Goal: Transaction & Acquisition: Purchase product/service

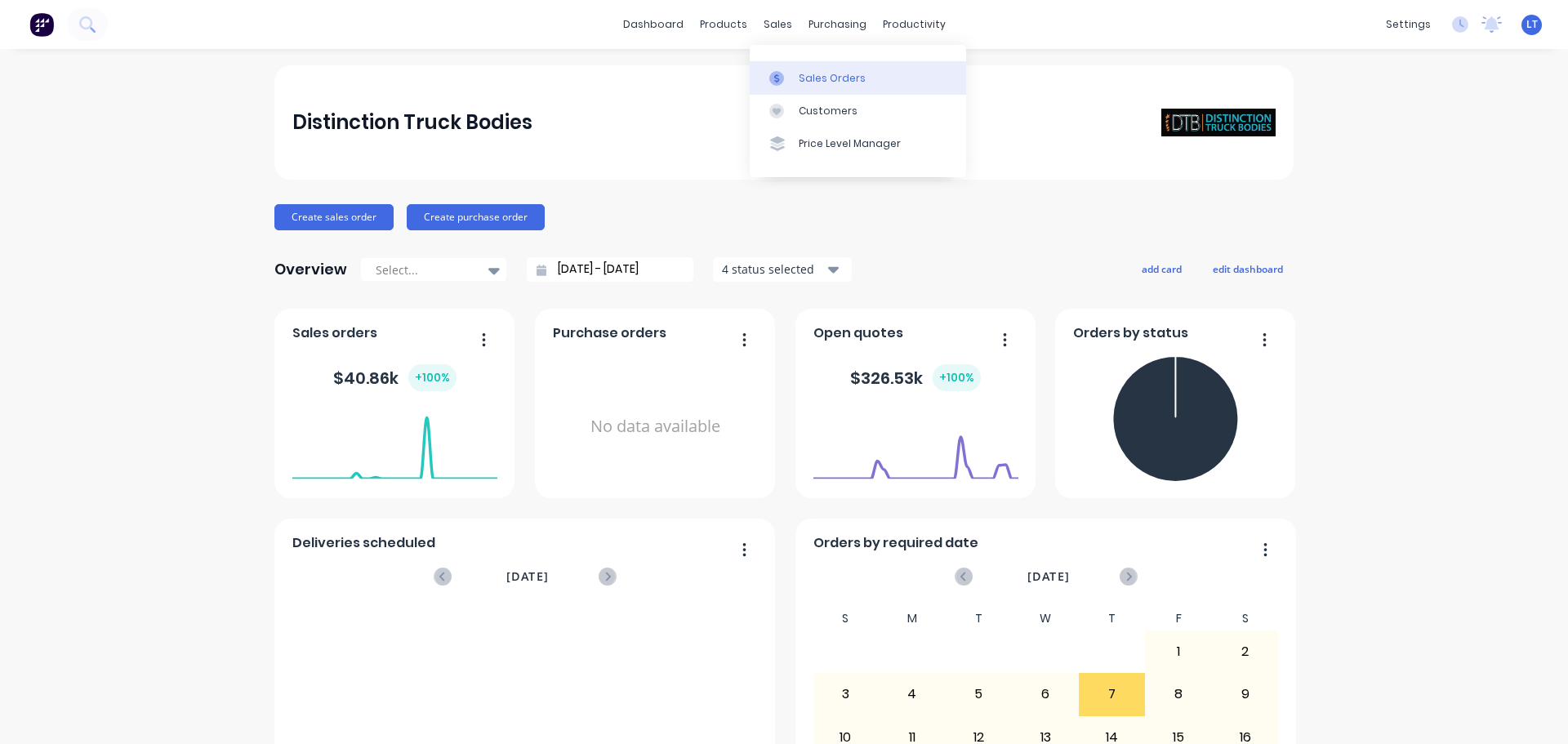
click at [799, 74] on div "Sales Orders" at bounding box center [832, 78] width 67 height 15
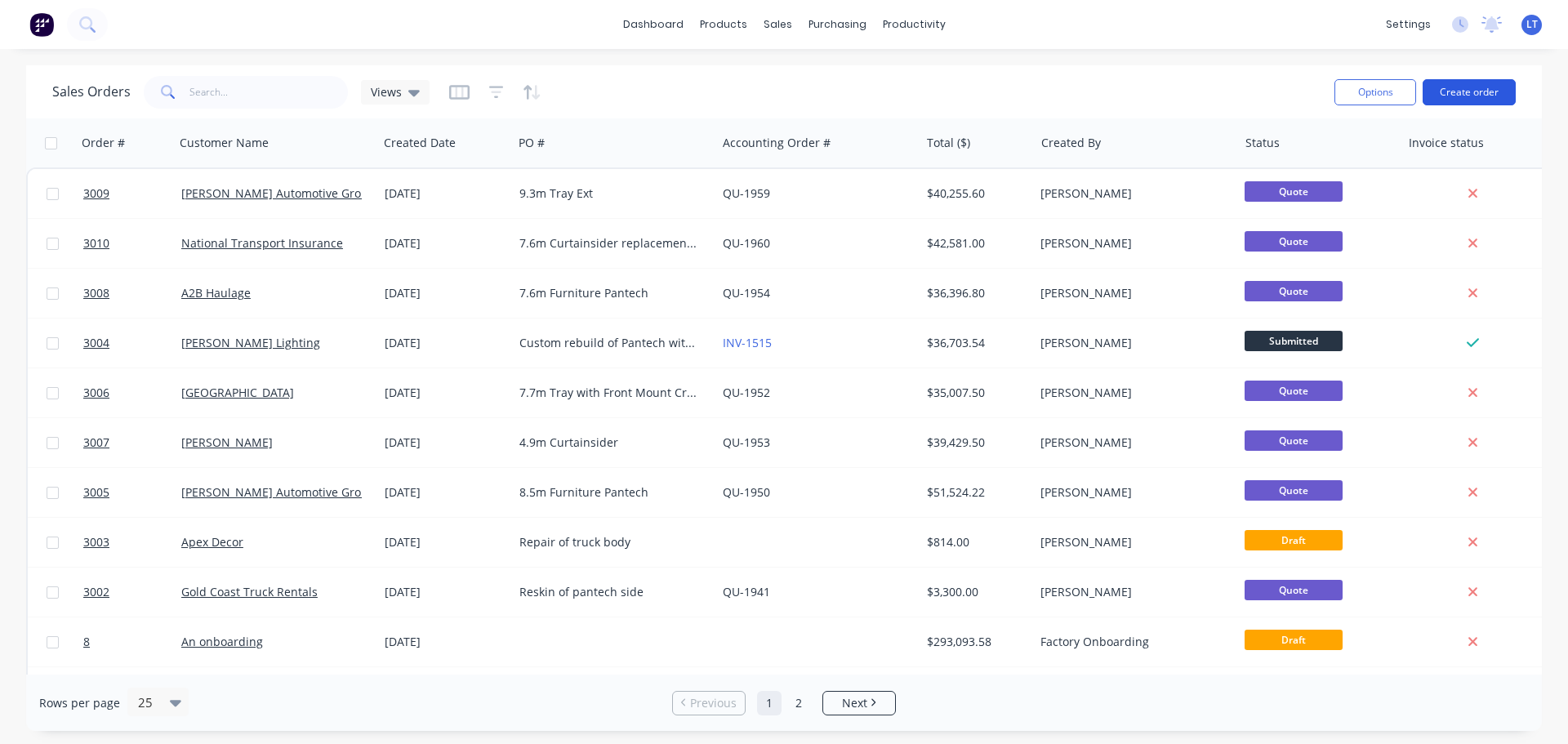
click at [1469, 87] on button "Create order" at bounding box center [1469, 92] width 93 height 27
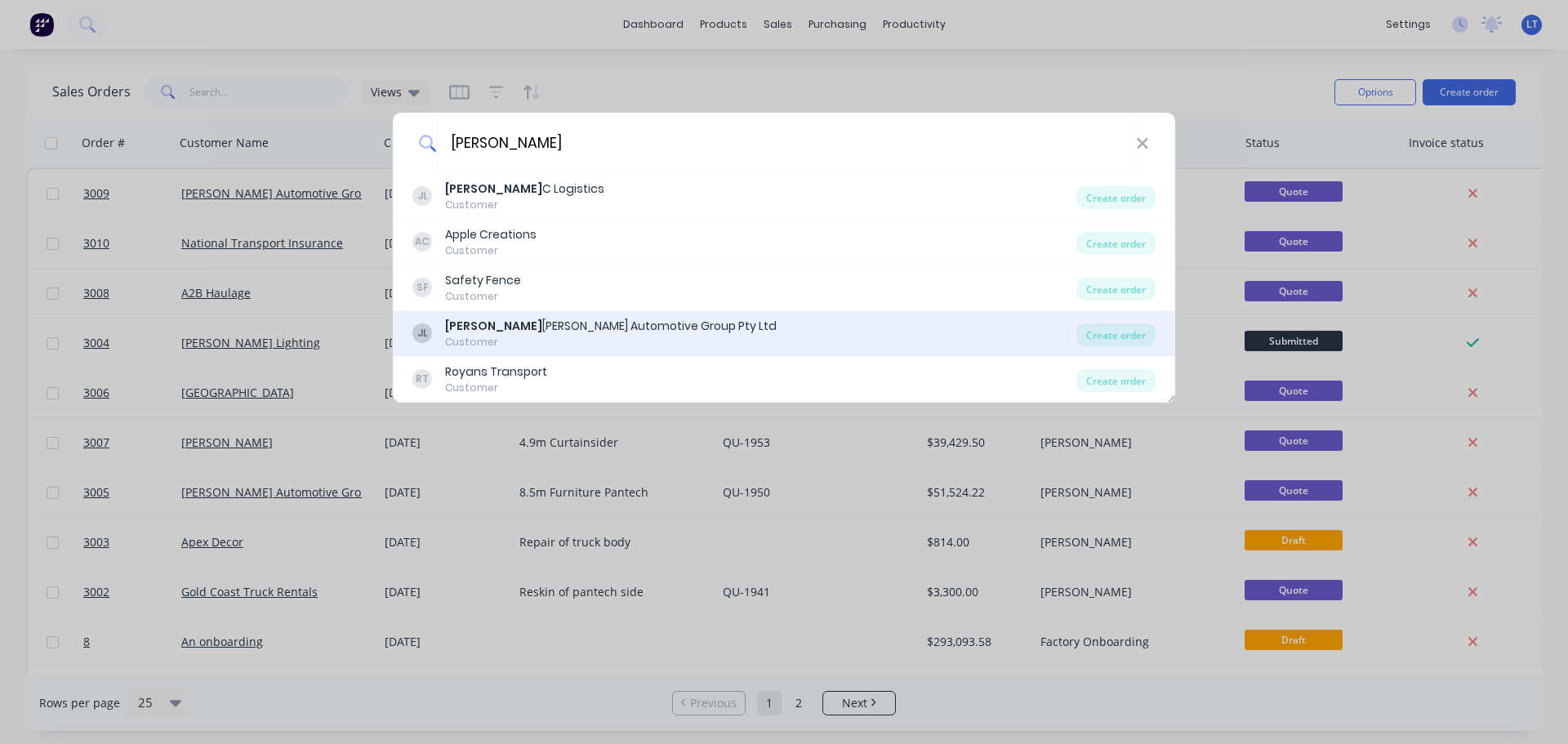
type input "[PERSON_NAME]"
click at [523, 329] on div "[PERSON_NAME] Automotive Group Pty Ltd" at bounding box center [611, 327] width 332 height 17
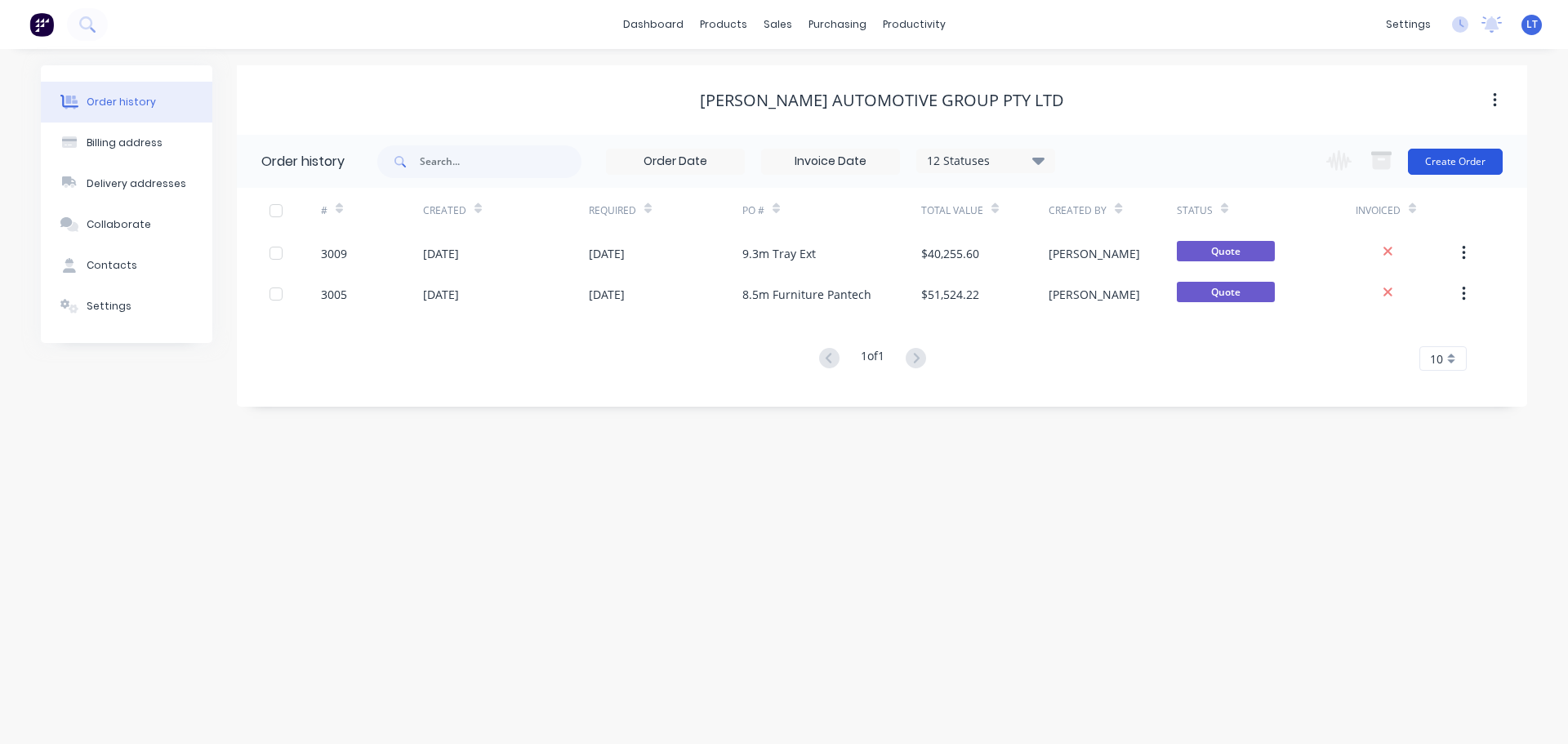
click at [1453, 156] on button "Create Order" at bounding box center [1455, 162] width 95 height 27
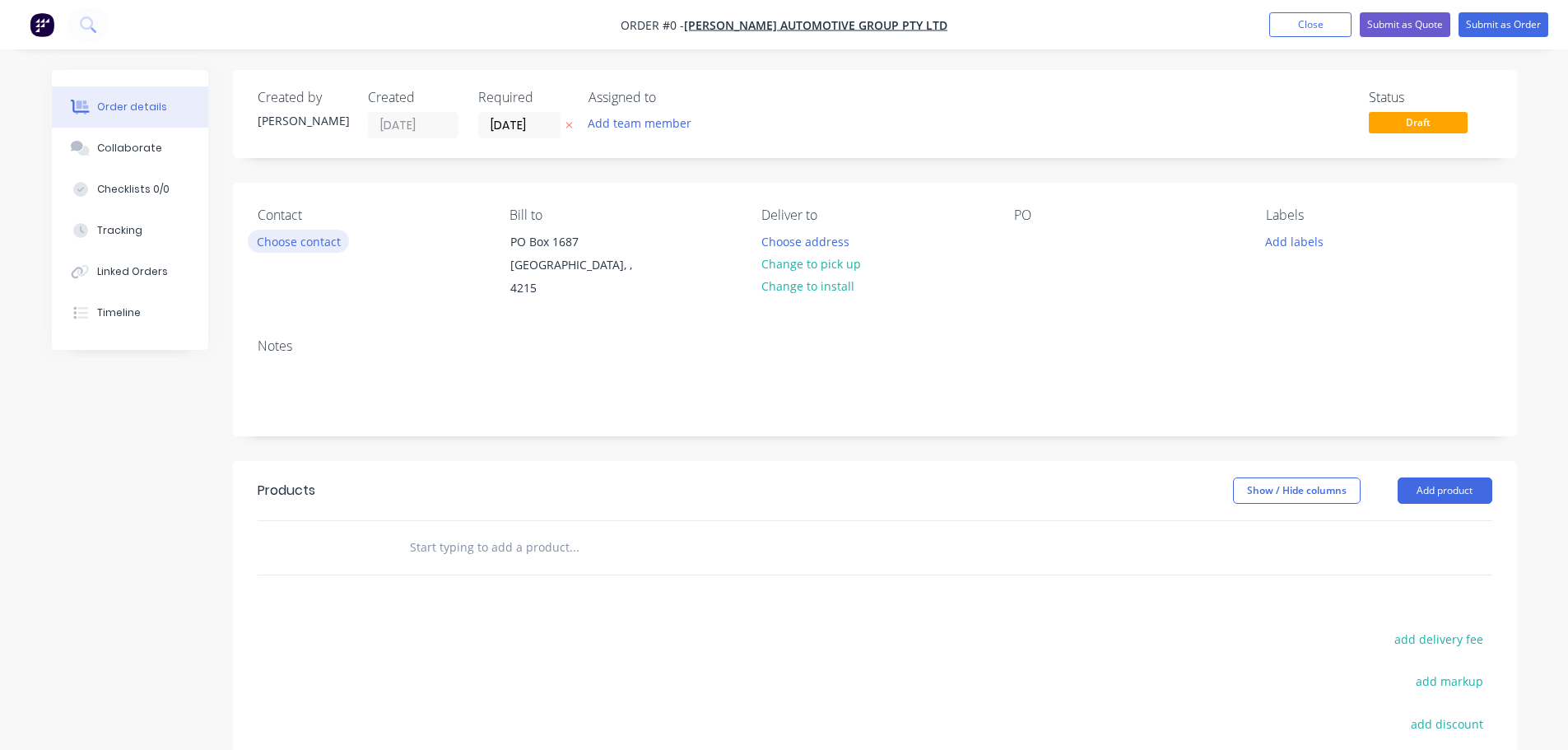
click at [298, 241] on button "Choose contact" at bounding box center [298, 241] width 101 height 22
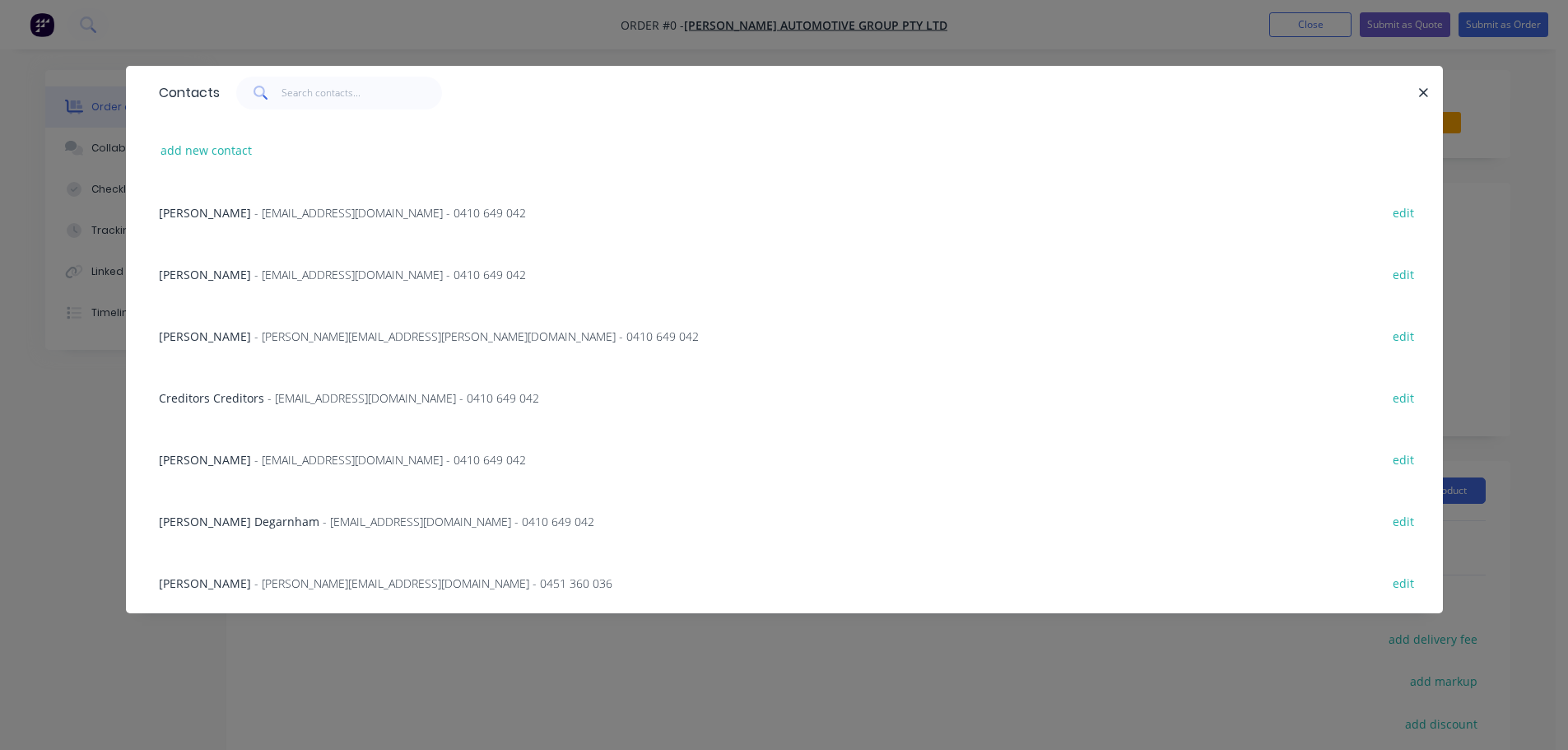
click at [181, 521] on span "[PERSON_NAME] Degarnham" at bounding box center [239, 522] width 160 height 16
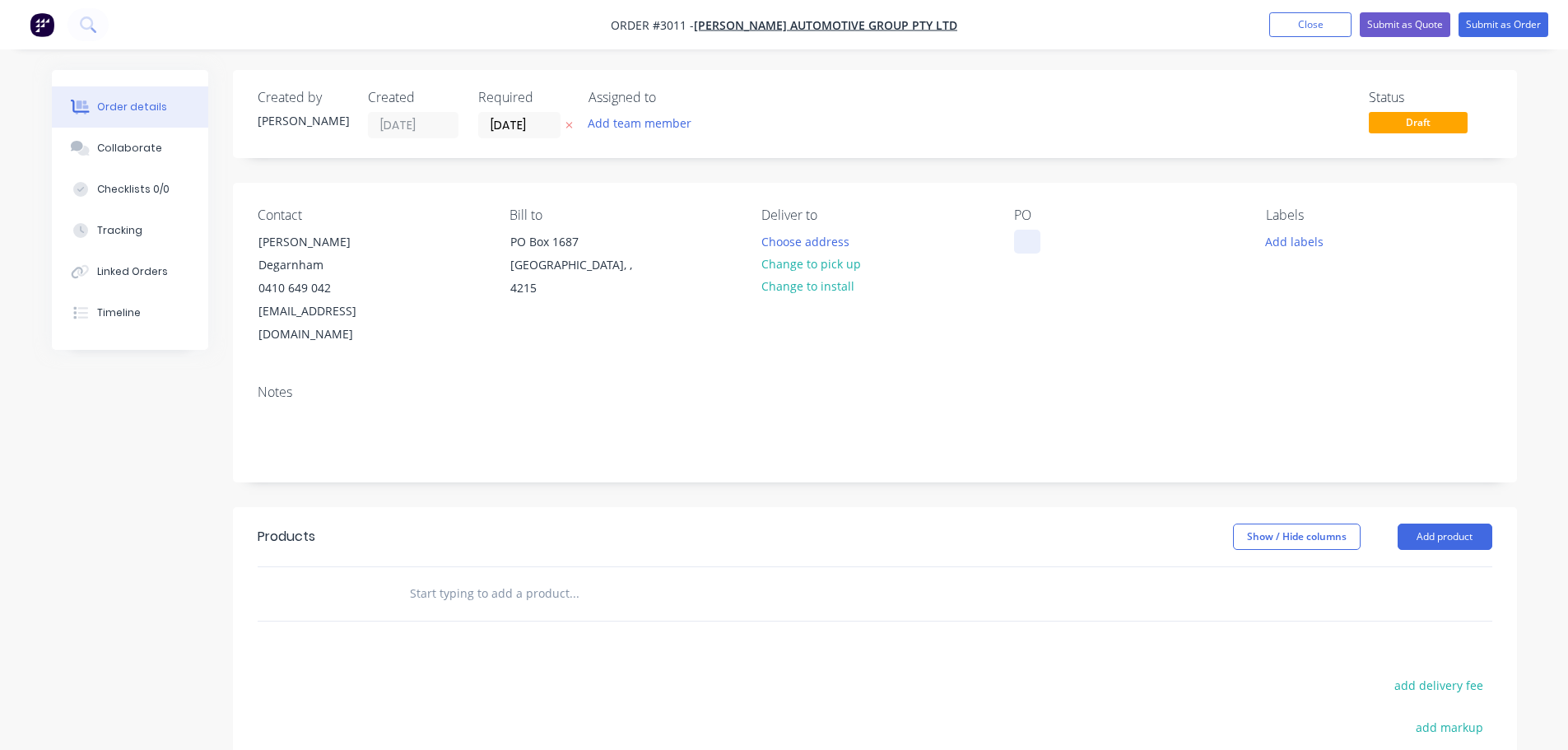
click at [1019, 233] on div at bounding box center [1027, 242] width 27 height 24
click at [883, 320] on div "Contact [PERSON_NAME] 0410 649 042 [EMAIL_ADDRESS][DOMAIN_NAME] Bill to [STREET…" at bounding box center [874, 277] width 1284 height 189
drag, startPoint x: 1028, startPoint y: 241, endPoint x: 1166, endPoint y: 239, distance: 138.0
click at [1166, 239] on div "5.2m Tray with Dropsides" at bounding box center [1098, 242] width 167 height 24
copy div "5.2m Tray with Dropsides"
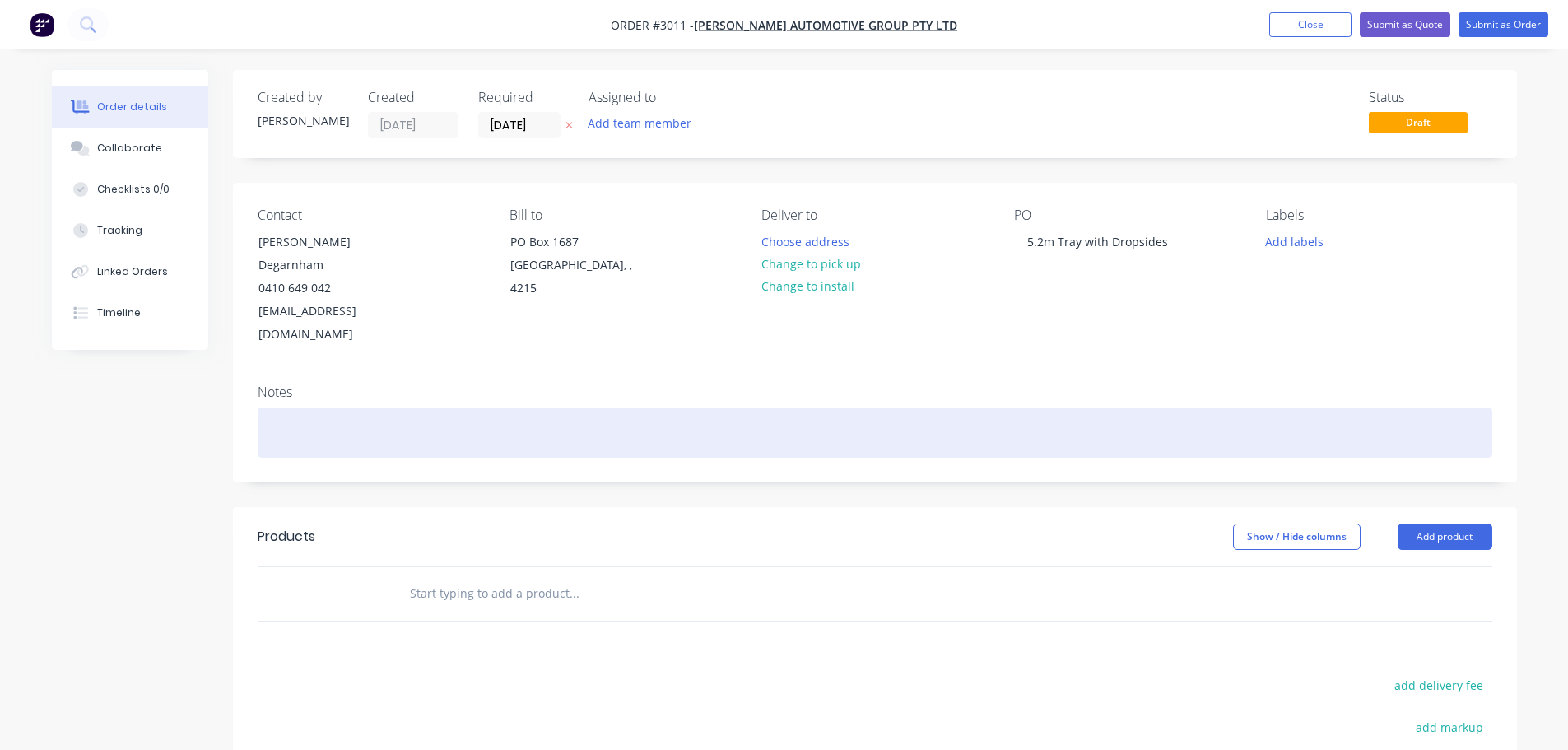
click at [266, 408] on div at bounding box center [874, 433] width 1235 height 50
paste div
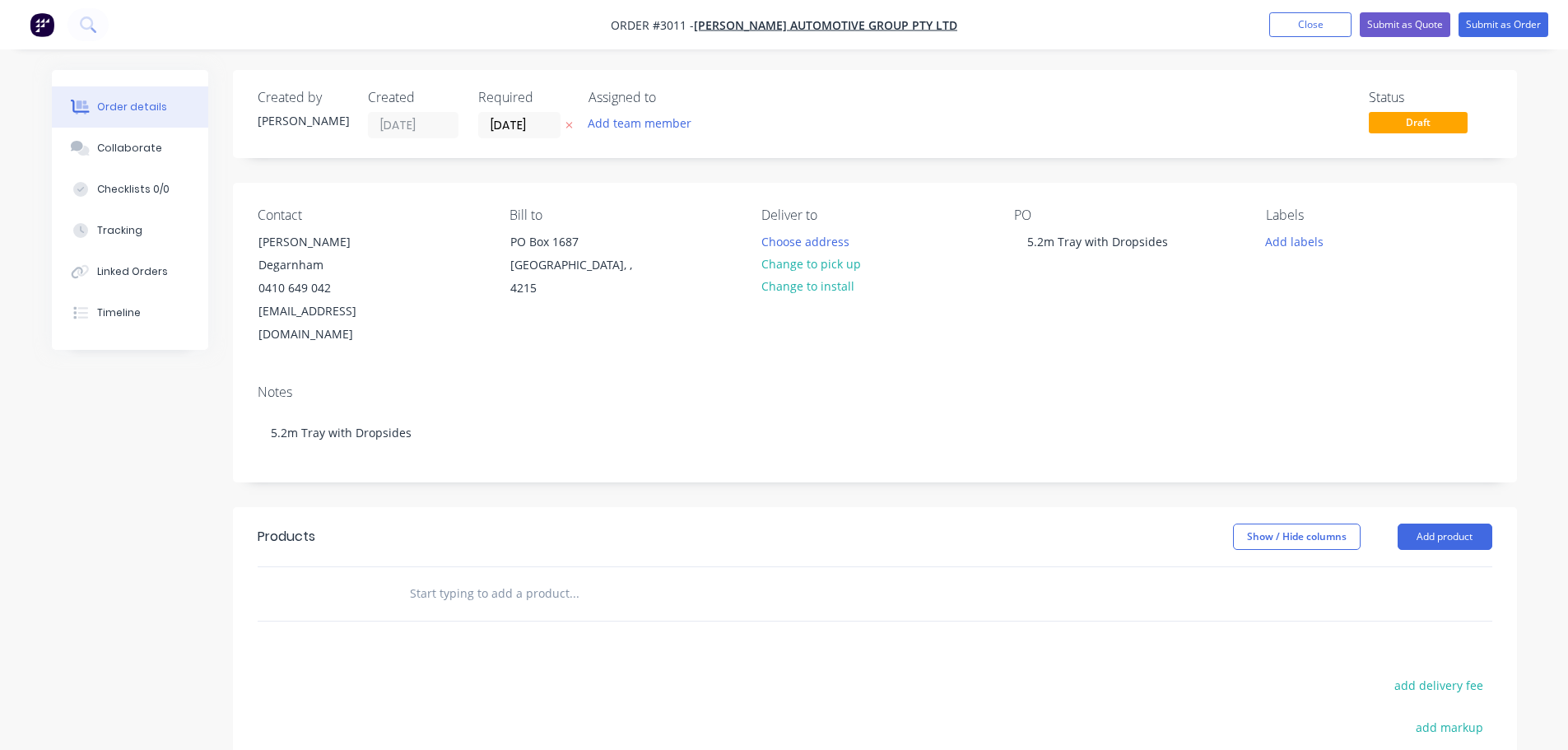
click at [716, 372] on div "Notes 5.2m Tray with Dropsides" at bounding box center [874, 427] width 1284 height 110
click at [781, 242] on button "Choose address" at bounding box center [805, 241] width 105 height 22
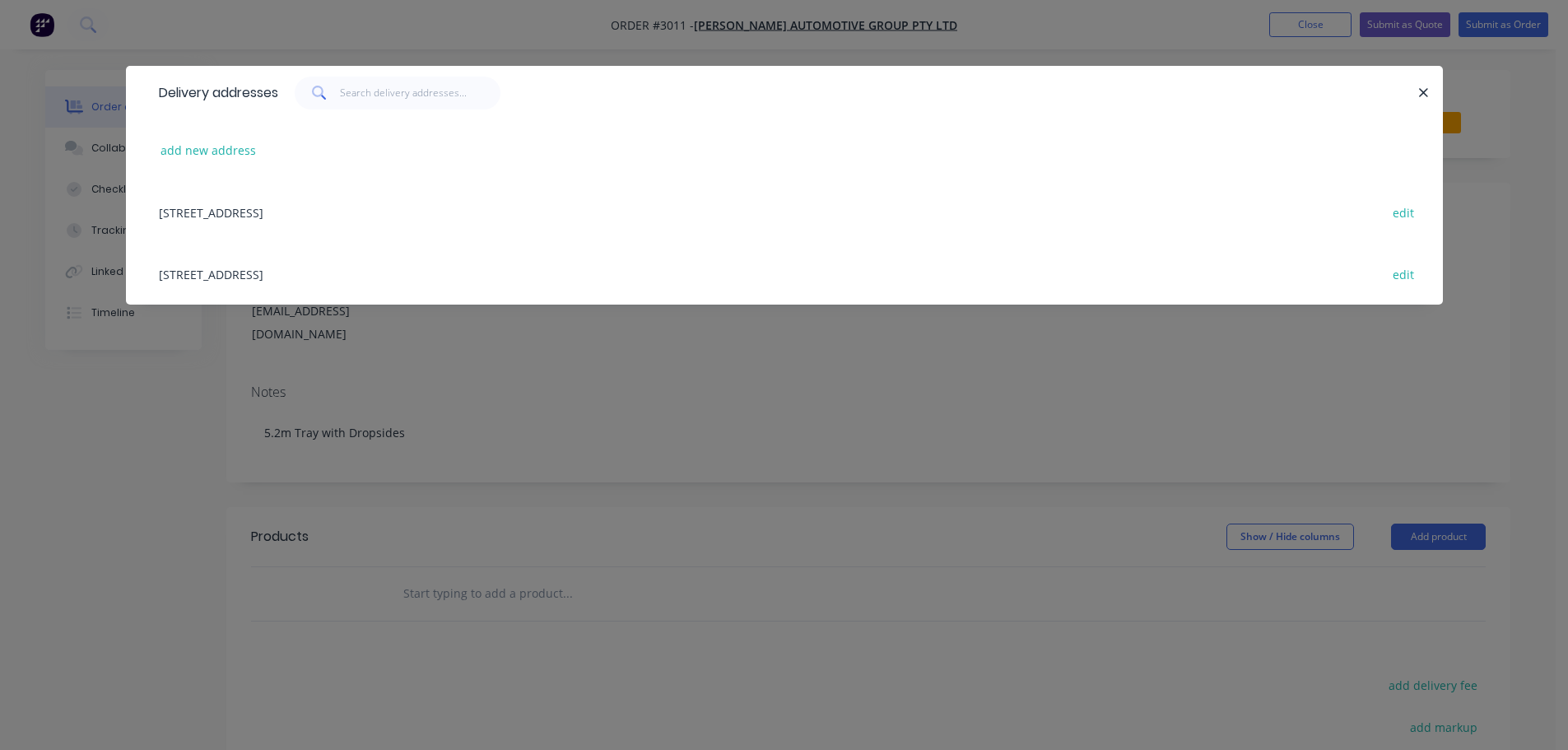
click at [208, 276] on div "[STREET_ADDRESS] edit" at bounding box center [784, 274] width 1267 height 62
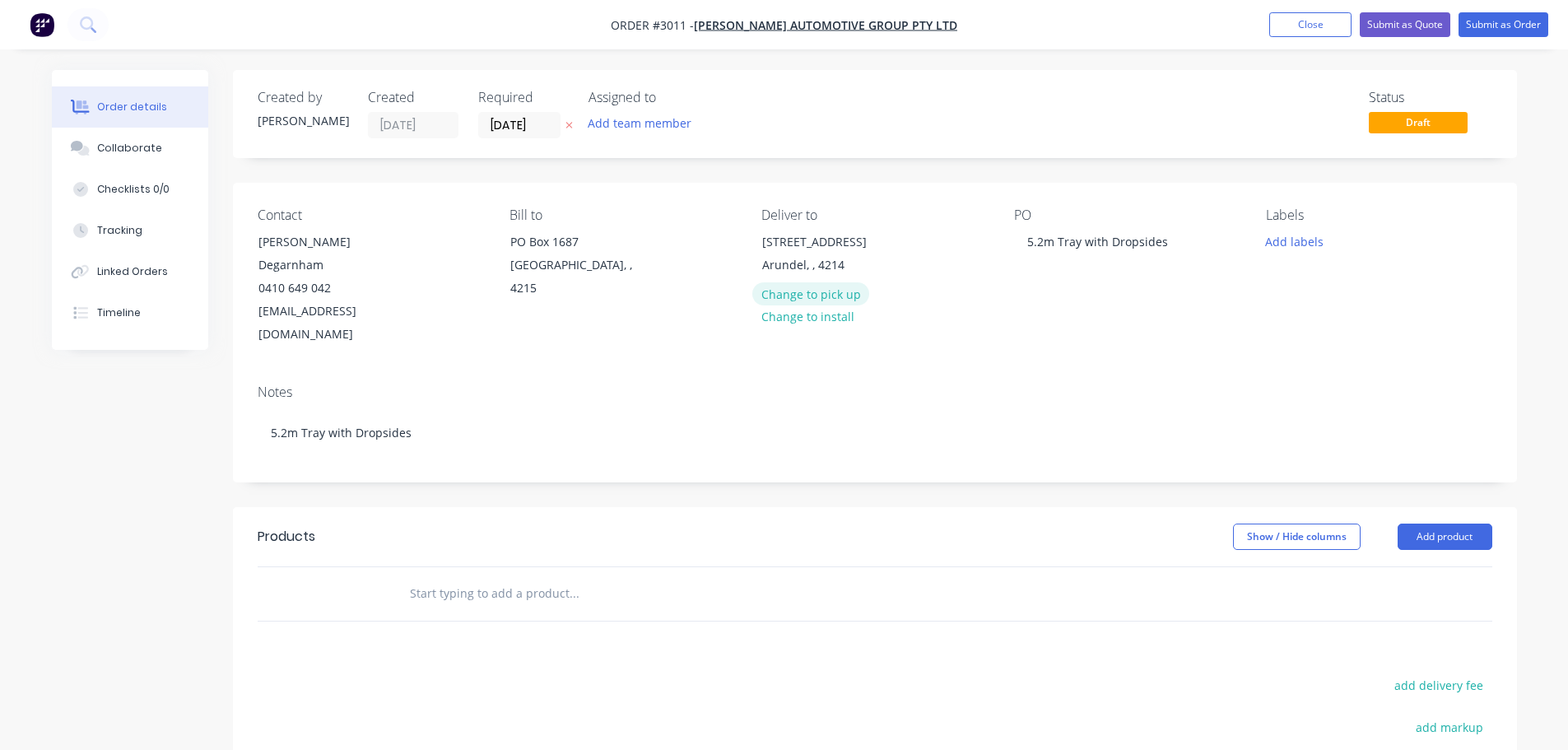
click at [784, 291] on button "Change to pick up" at bounding box center [811, 294] width 117 height 22
click at [631, 122] on button "Add team member" at bounding box center [639, 123] width 121 height 22
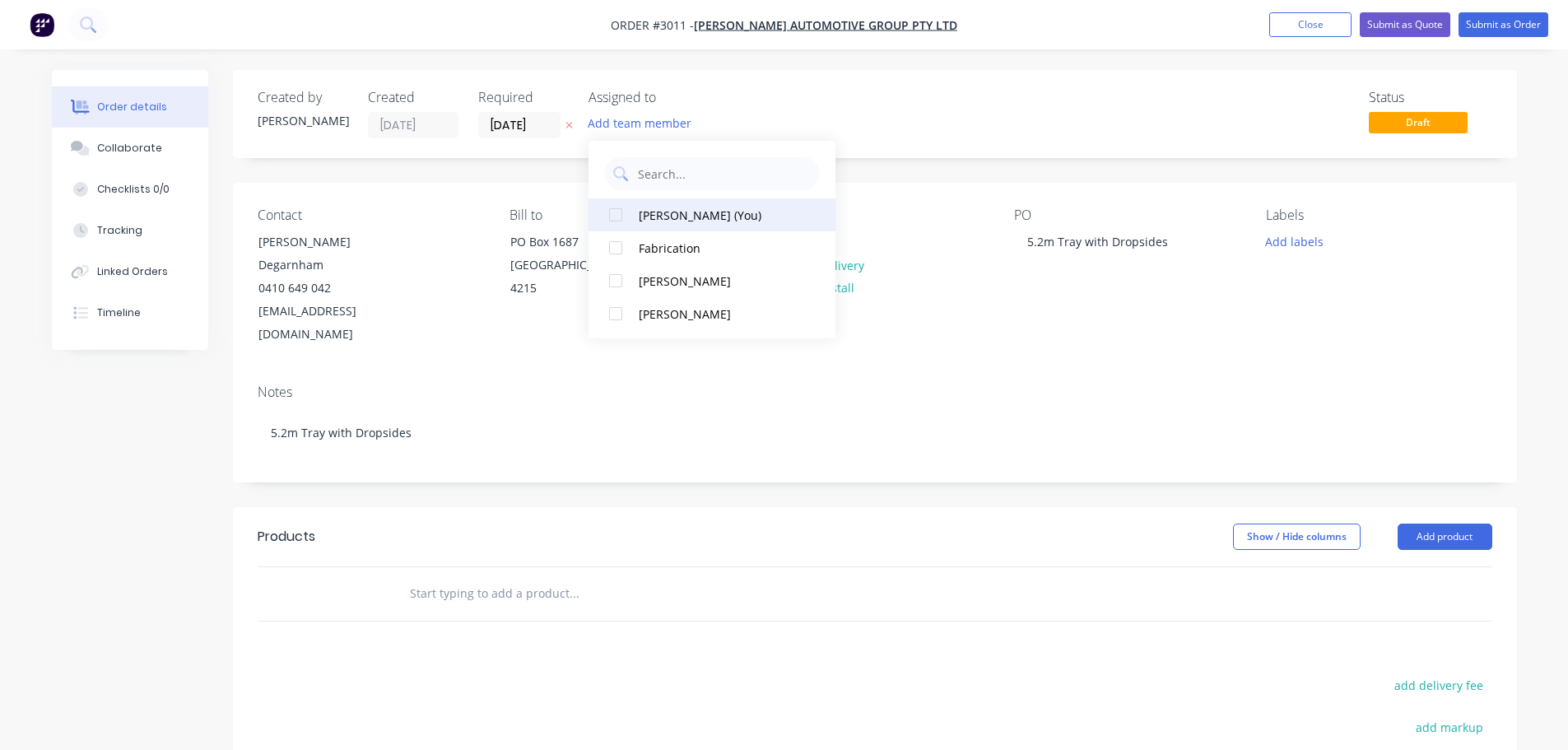
click at [616, 217] on div at bounding box center [615, 215] width 33 height 33
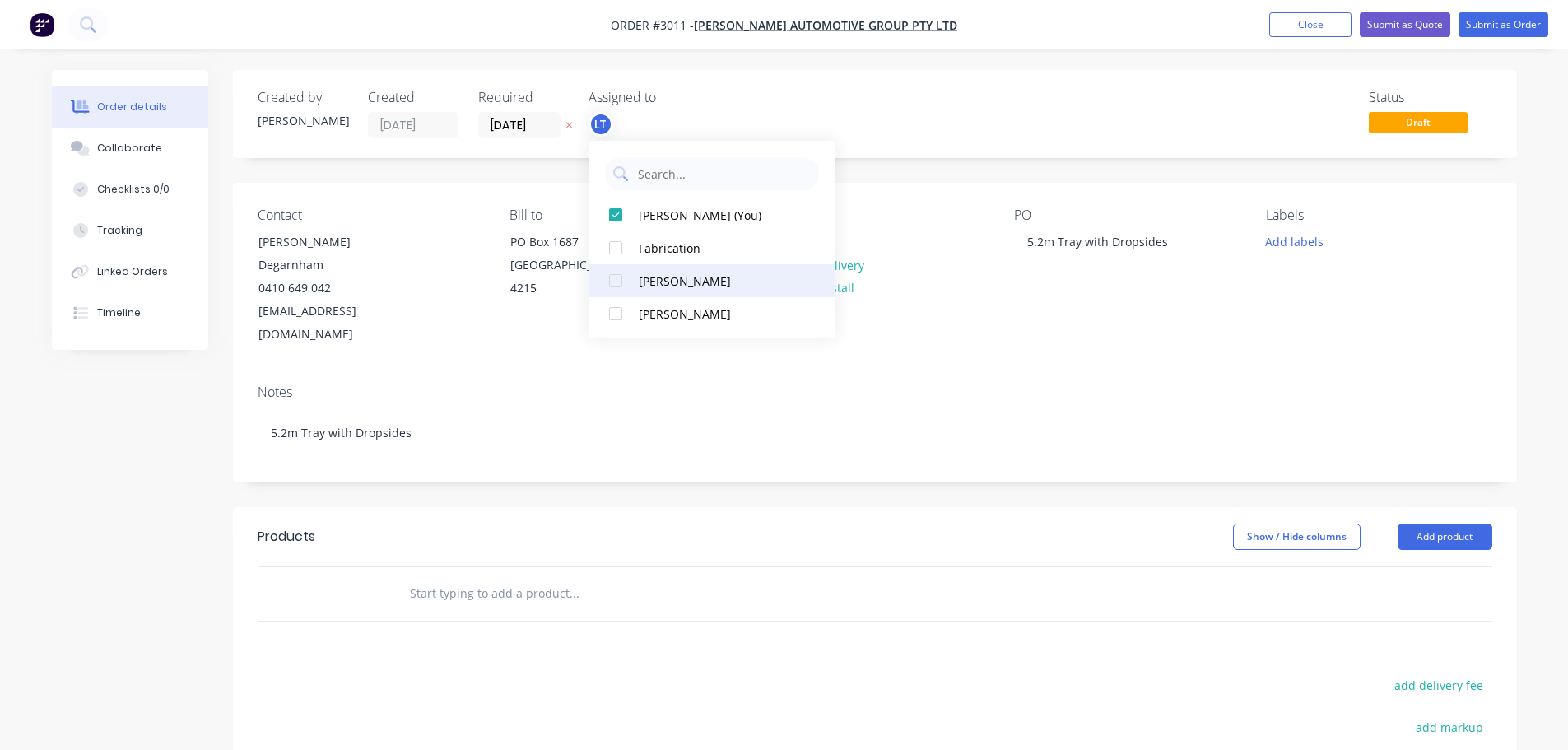
click at [615, 276] on div at bounding box center [615, 281] width 33 height 33
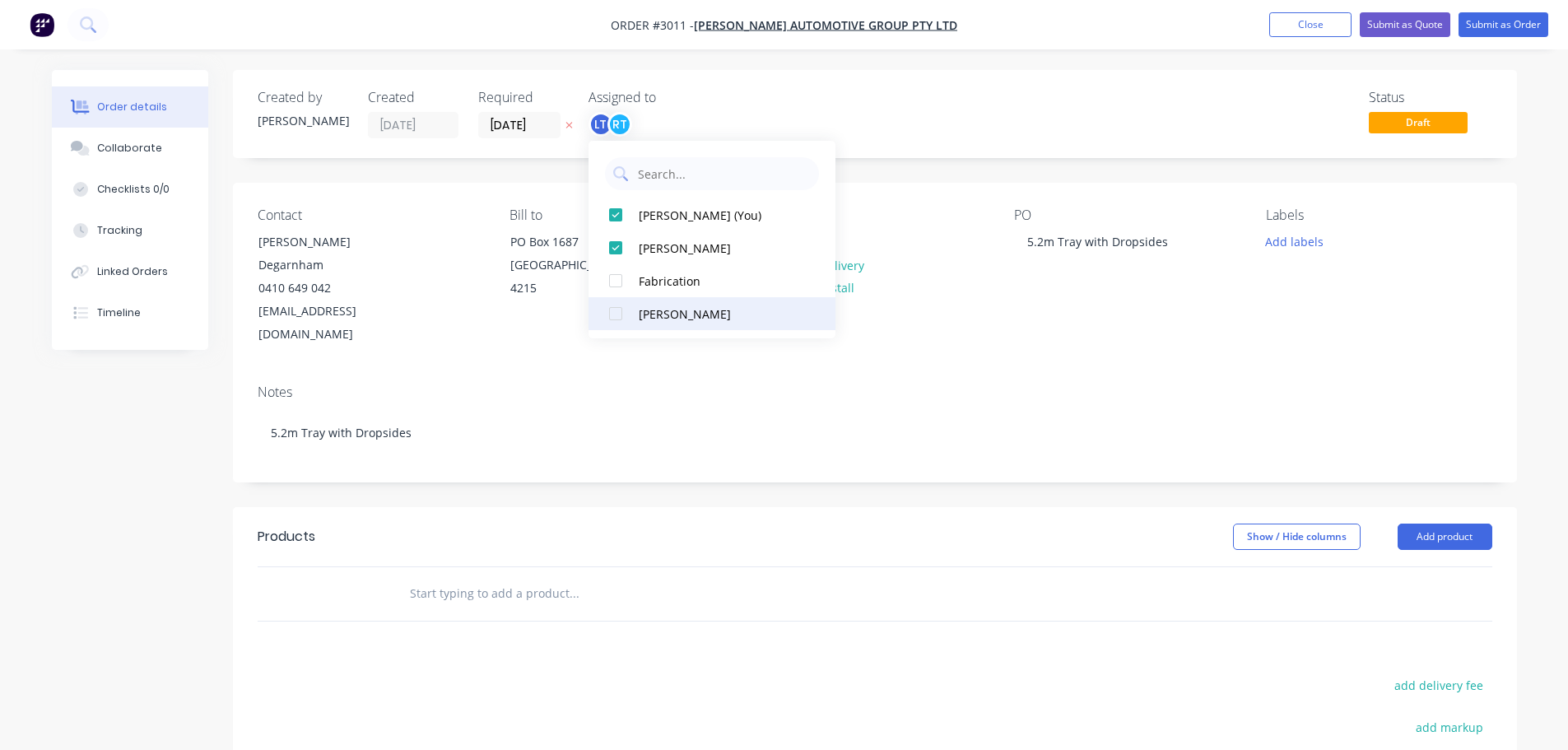
click at [613, 317] on div at bounding box center [615, 314] width 33 height 33
click at [520, 121] on input "[DATE]" at bounding box center [520, 125] width 81 height 25
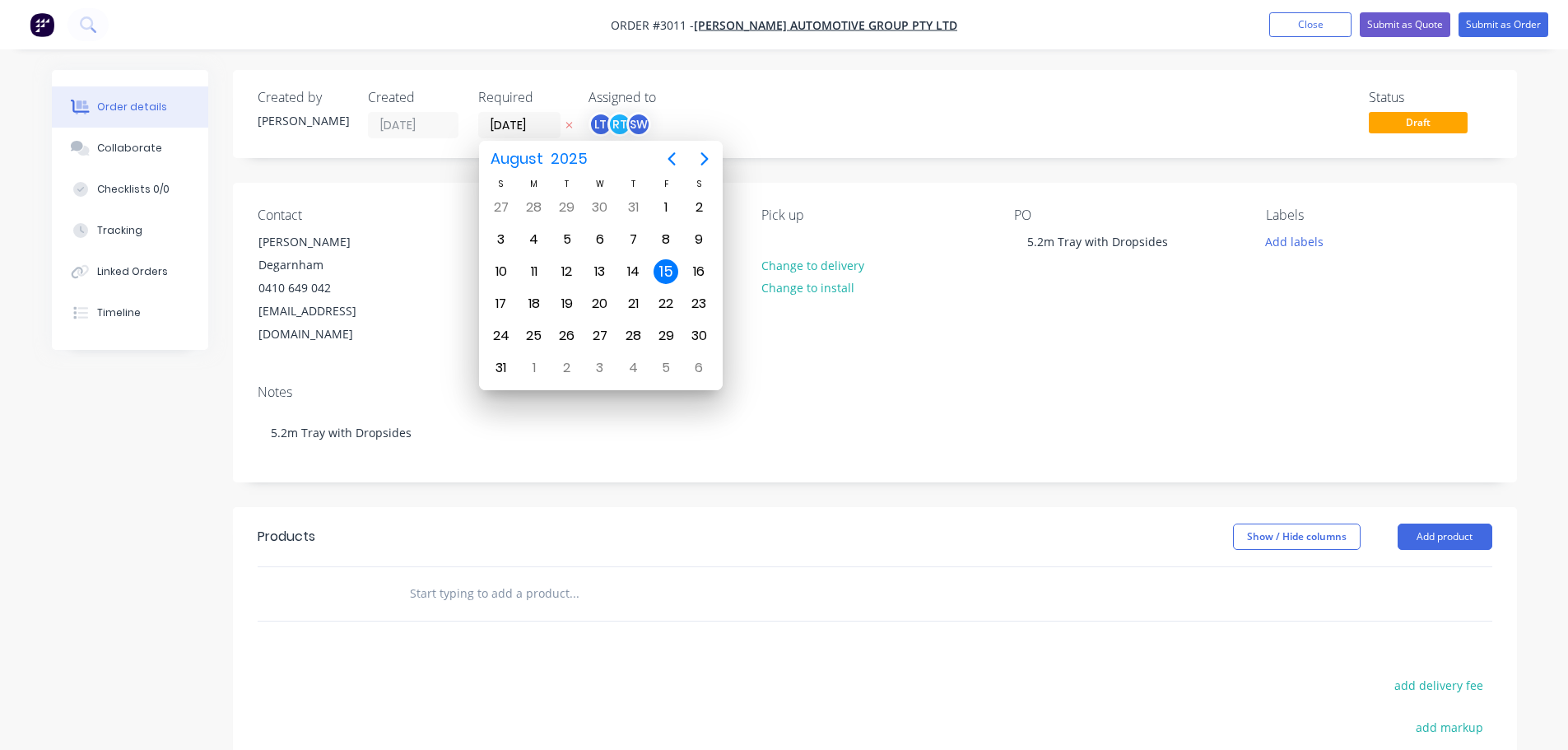
type input "[DATE]"
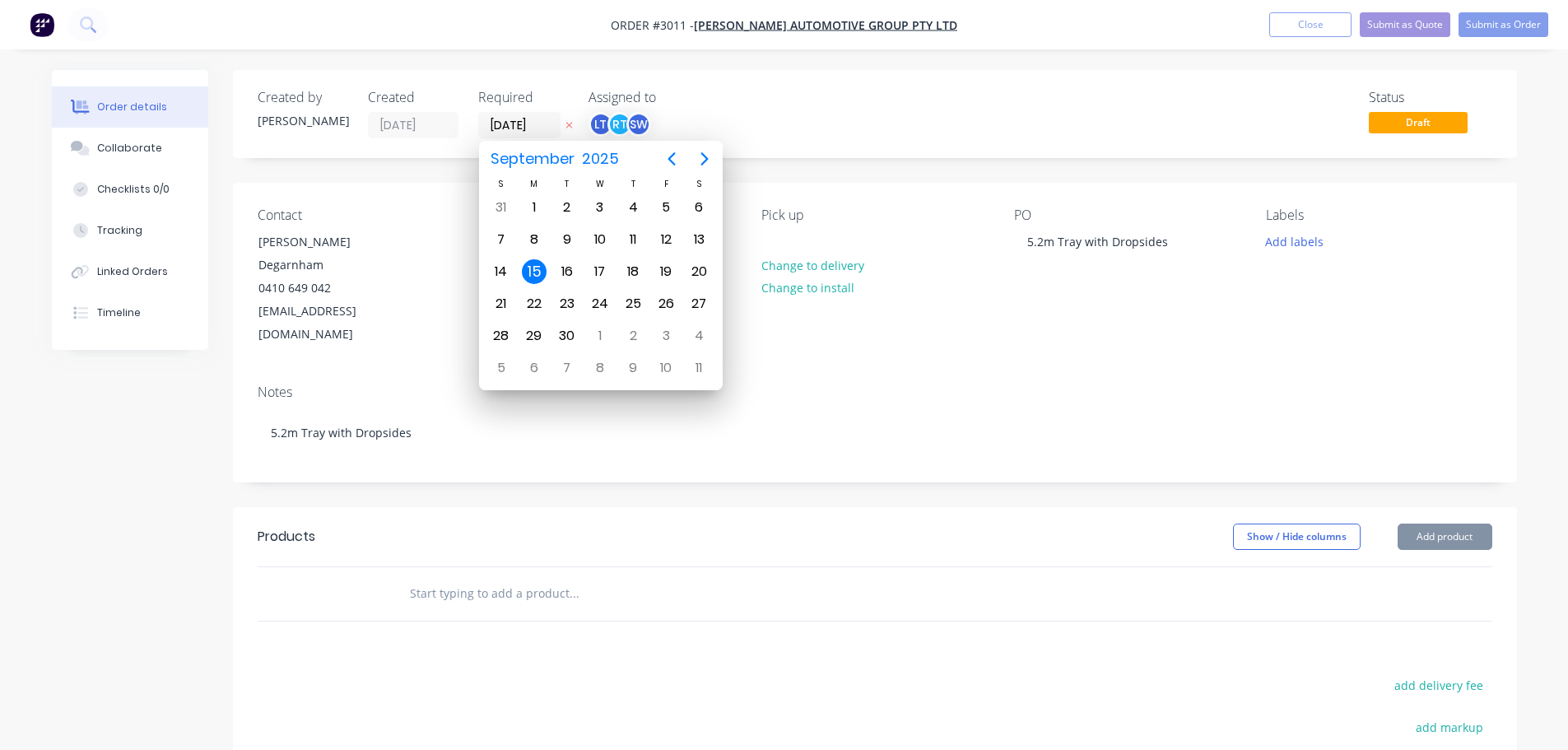
click at [458, 446] on div "Created by [PERSON_NAME] Created [DATE] Required [DATE] Assigned to LT RT SW St…" at bounding box center [874, 543] width 1284 height 947
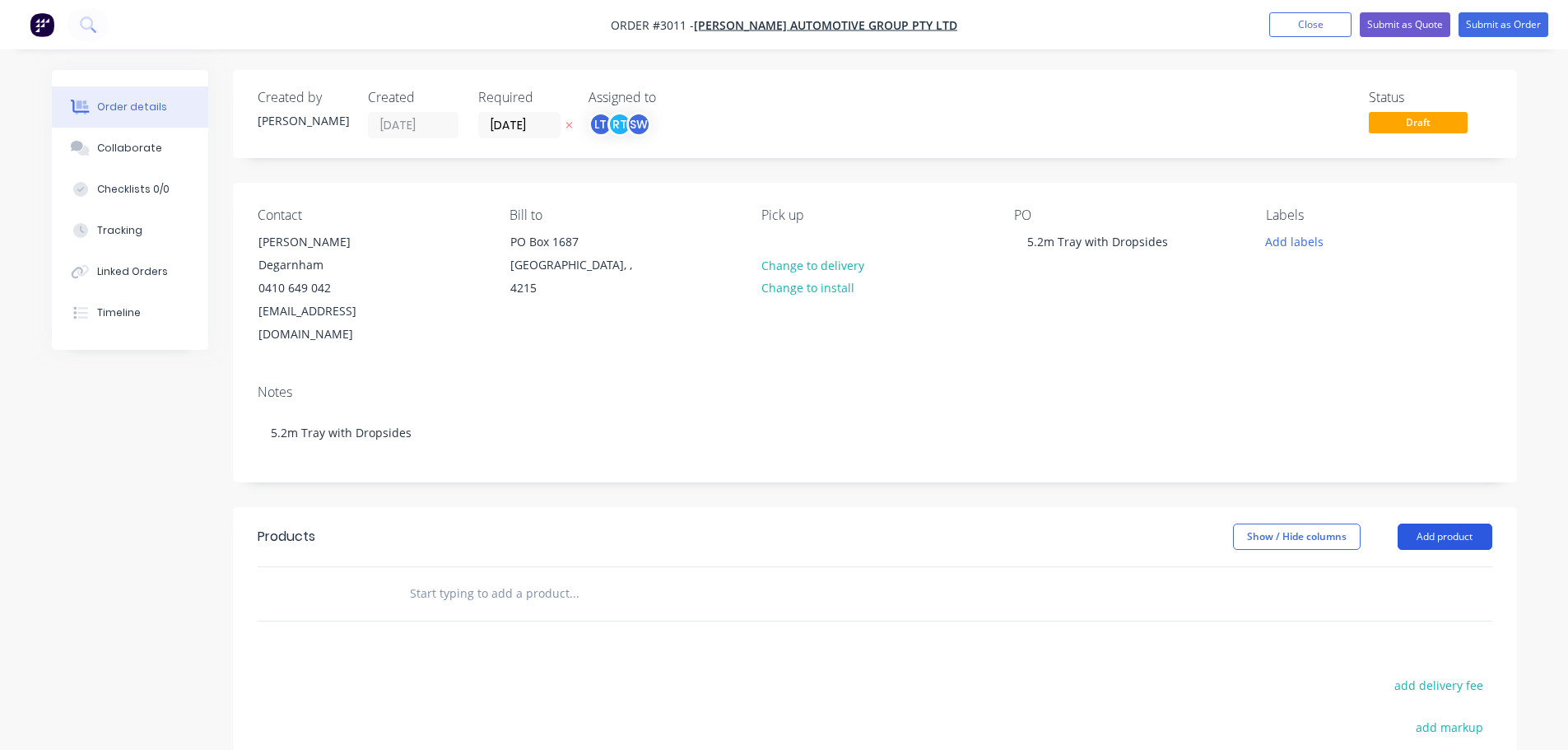
click at [1452, 524] on button "Add product" at bounding box center [1445, 537] width 95 height 27
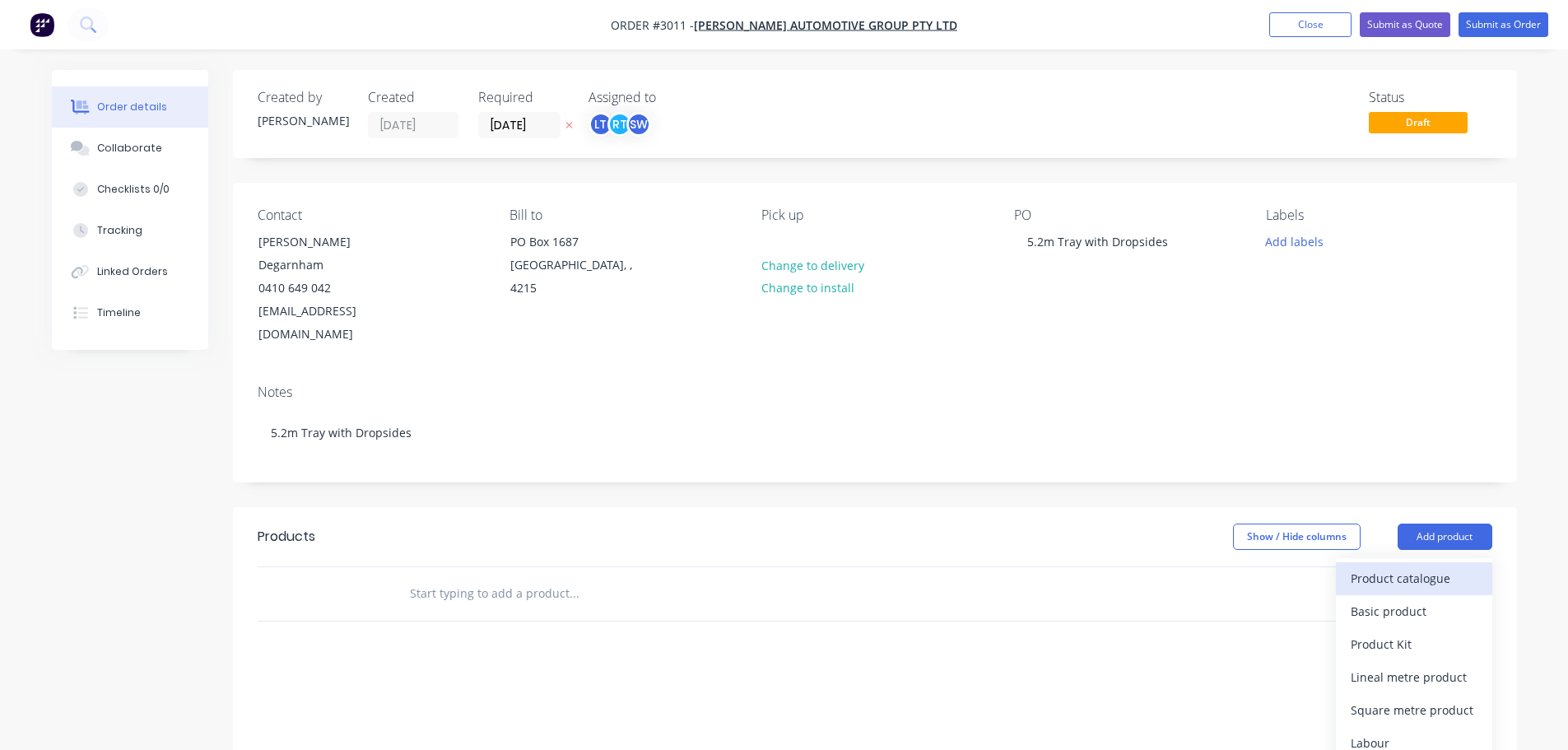
click at [1366, 566] on div "Product catalogue" at bounding box center [1414, 578] width 127 height 24
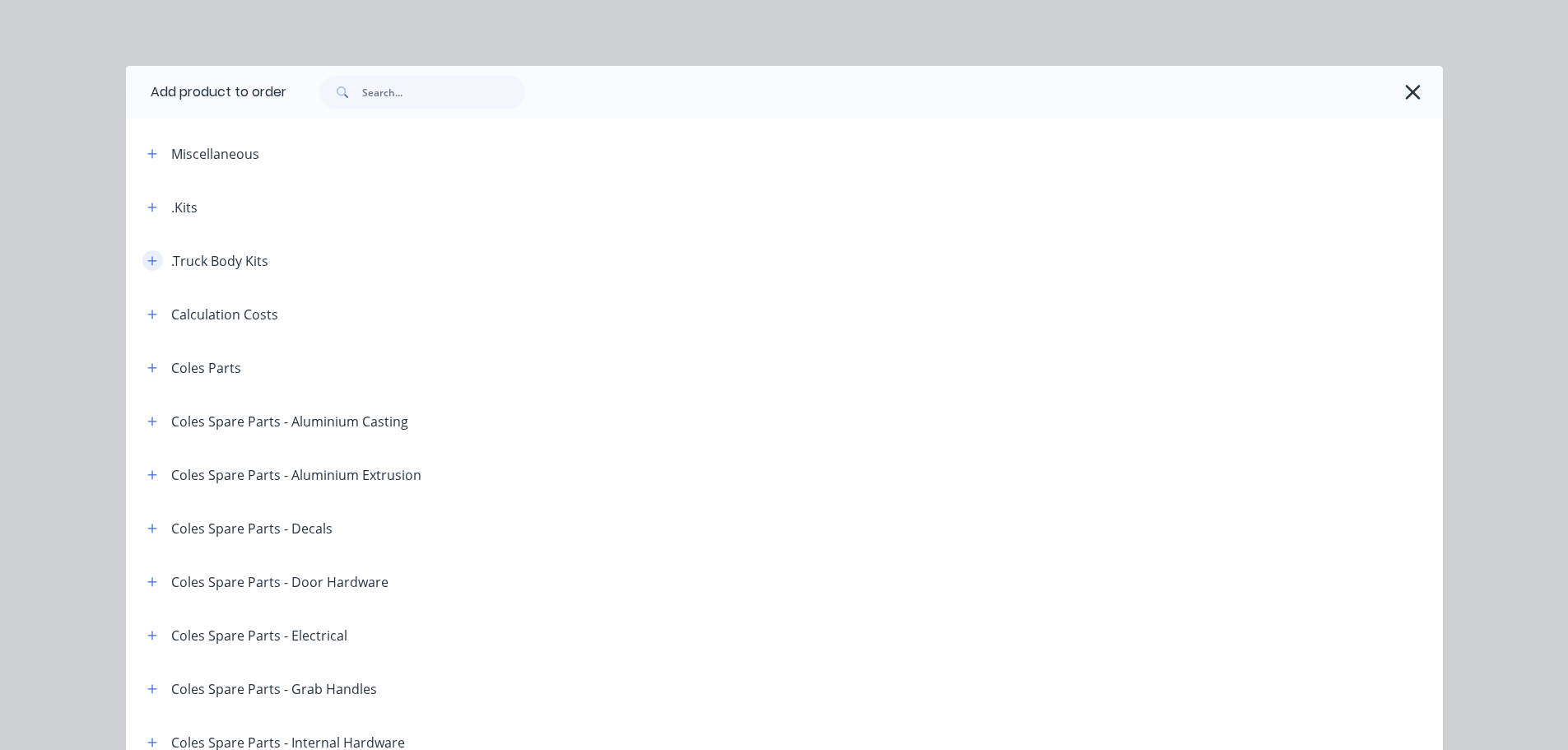
click at [151, 255] on icon "button" at bounding box center [152, 260] width 9 height 11
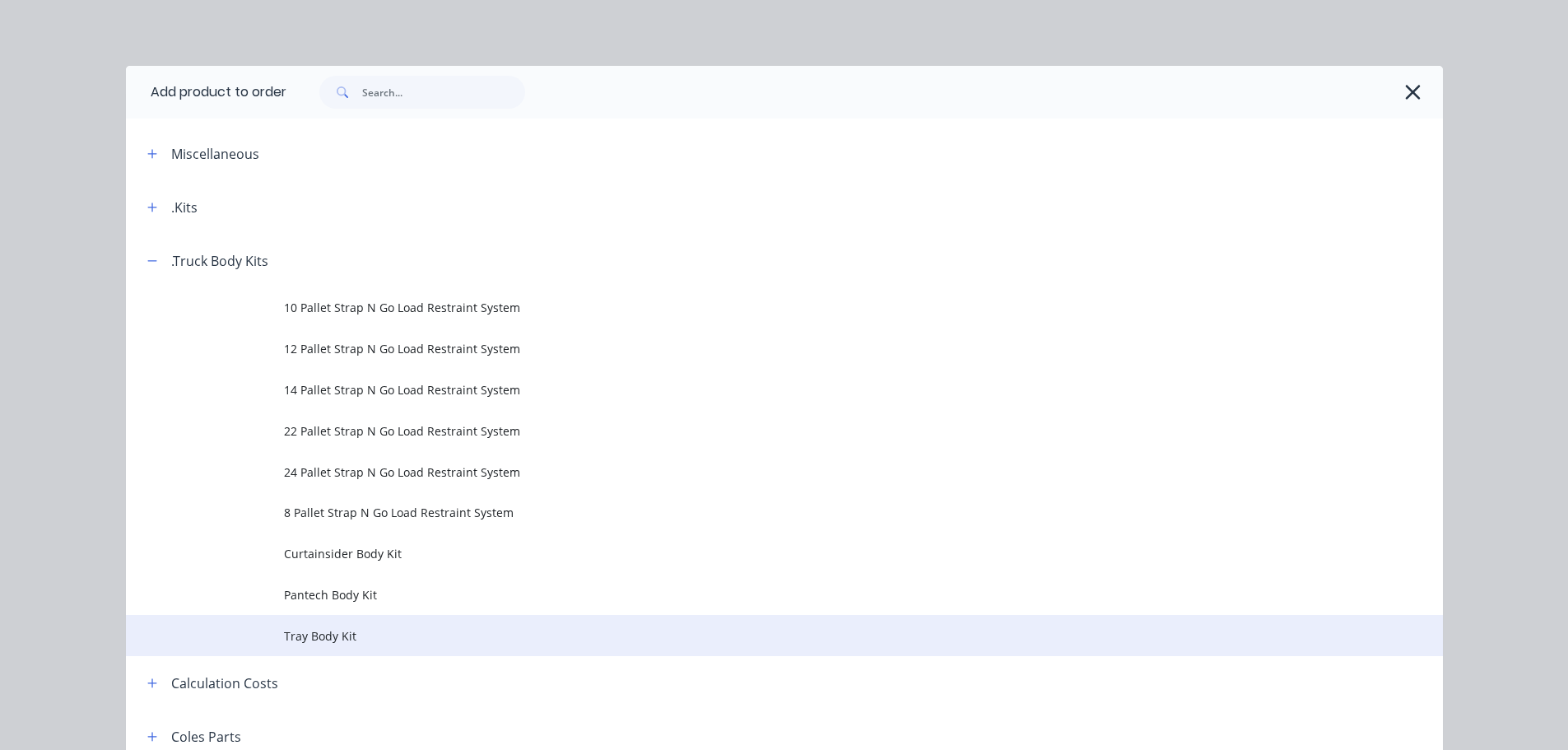
click at [323, 634] on span "Tray Body Kit" at bounding box center [748, 636] width 927 height 17
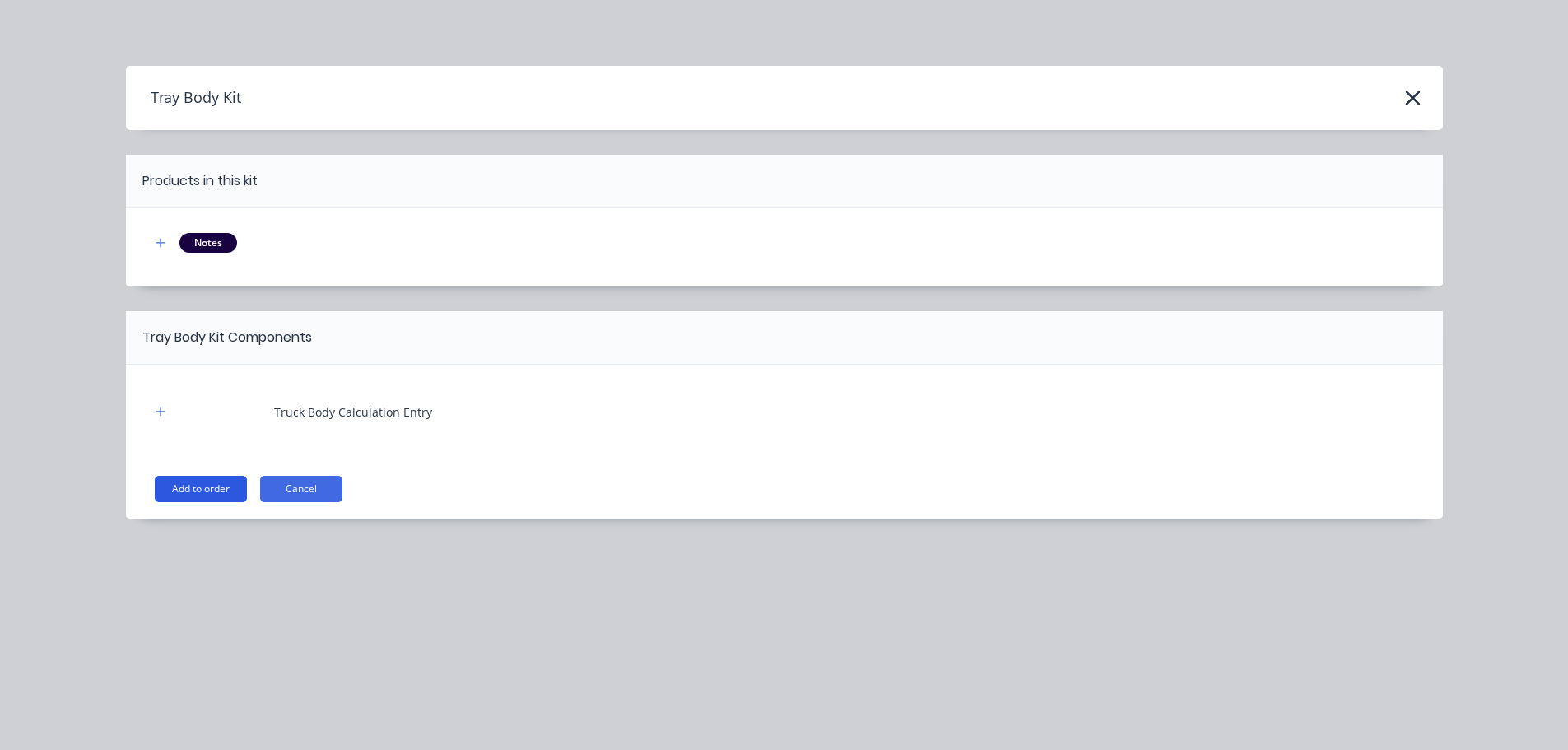
click at [180, 492] on button "Add to order" at bounding box center [201, 489] width 92 height 27
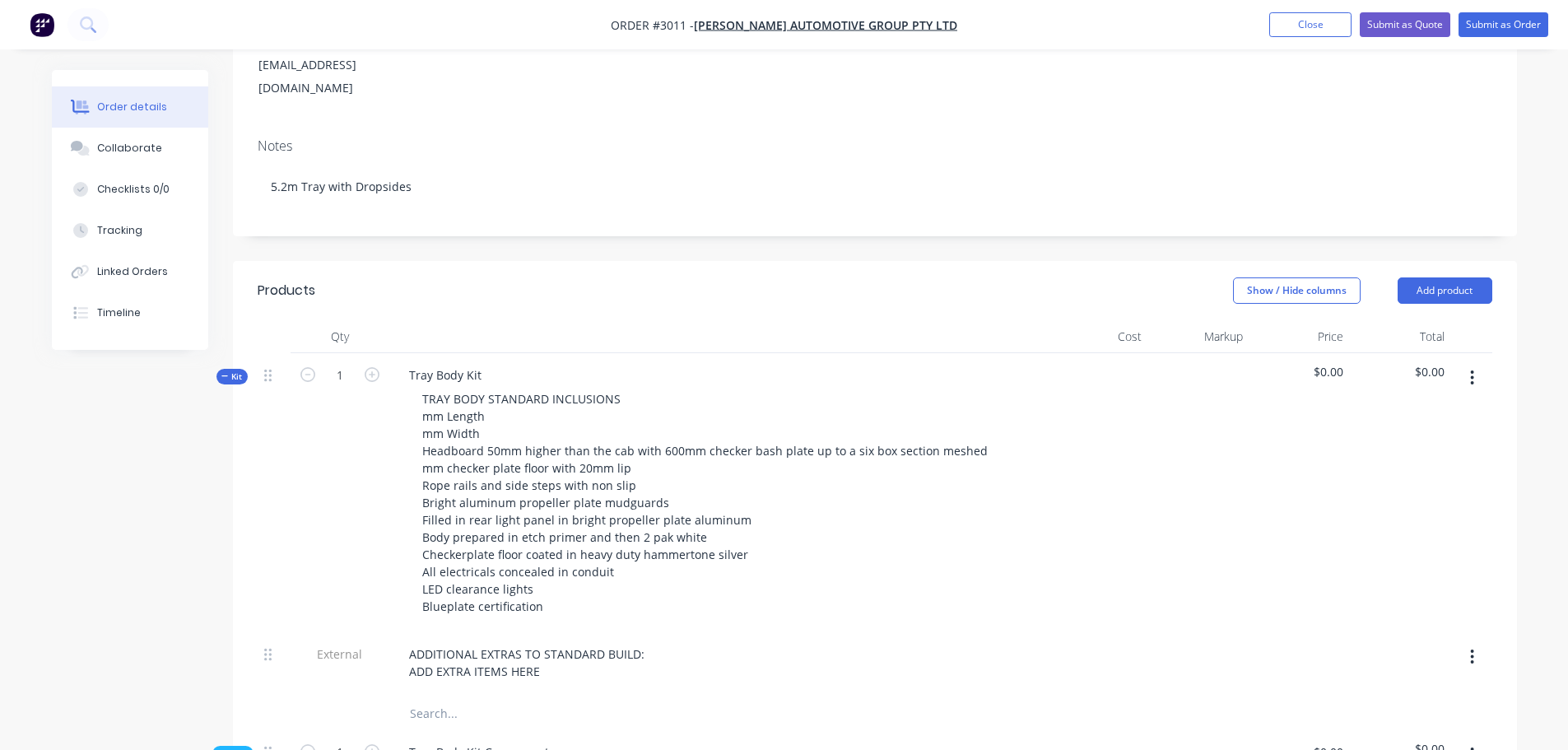
scroll to position [247, 0]
click at [1434, 277] on button "Add product" at bounding box center [1445, 290] width 95 height 27
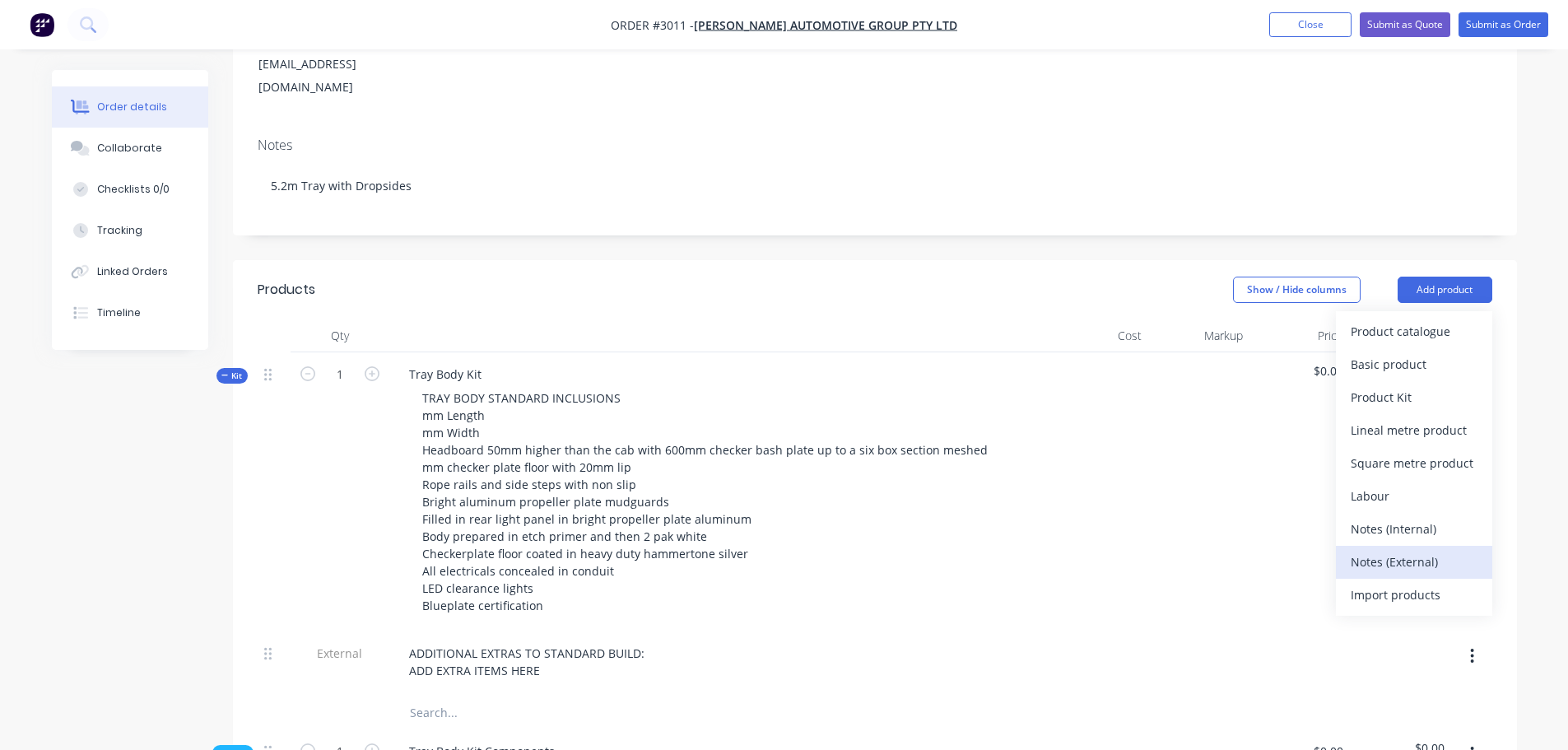
click at [1366, 550] on div "Notes (External)" at bounding box center [1414, 562] width 127 height 24
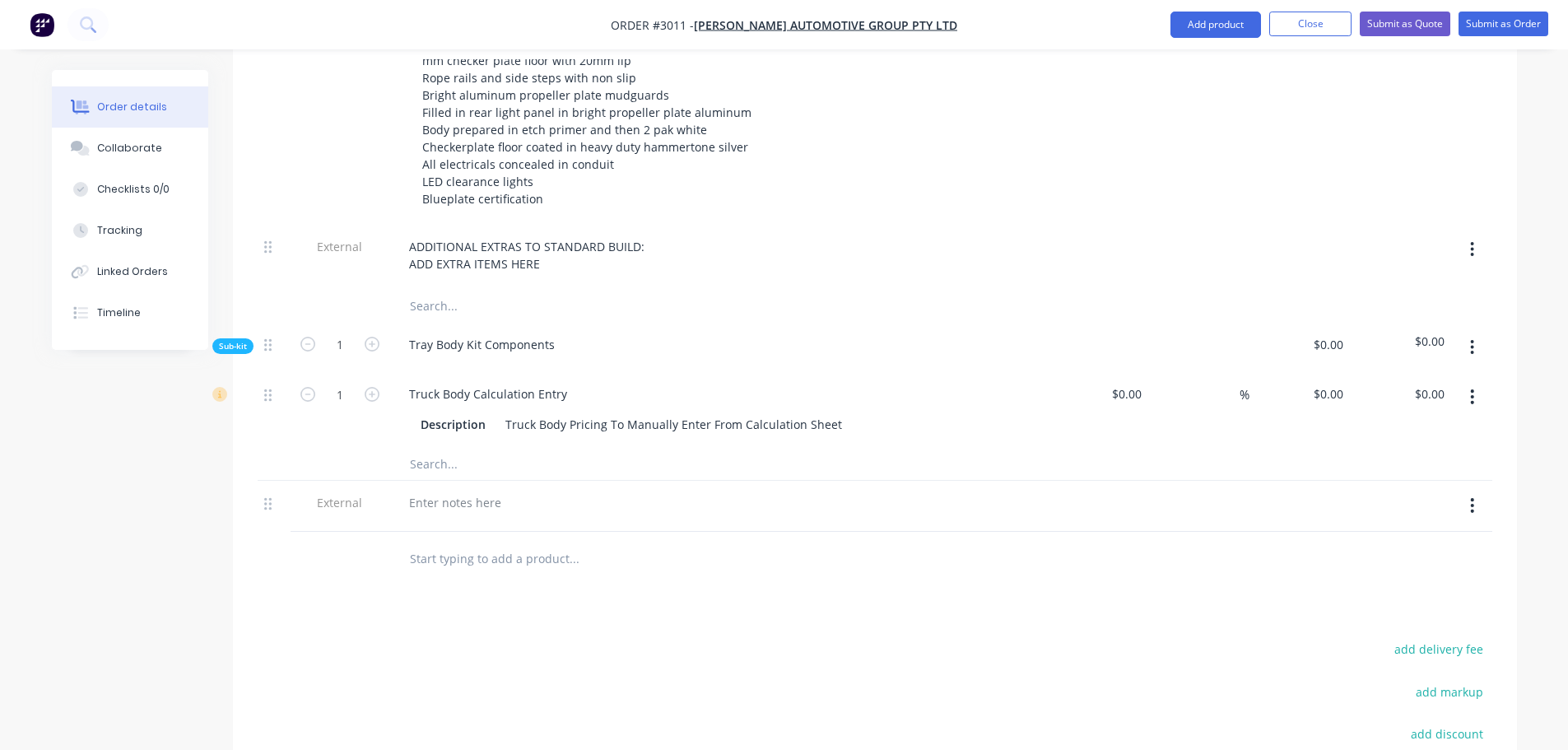
scroll to position [659, 0]
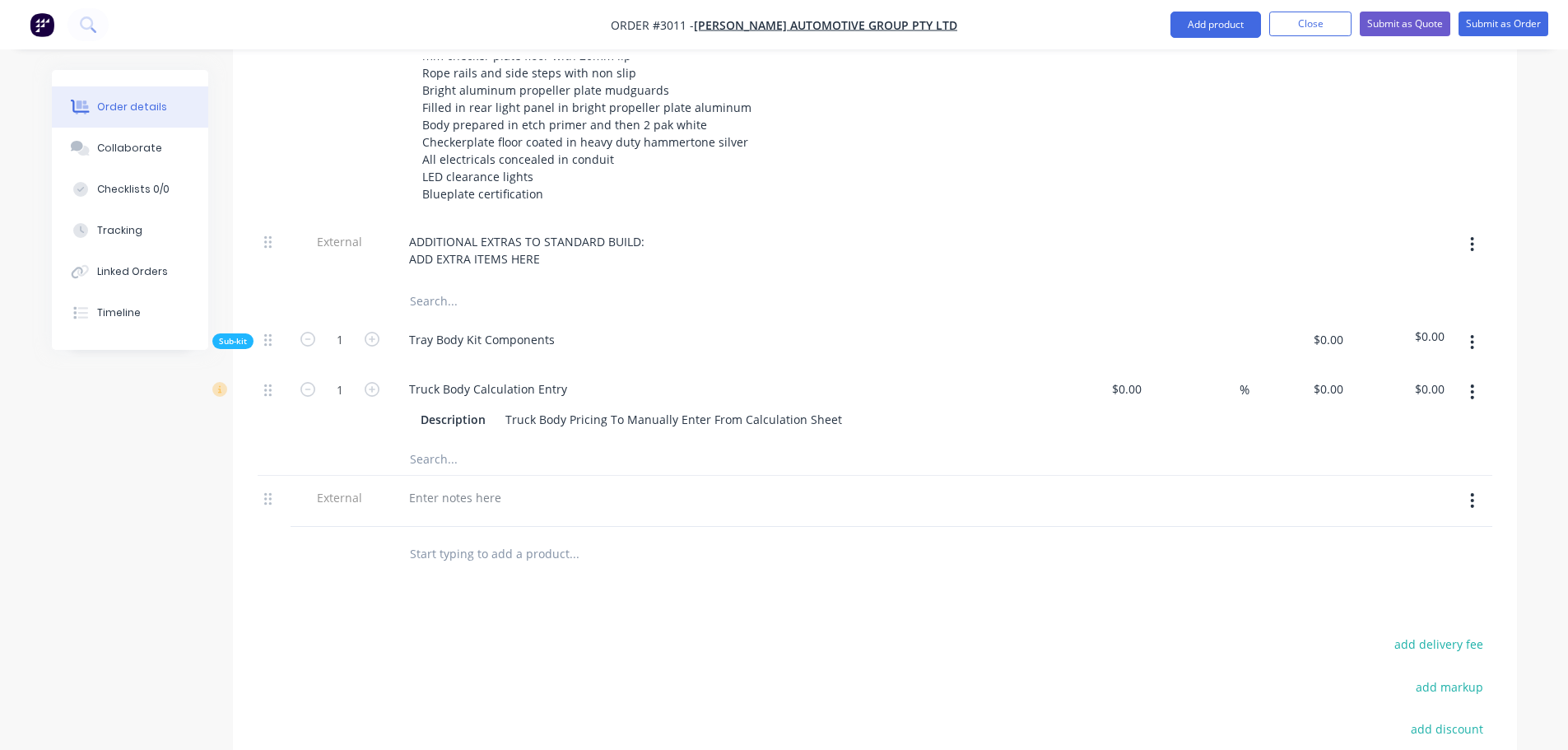
click at [1471, 235] on icon "button" at bounding box center [1472, 244] width 4 height 18
click at [1372, 309] on div "Delete" at bounding box center [1414, 321] width 127 height 24
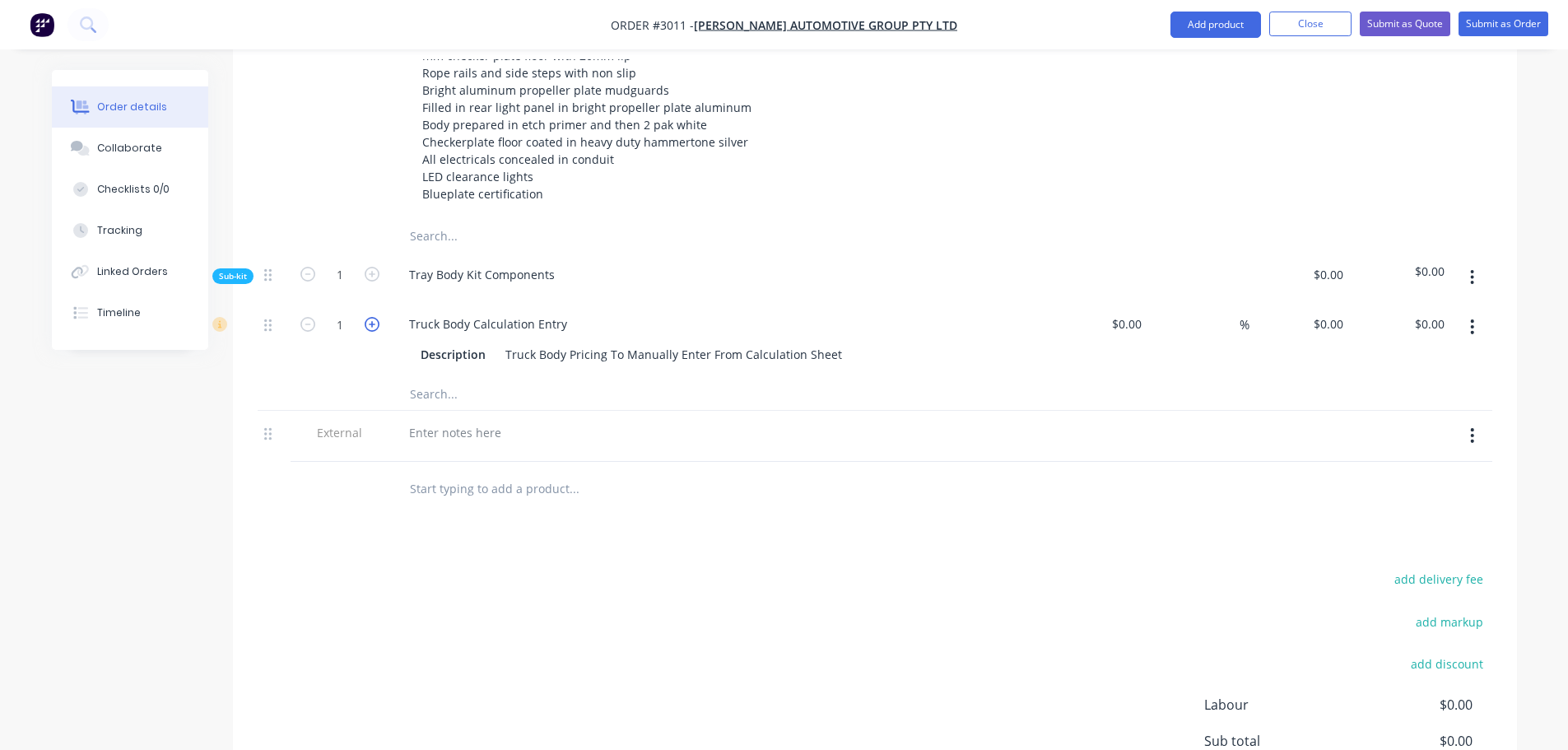
click at [373, 317] on icon "button" at bounding box center [371, 324] width 15 height 15
click at [346, 312] on input "4" at bounding box center [340, 324] width 43 height 25
type input "5.2"
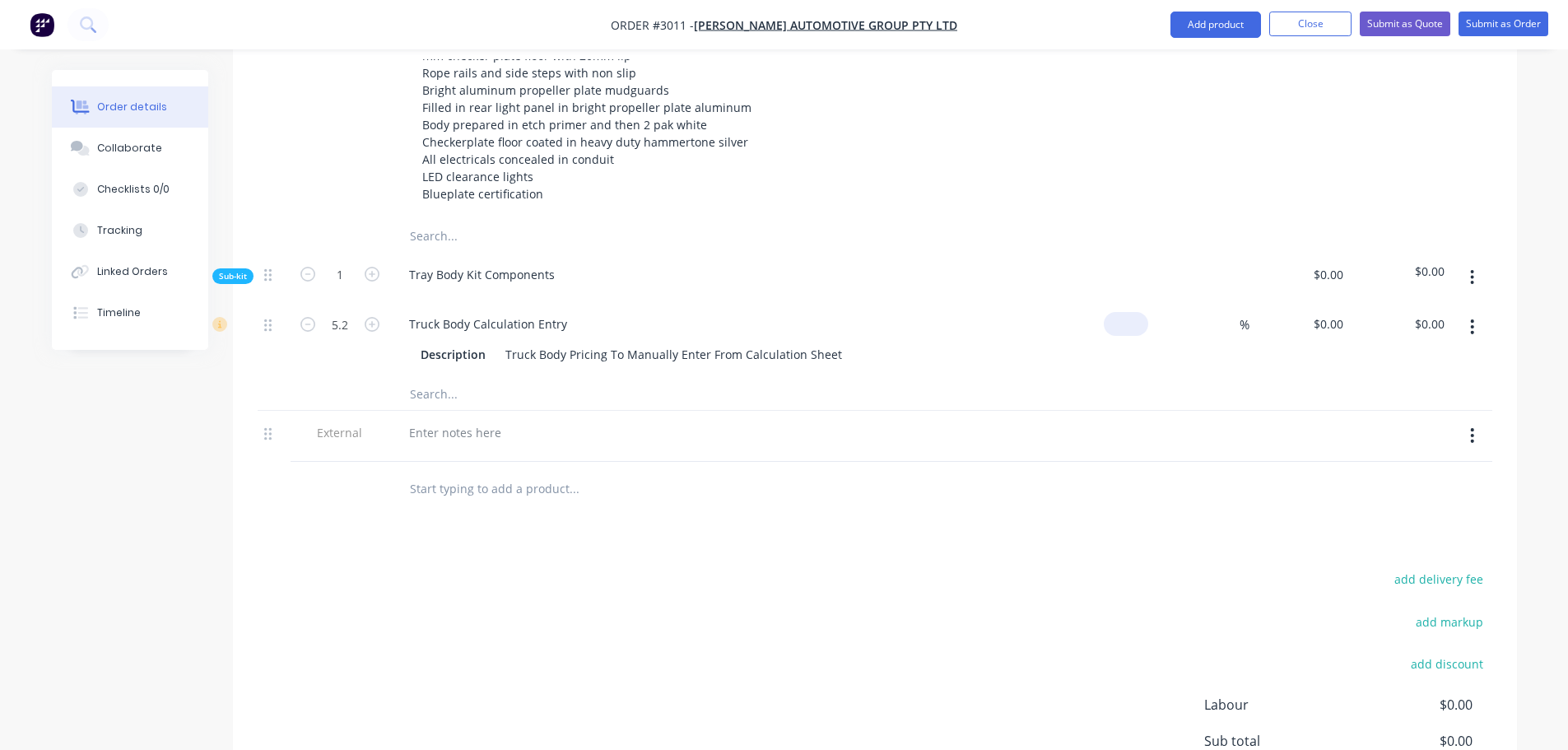
click at [1142, 312] on input at bounding box center [1129, 324] width 38 height 24
type input "$2,650.00"
type input "$13,780.00"
click at [1021, 323] on div "Truck Body Calculation Entry Description Truck Body Pricing To Manually Enter F…" at bounding box center [719, 340] width 658 height 75
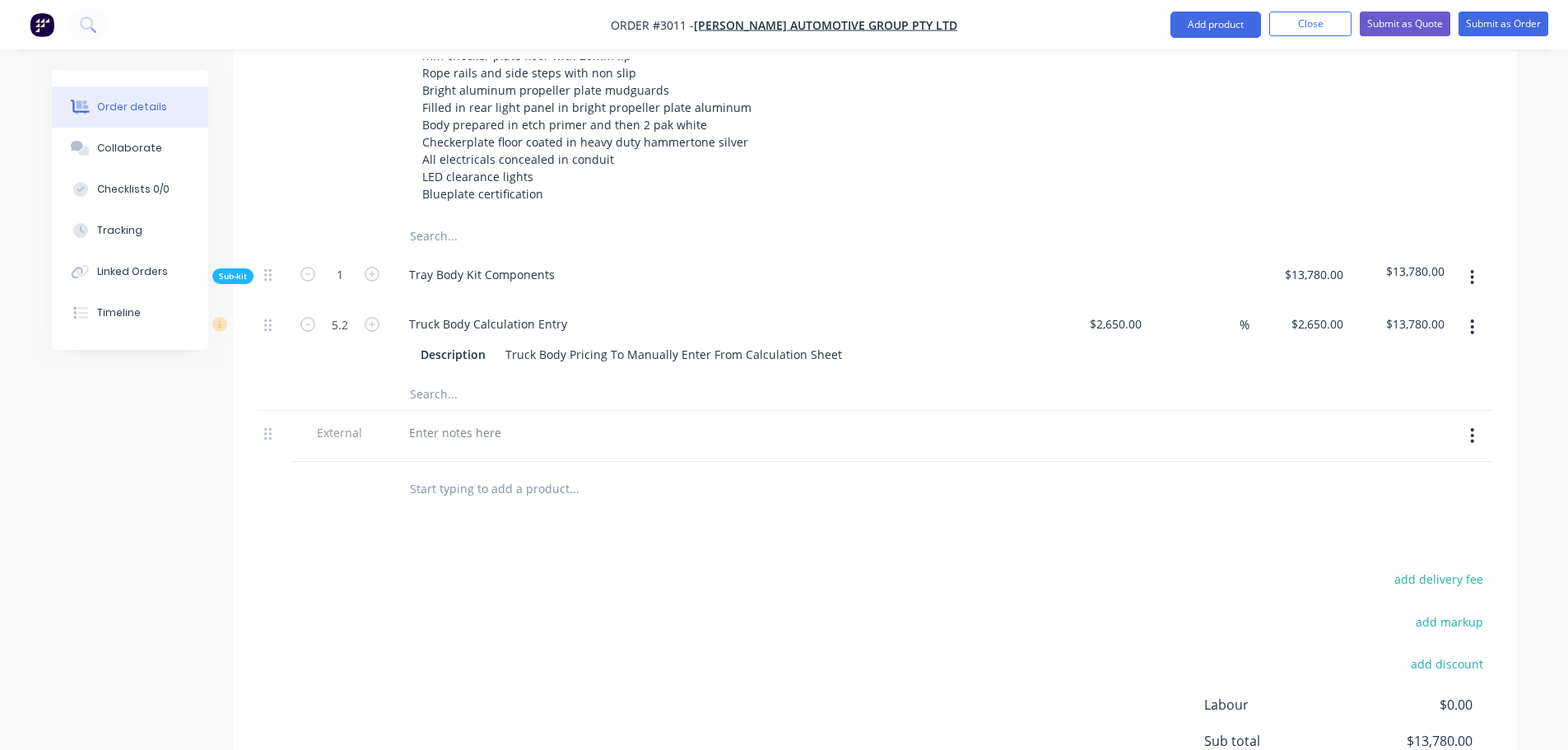
click at [447, 220] on input "text" at bounding box center [574, 236] width 329 height 33
click at [464, 378] on input "text" at bounding box center [574, 394] width 329 height 33
click at [629, 378] on input "Split dropsides 300mm with antiluce fastners" at bounding box center [574, 394] width 329 height 33
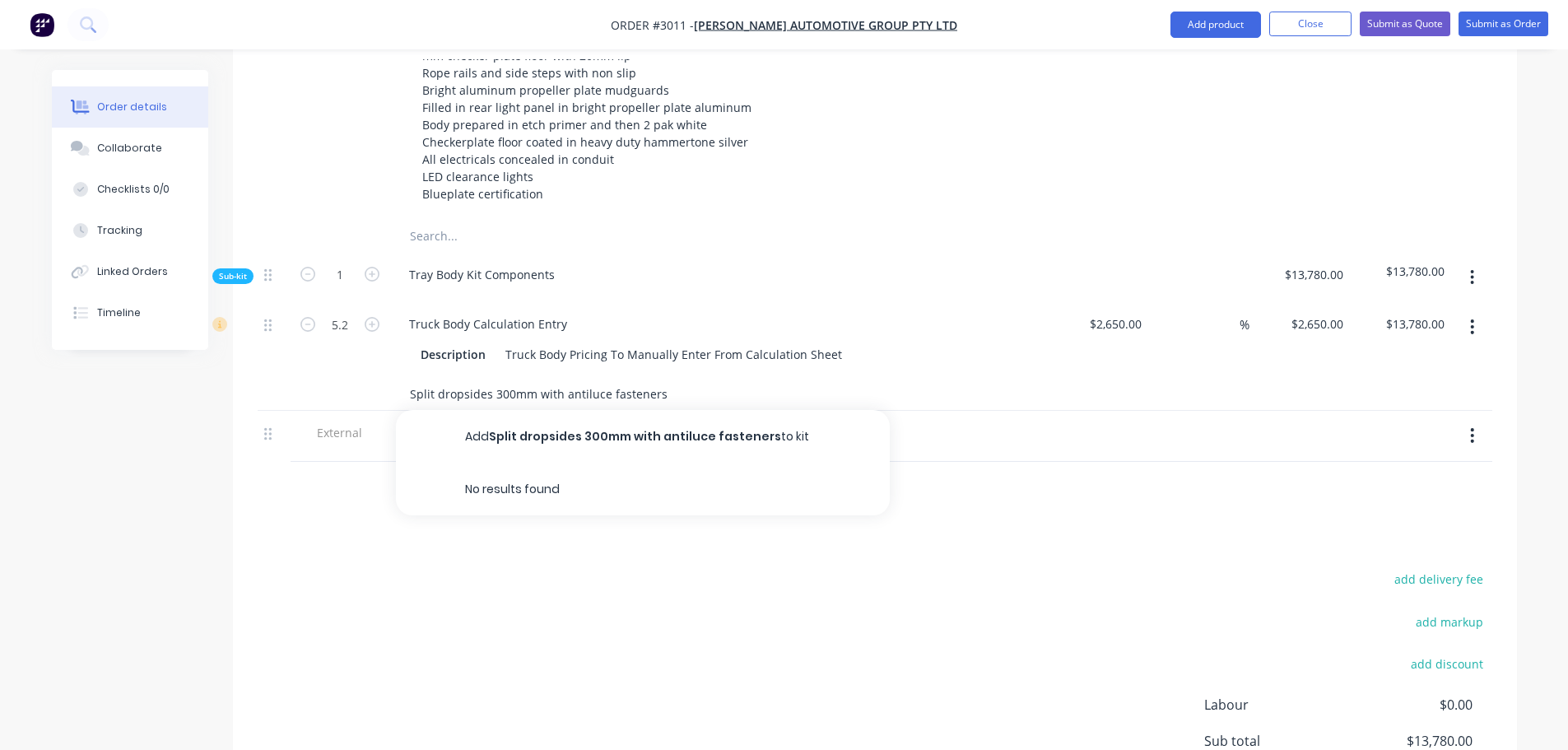
click at [675, 378] on input "Split dropsides 300mm with antiluce fasteners" at bounding box center [574, 394] width 329 height 33
click at [501, 378] on input "Split dropsides 300mm with antiluce fasteners" at bounding box center [574, 394] width 329 height 33
click at [667, 378] on input "Split dropsides 300mm with antiluce fasteners" at bounding box center [574, 394] width 329 height 33
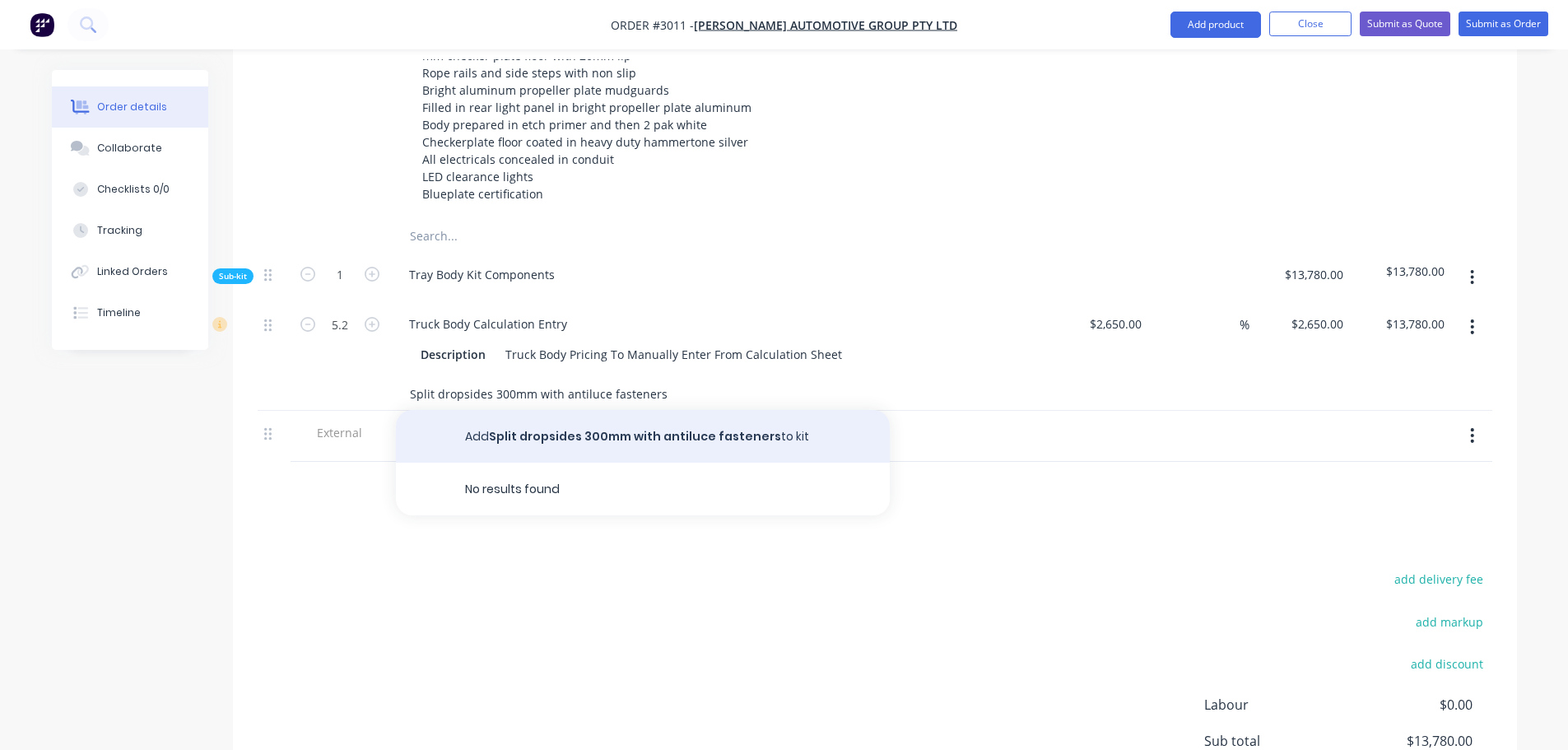
type input "Split dropsides 300mm with antiluce fasteners"
click at [611, 410] on button "Add Split dropsides 300mm with antiluce fasteners to kit" at bounding box center [642, 436] width 494 height 53
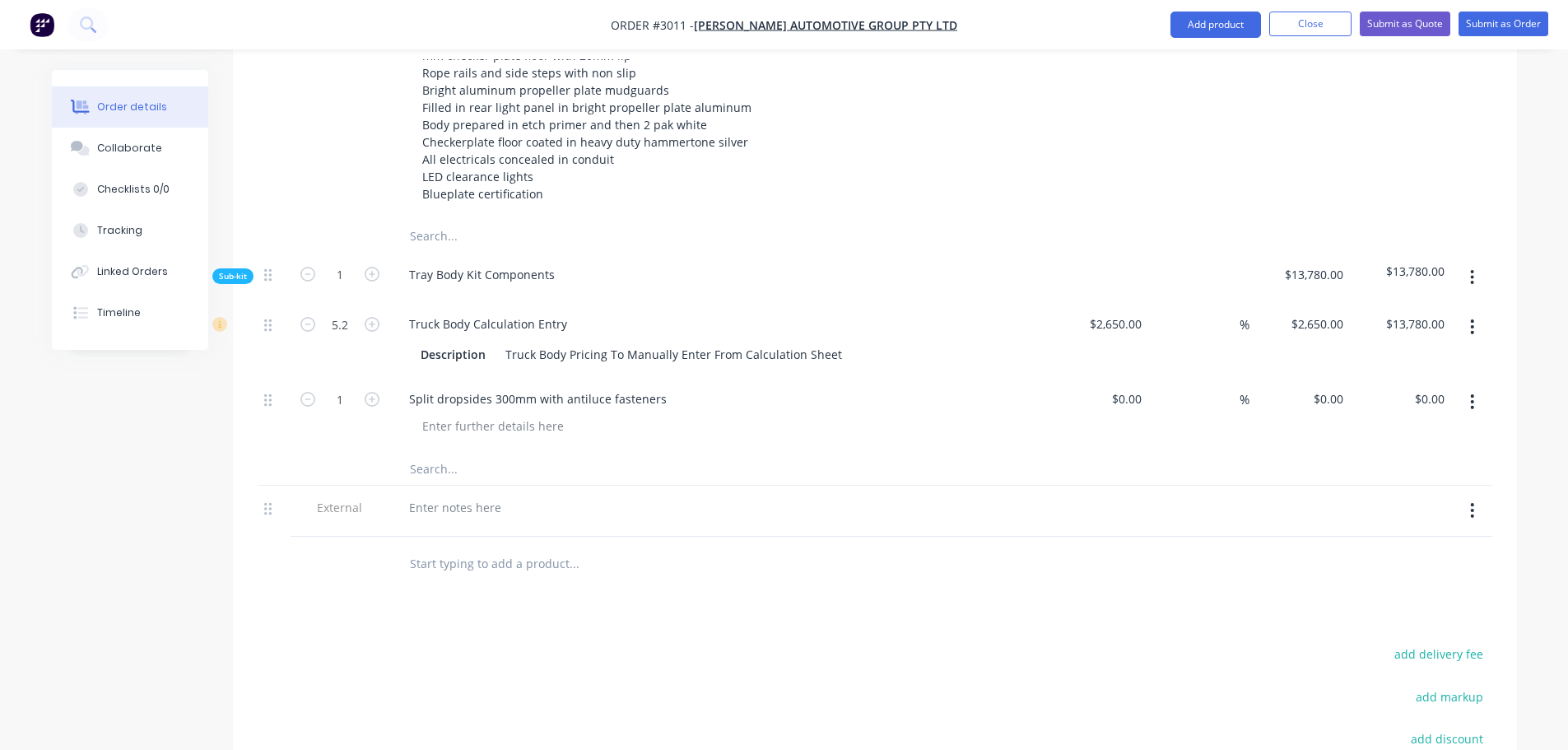
click at [443, 452] on input "text" at bounding box center [574, 468] width 329 height 33
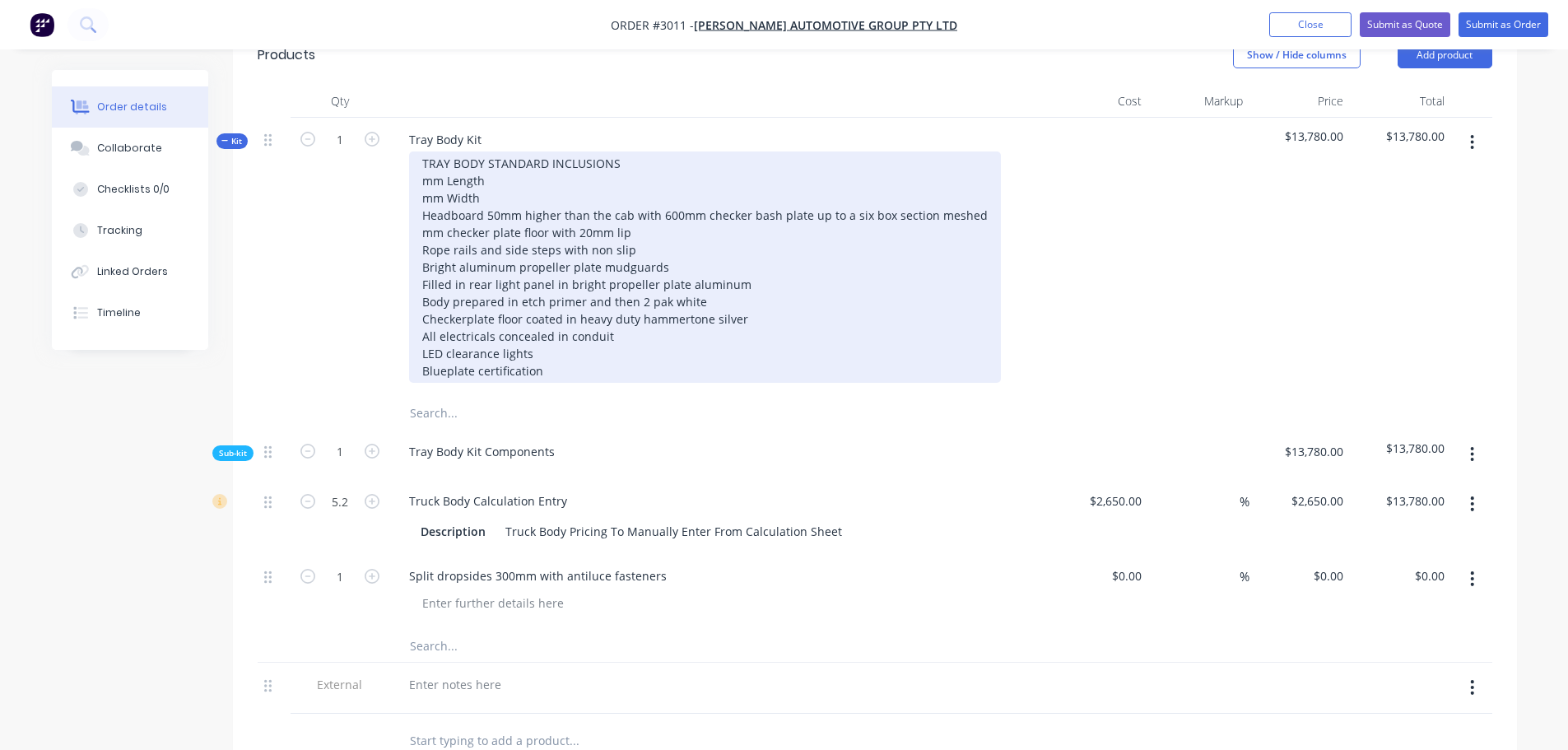
scroll to position [494, 0]
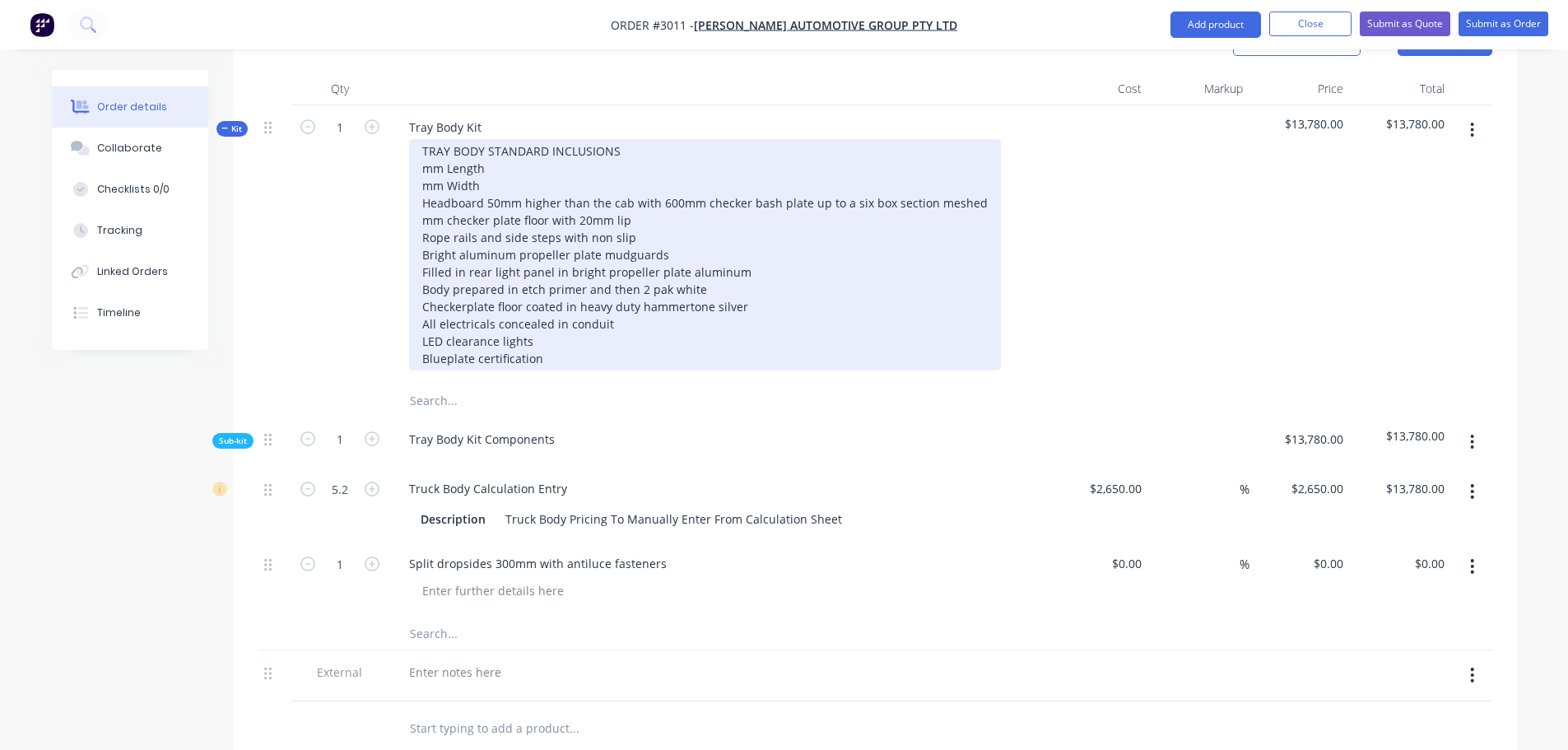
click at [421, 177] on div "TRAY BODY STANDARD INCLUSIONS mm Length mm Width Headboard 50mm higher than the…" at bounding box center [705, 254] width 592 height 231
click at [628, 191] on div "TRAY BODY STANDARD INCLUSIONS mm Length mm Width Headboard 50mm higher than the…" at bounding box center [705, 254] width 592 height 231
drag, startPoint x: 628, startPoint y: 191, endPoint x: 556, endPoint y: 191, distance: 72.0
click at [556, 191] on div "TRAY BODY STANDARD INCLUSIONS mm Length mm Width Headboard 50mm higher than the…" at bounding box center [705, 254] width 592 height 231
drag, startPoint x: 424, startPoint y: 209, endPoint x: 596, endPoint y: 210, distance: 172.0
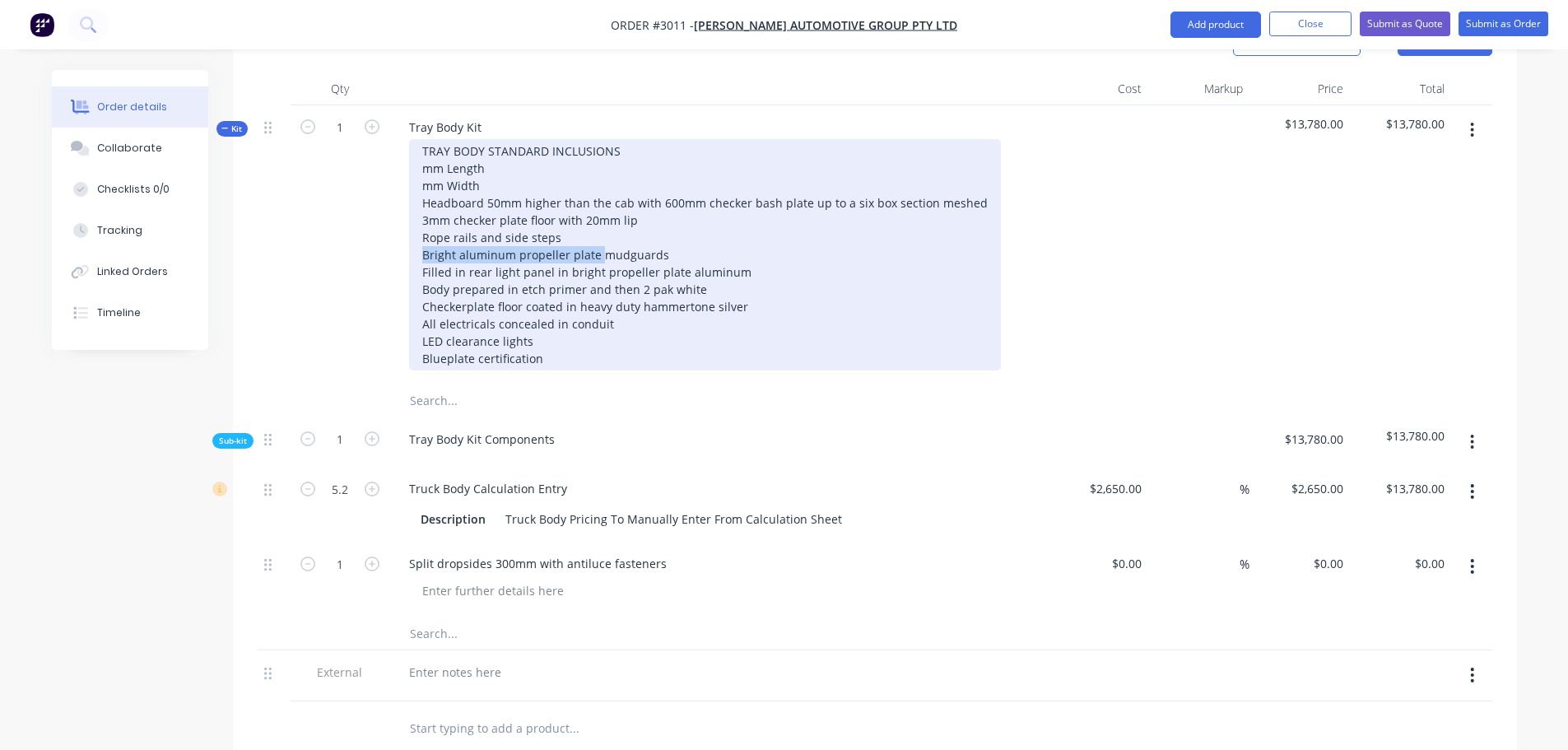
click at [596, 210] on div "TRAY BODY STANDARD INCLUSIONS mm Length mm Width Headboard 50mm higher than the…" at bounding box center [705, 254] width 592 height 231
click at [421, 206] on div "TRAY BODY STANDARD INCLUSIONS mm Length mm Width Headboard 50mm higher than the…" at bounding box center [705, 254] width 592 height 231
drag, startPoint x: 421, startPoint y: 228, endPoint x: 738, endPoint y: 228, distance: 317.0
click at [738, 228] on div "TRAY BODY STANDARD INCLUSIONS mm Length mm Width Headboard 50mm higher than the…" at bounding box center [705, 254] width 592 height 231
click at [504, 189] on div "TRAY BODY STANDARD INCLUSIONS mm Length mm Width Headboard 50mm higher than the…" at bounding box center [705, 254] width 592 height 231
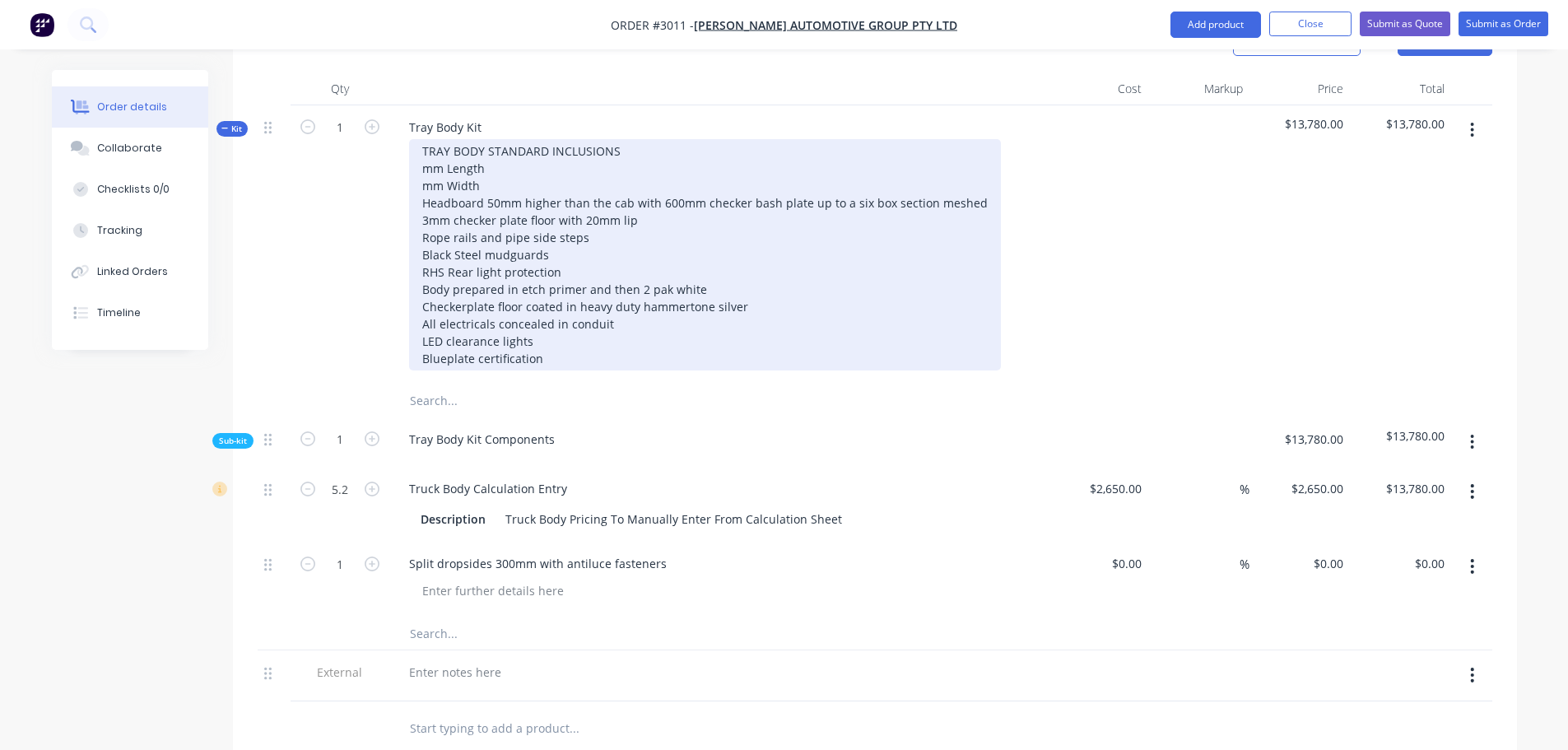
click at [422, 139] on div "TRAY BODY STANDARD INCLUSIONS mm Length mm Width Headboard 50mm higher than the…" at bounding box center [705, 254] width 592 height 231
click at [424, 139] on div "TRAY BODY STANDARD INCLUSIONS mm Length 2.2mm Width Headboard 50mm higher than …" at bounding box center [705, 254] width 592 height 231
click at [448, 139] on div "TRAY BODY STANDARD INCLUSIONS 5.2m Length 2.2mm Width Headboard 50mm higher tha…" at bounding box center [705, 254] width 592 height 231
click at [522, 139] on div "TRAY BODY STANDARD INCLUSIONS 5.2m Length 2.2m Width Headboard 50mm higher than…" at bounding box center [705, 254] width 592 height 231
click at [563, 227] on div "TRAY BODY STANDARD INCLUSIONS 5.2m Length 2.2m Width Headboard 50mm higher than…" at bounding box center [705, 254] width 592 height 231
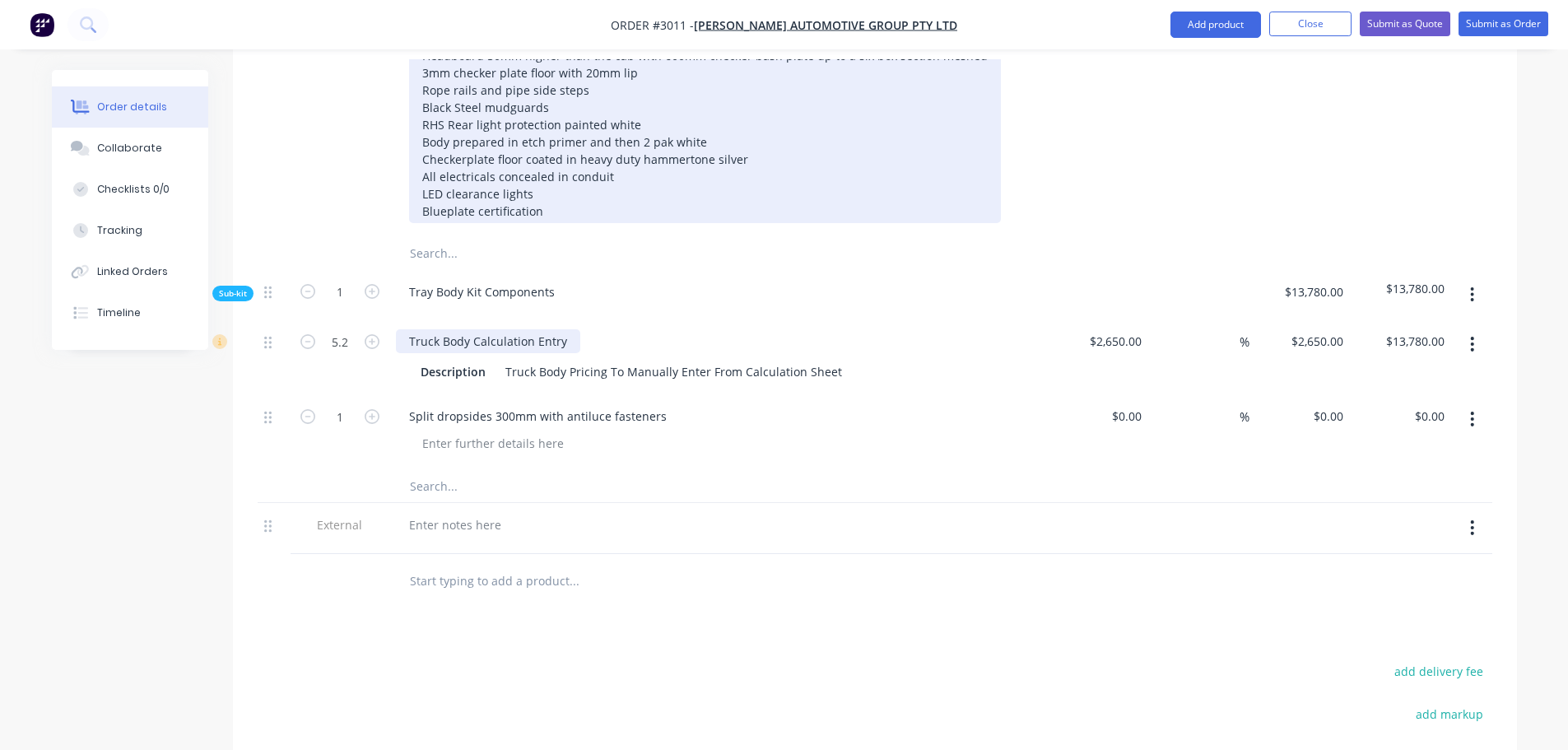
scroll to position [659, 0]
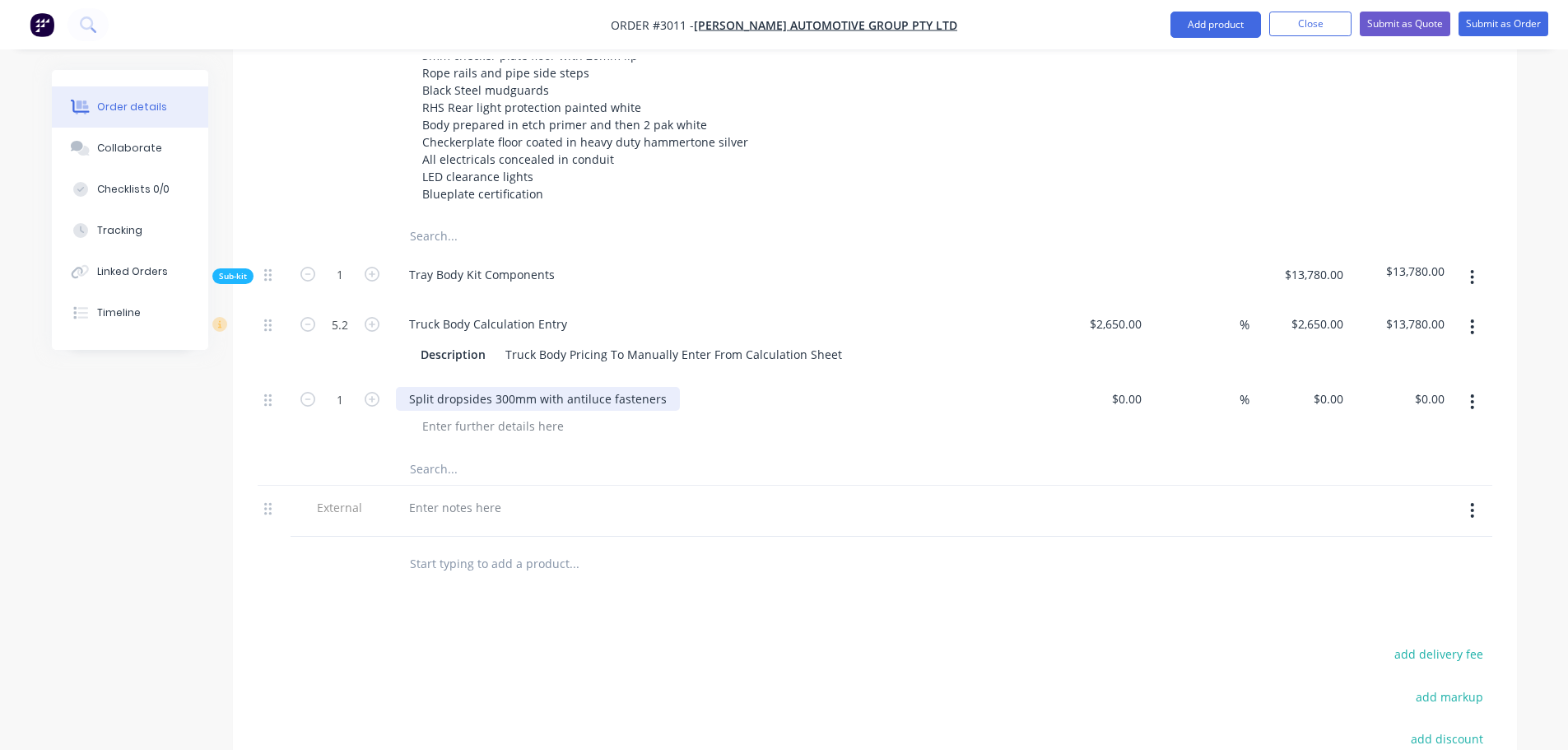
drag, startPoint x: 410, startPoint y: 347, endPoint x: 663, endPoint y: 357, distance: 253.2
click at [663, 387] on div "Split dropsides 300mm with antiluce fasteners" at bounding box center [538, 399] width 284 height 24
copy div "Split dropsides 300mm with antiluce fasteners"
click at [420, 496] on div at bounding box center [455, 508] width 119 height 24
paste div
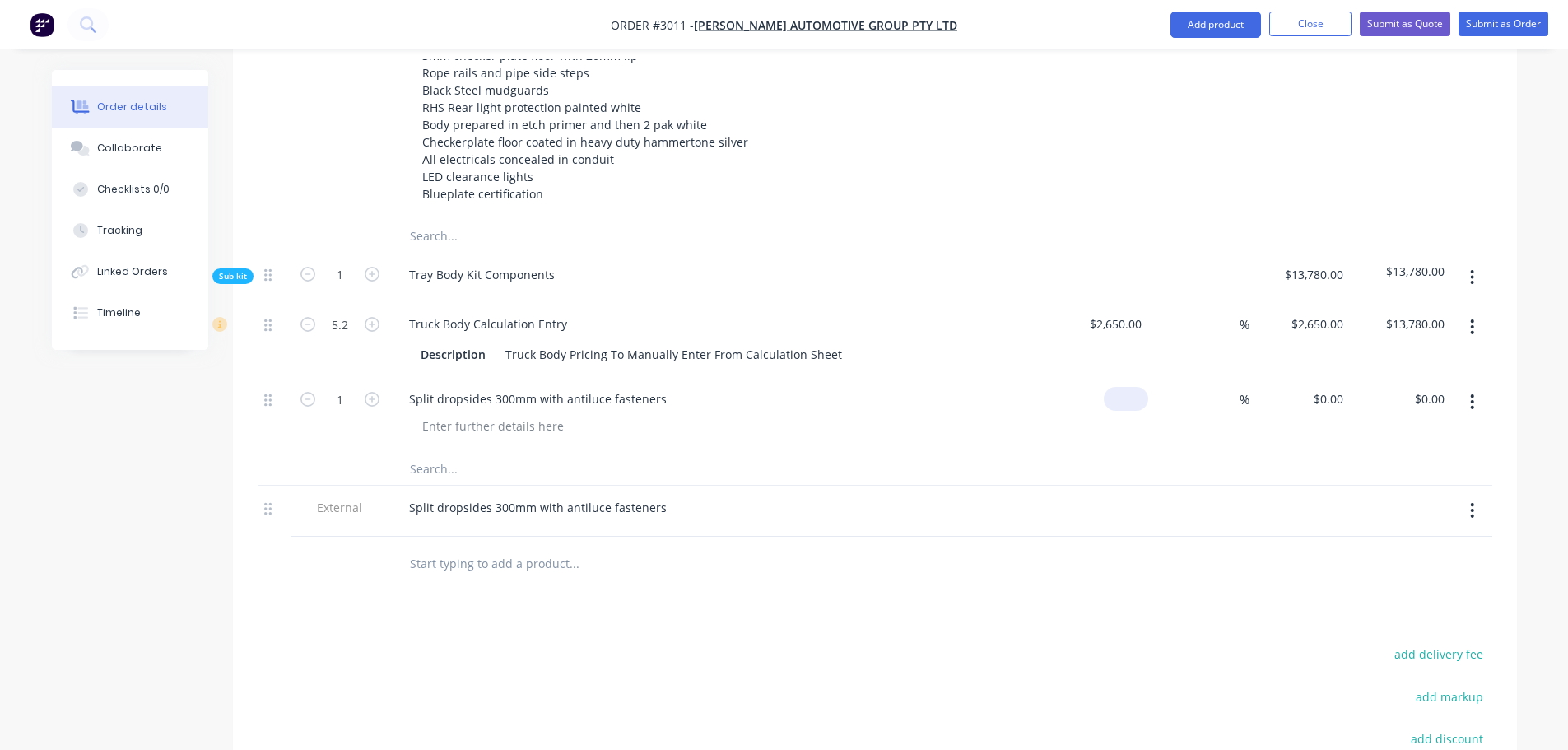
click at [1140, 387] on input at bounding box center [1129, 399] width 38 height 24
type input "2000"
type input "2650"
type input "$2,000.00"
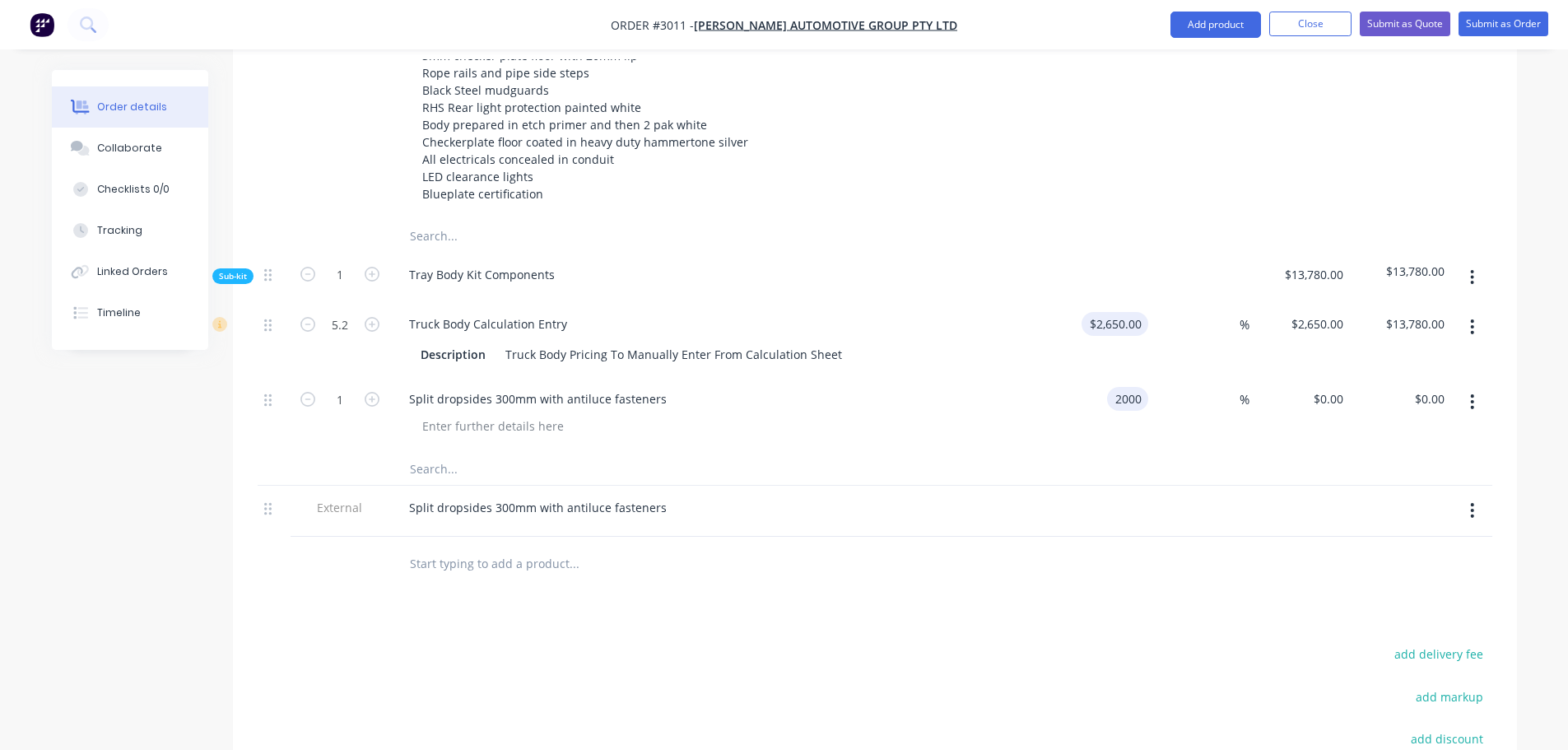
type input "$2,000.00"
click at [1117, 312] on input "2650" at bounding box center [1118, 324] width 60 height 24
type input "$2,550.00"
type input "$13,260.00"
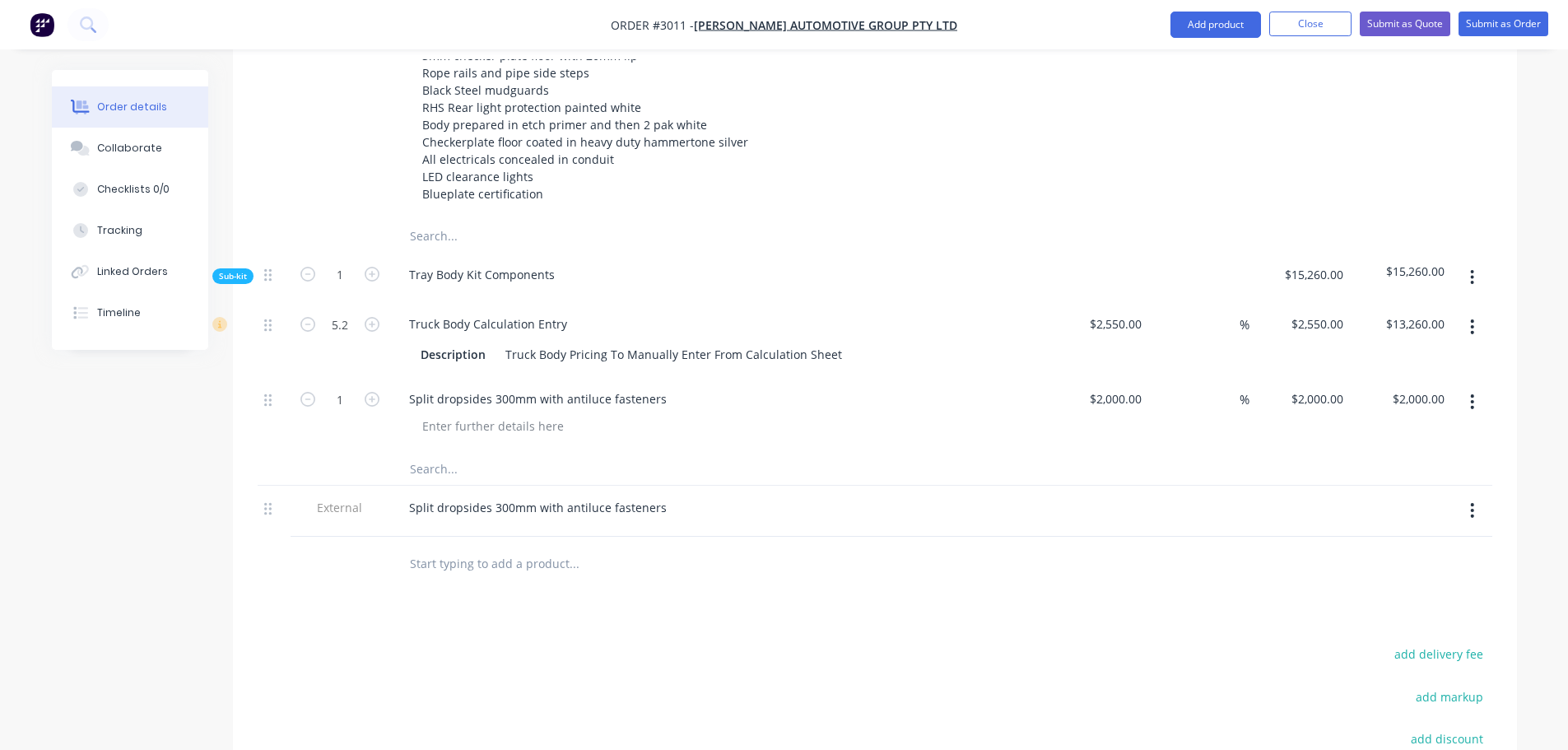
click at [247, 435] on div "Qty Cost Markup Price Total Kit 1 Tray Body Kit TRAY BODY STANDARD INCLUSIONS 5…" at bounding box center [874, 249] width 1284 height 684
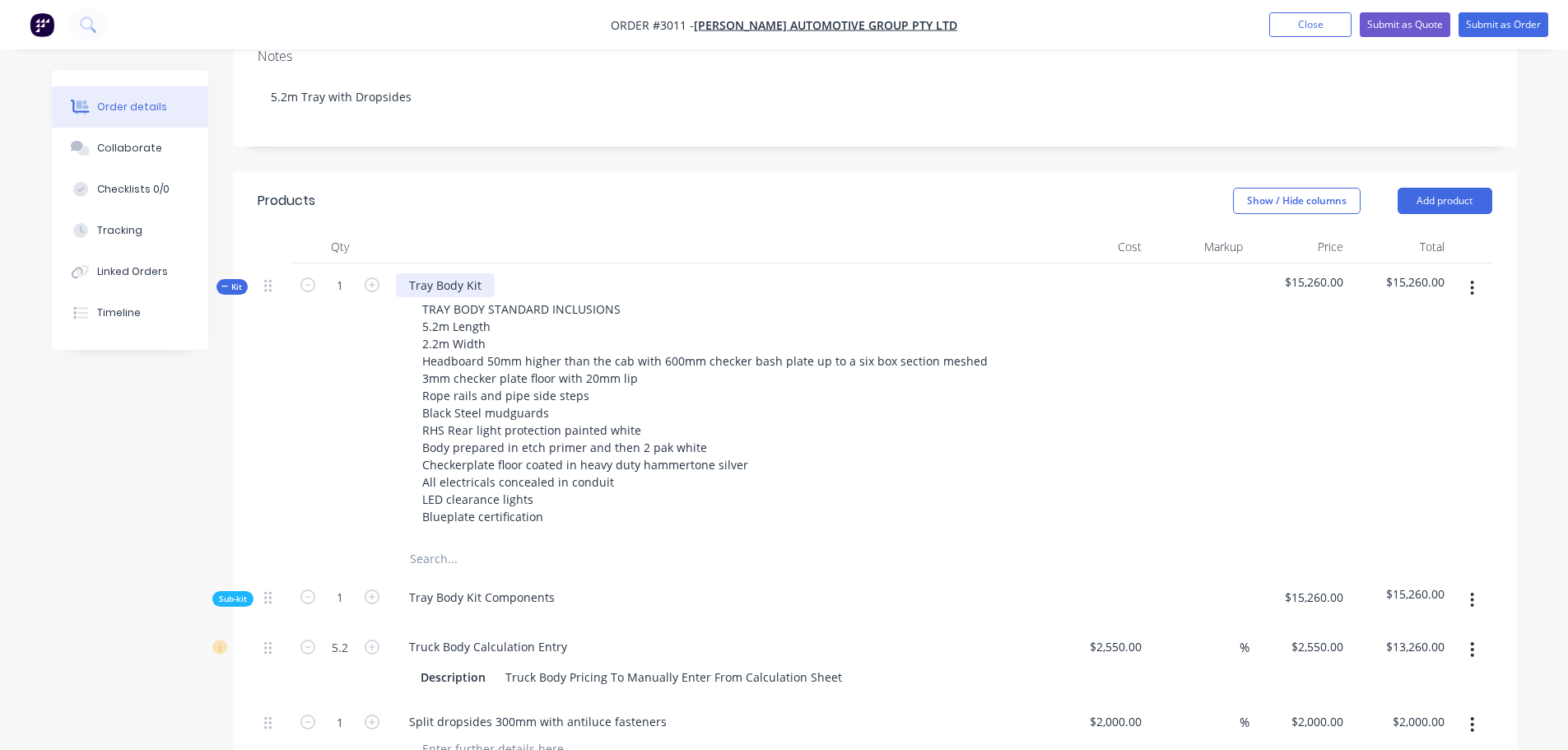
scroll to position [329, 0]
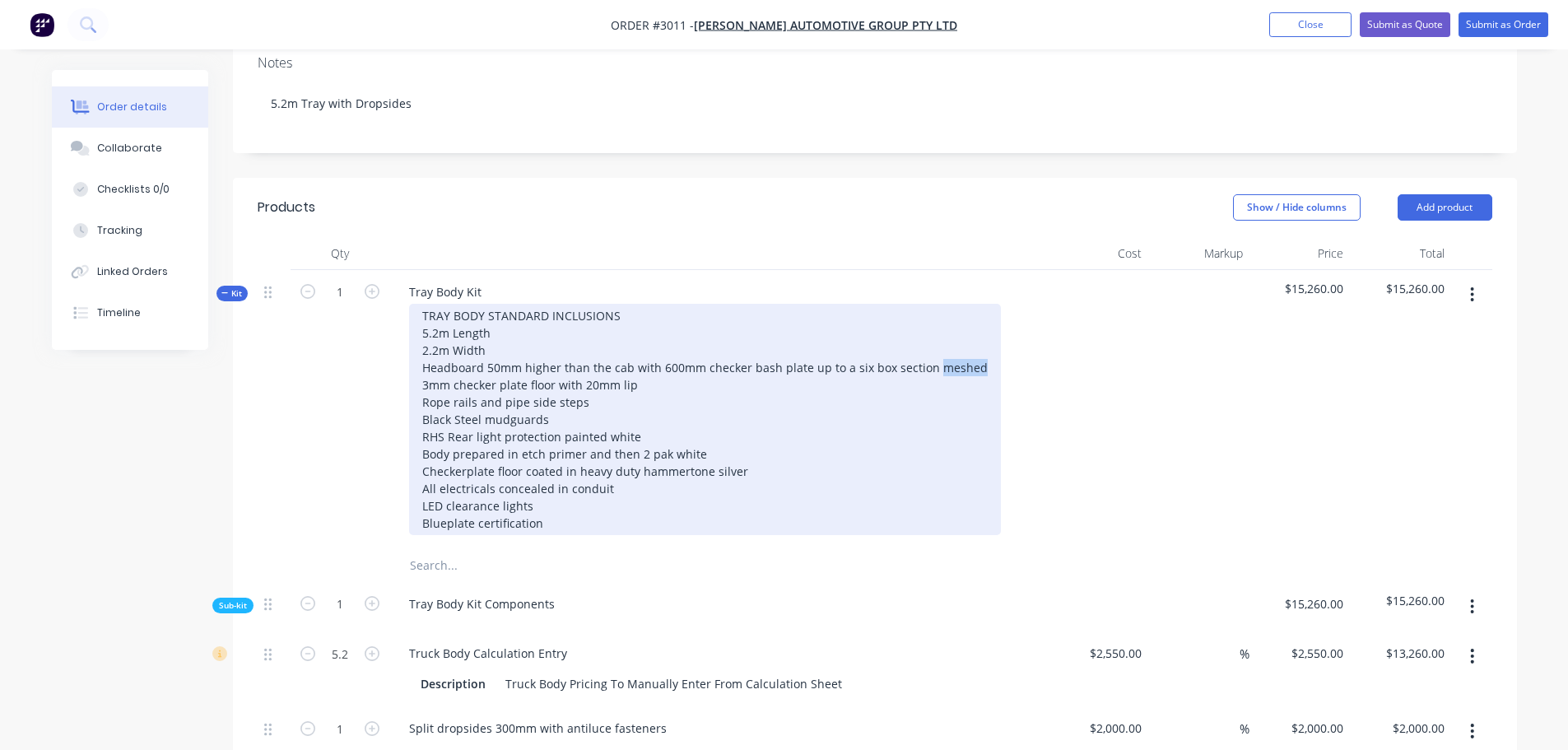
drag, startPoint x: 971, startPoint y: 322, endPoint x: 929, endPoint y: 318, distance: 42.2
click at [929, 318] on div "TRAY BODY STANDARD INCLUSIONS 5.2m Length 2.2m Width Headboard 50mm higher than…" at bounding box center [705, 419] width 592 height 231
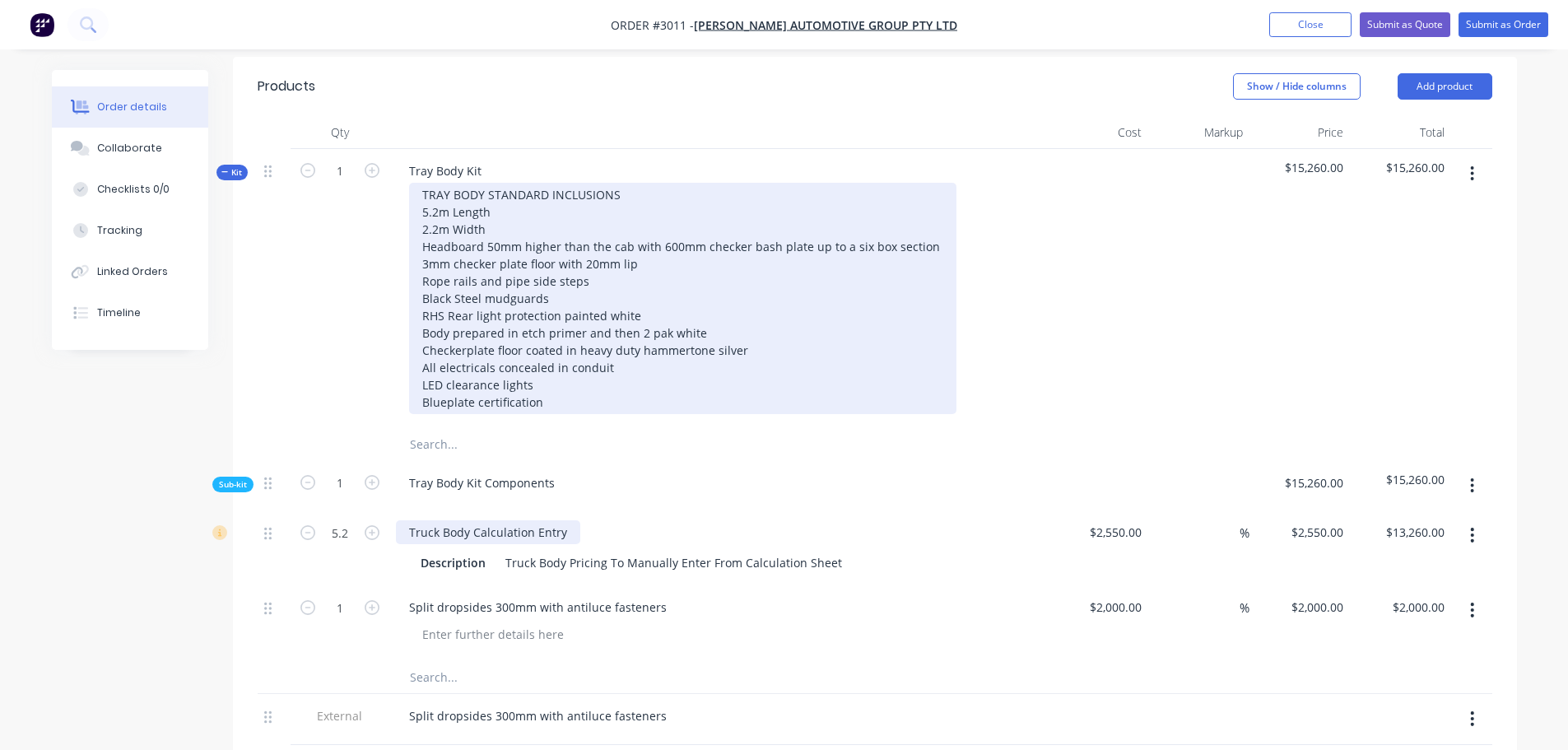
scroll to position [412, 0]
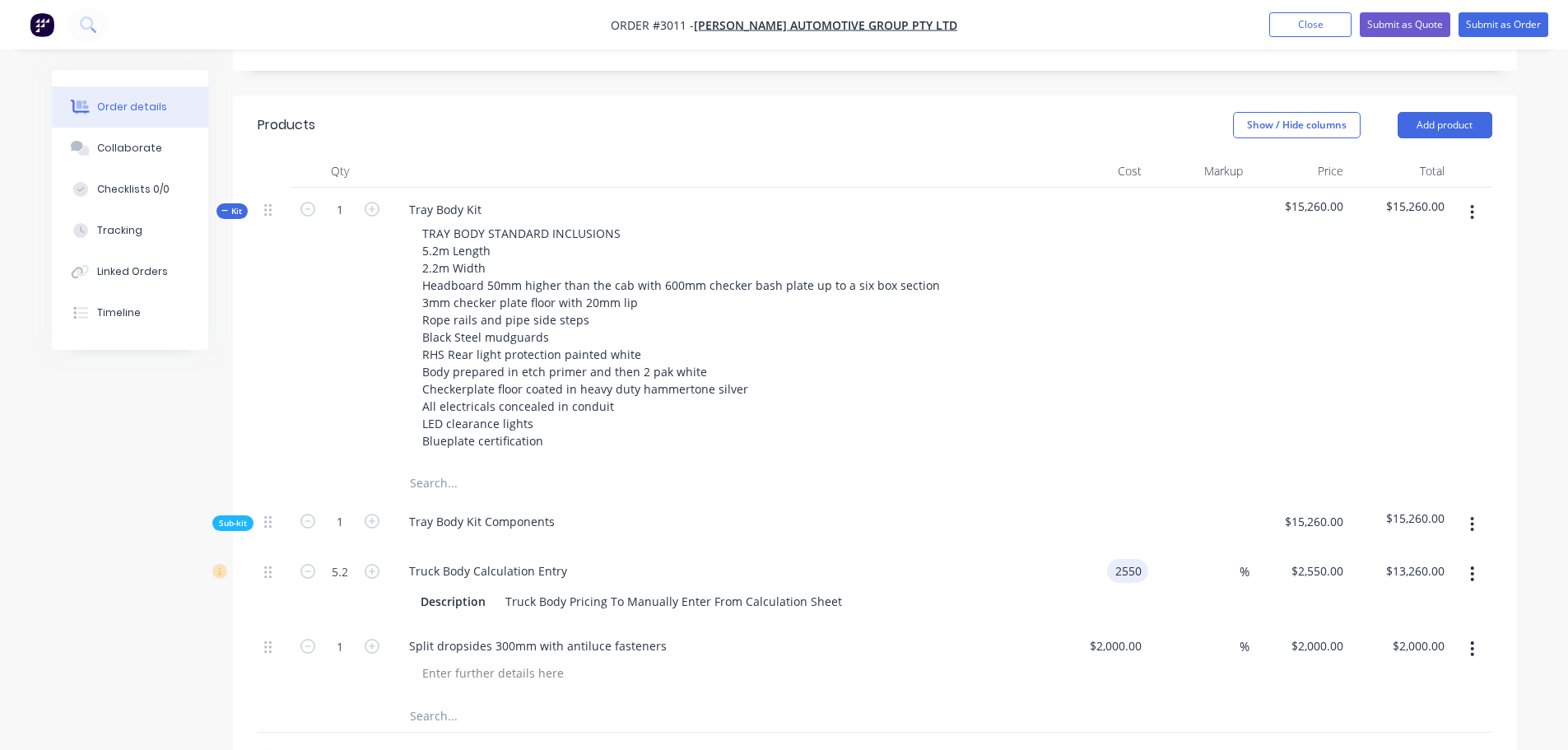
click at [1116, 559] on input "2550" at bounding box center [1130, 572] width 34 height 24
type input "$2,450.00"
type input "$12,740.00"
click at [1001, 559] on div "Truck Body Calculation Entry" at bounding box center [718, 572] width 645 height 24
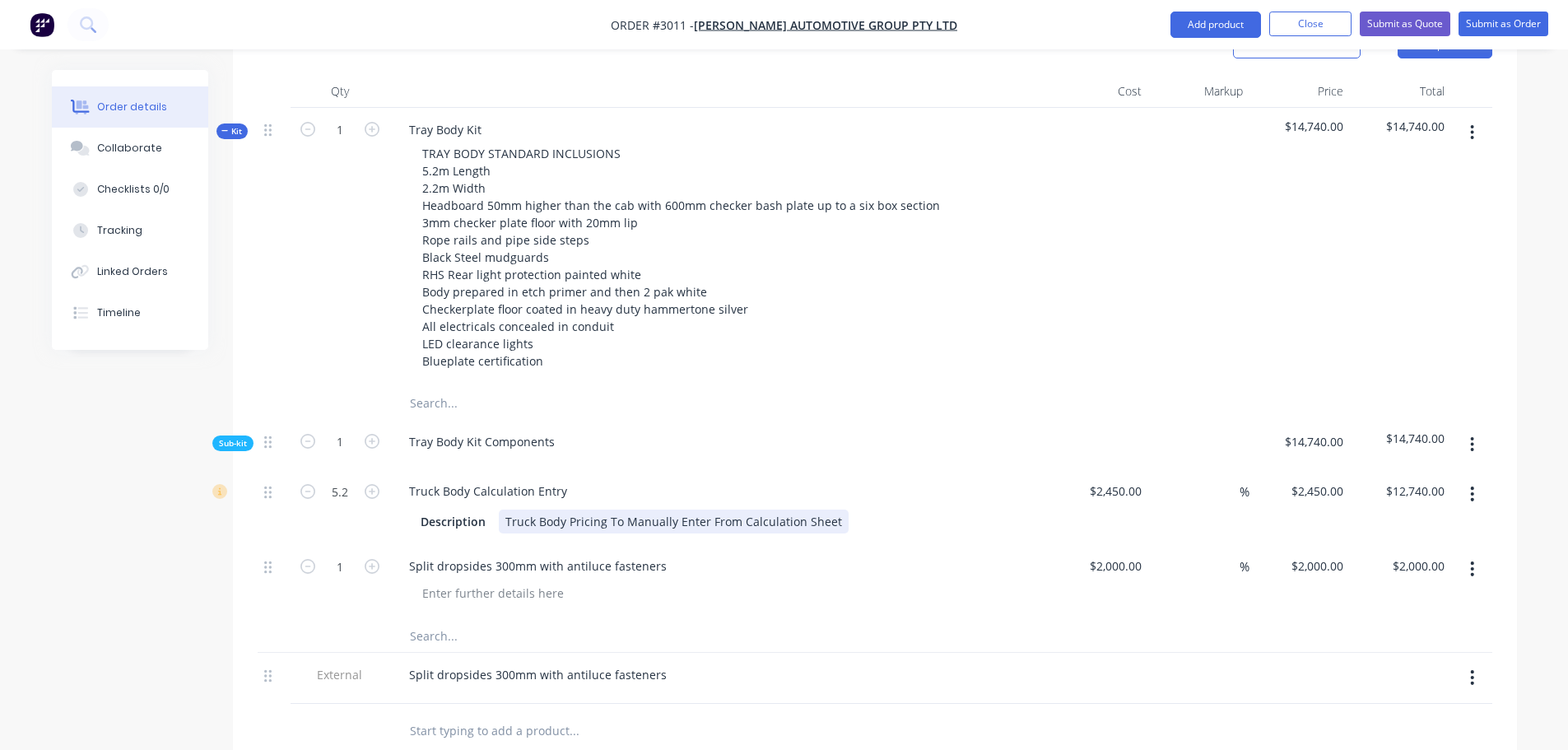
scroll to position [494, 0]
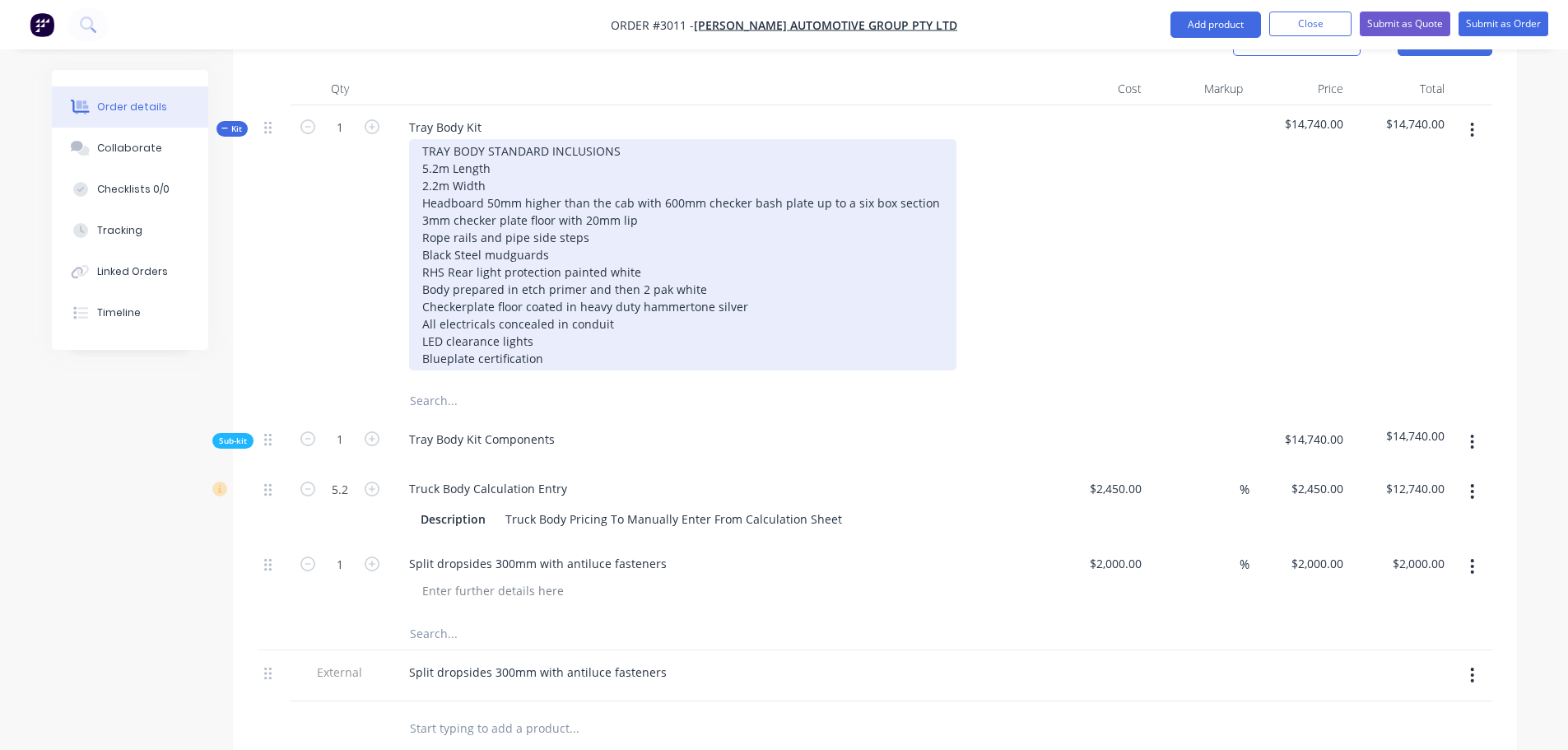
click at [538, 298] on div "TRAY BODY STANDARD INCLUSIONS 5.2m Length 2.2m Width Headboard 50mm higher than…" at bounding box center [682, 254] width 547 height 231
click at [546, 311] on div "TRAY BODY STANDARD INCLUSIONS 5.2m Length 2.2m Width Headboard 50mm higher than…" at bounding box center [682, 254] width 547 height 231
click at [588, 191] on div "TRAY BODY STANDARD INCLUSIONS 5.2m Length 2.2m Width Headboard 50mm higher than…" at bounding box center [682, 254] width 547 height 231
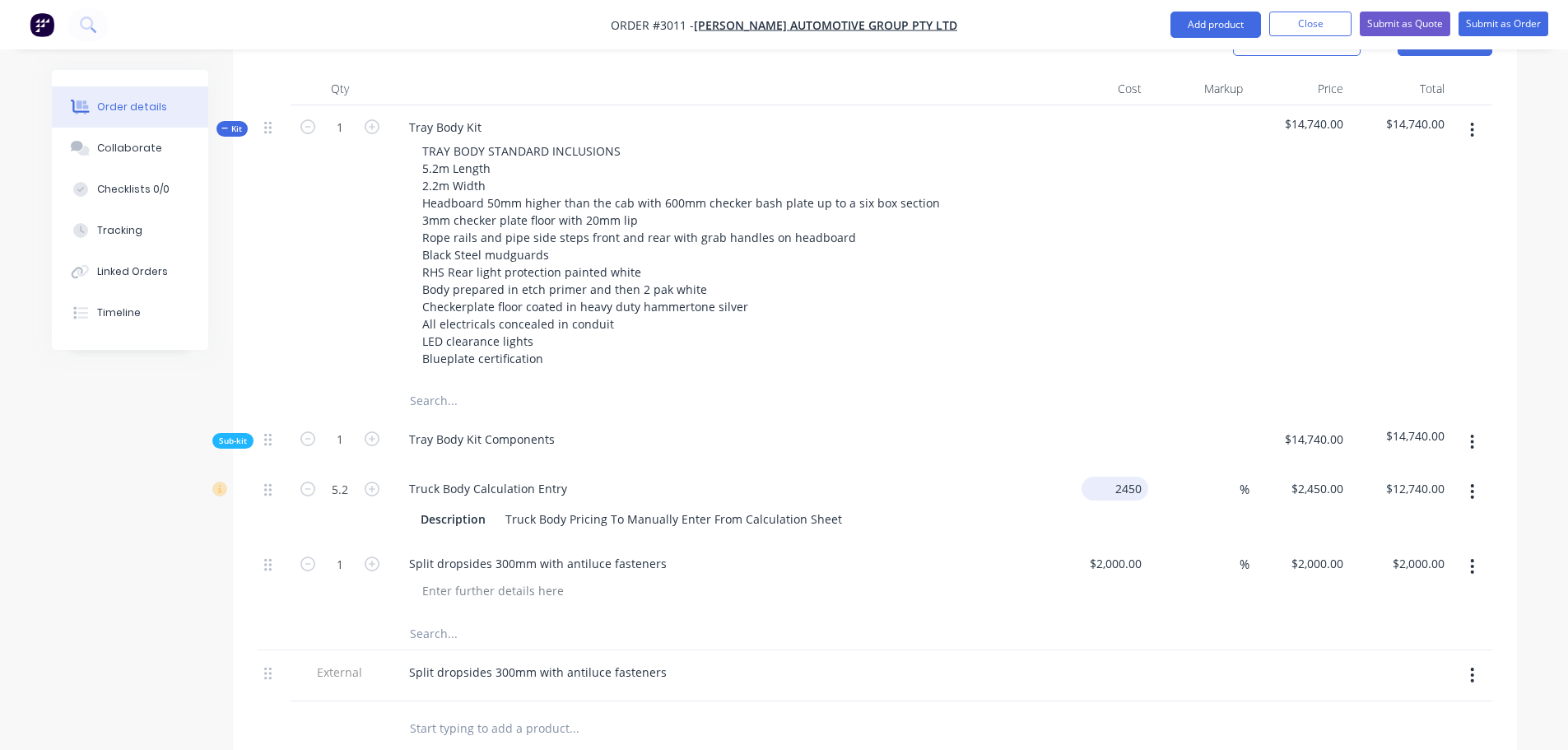
click at [1113, 477] on input "2450" at bounding box center [1118, 489] width 60 height 24
type input "$2,350.00"
type input "$12,220.00"
click at [973, 477] on div "Truck Body Calculation Entry" at bounding box center [718, 489] width 645 height 24
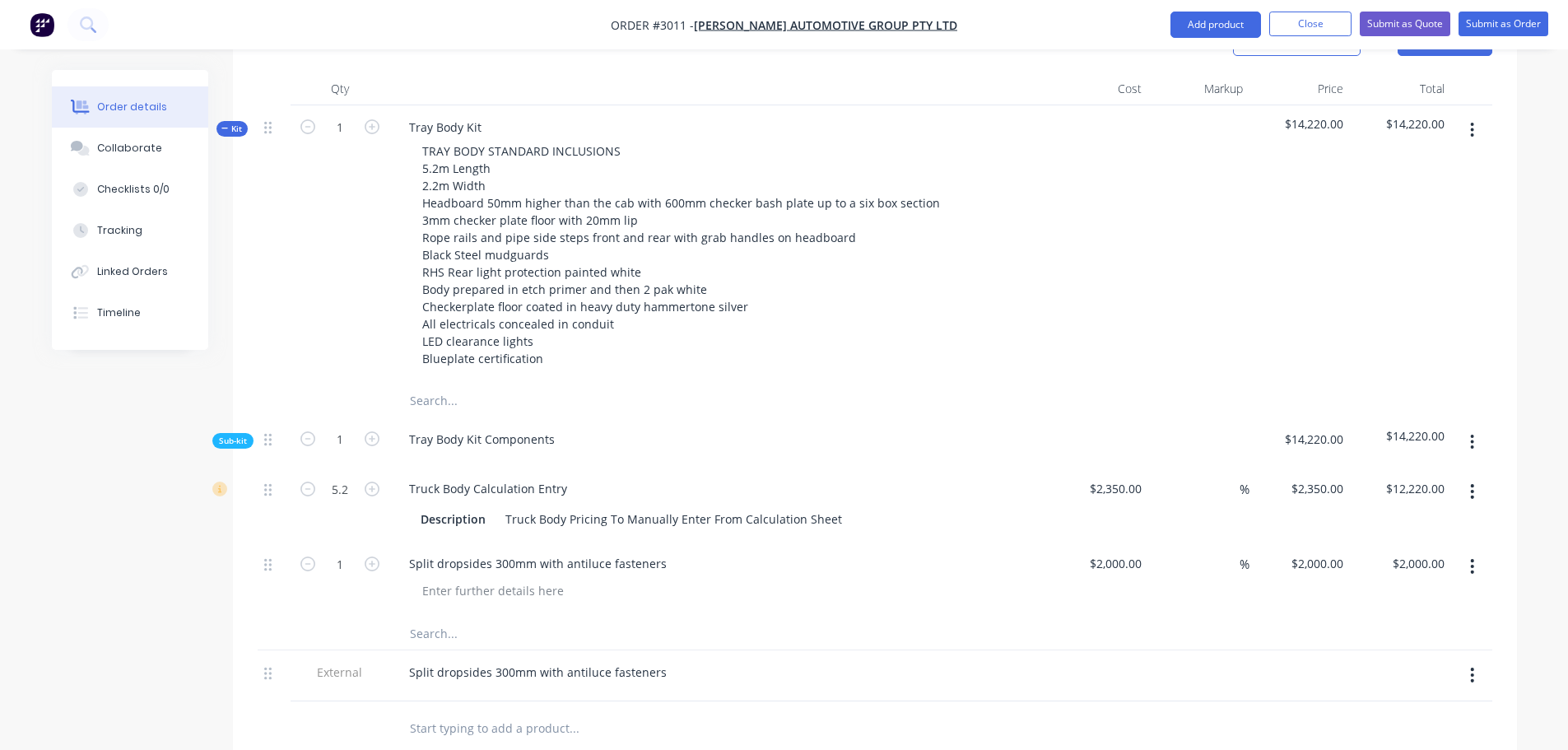
click at [448, 616] on input "text" at bounding box center [574, 633] width 329 height 33
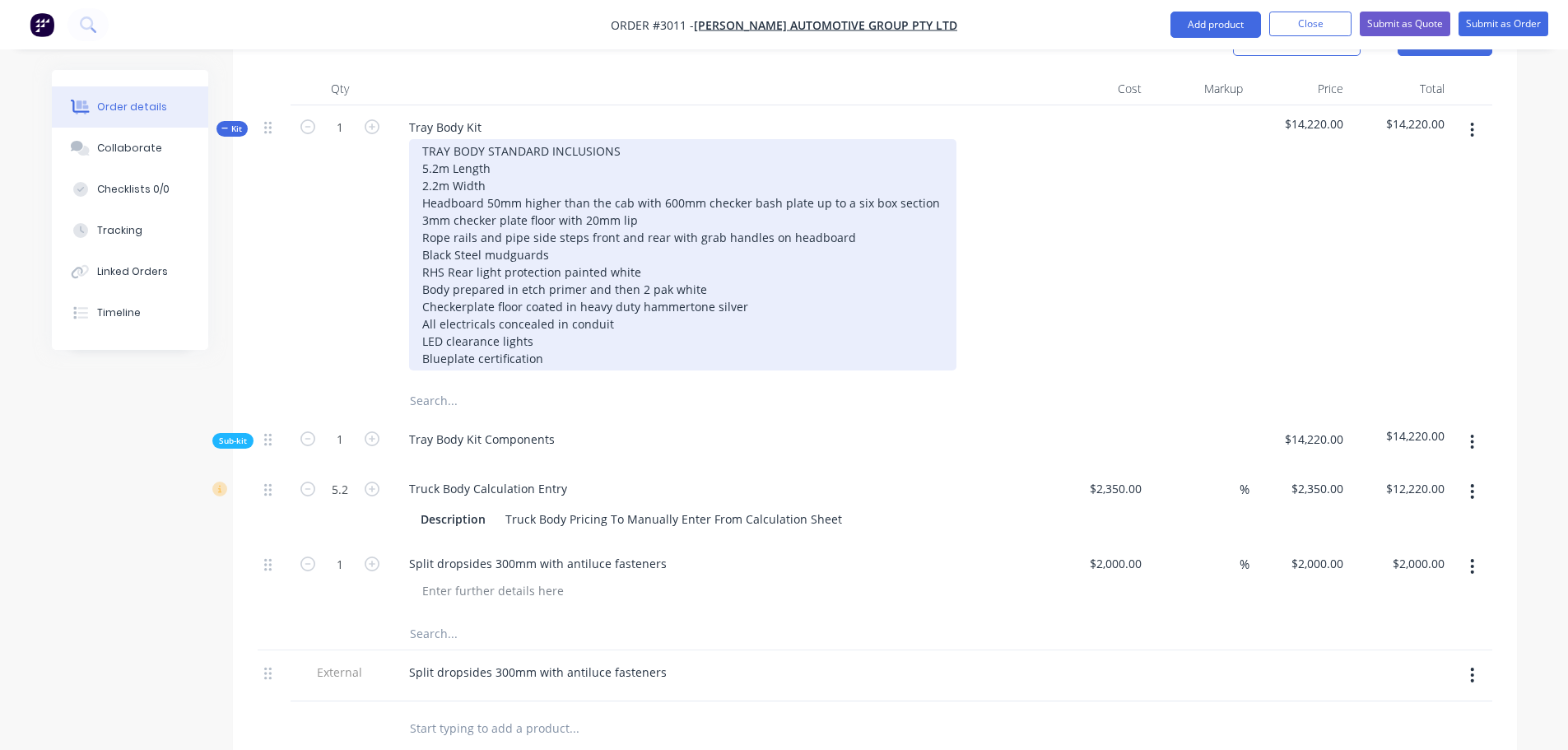
click at [646, 225] on div "TRAY BODY STANDARD INCLUSIONS 5.2m Length 2.2m Width Headboard 50mm higher than…" at bounding box center [682, 254] width 547 height 231
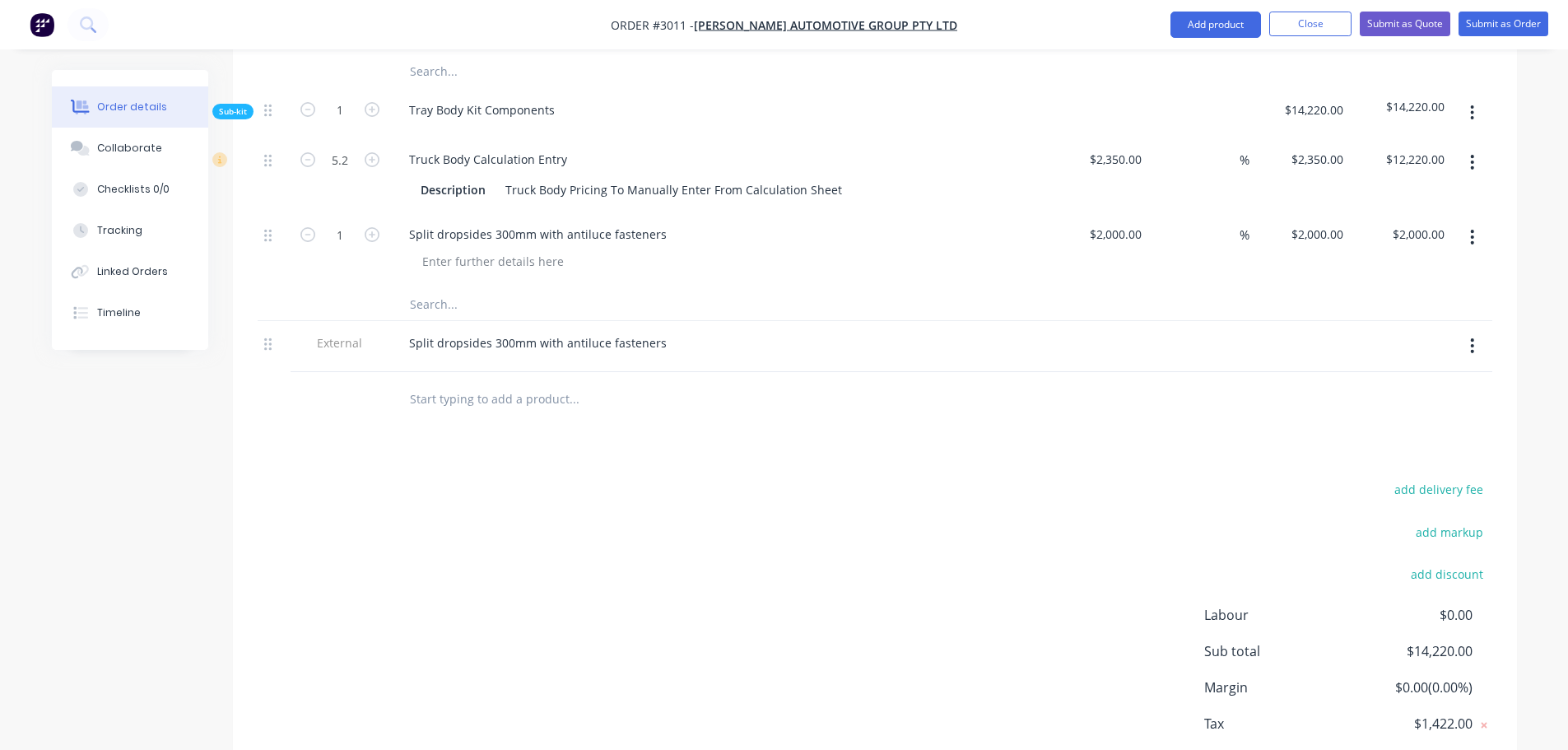
scroll to position [873, 0]
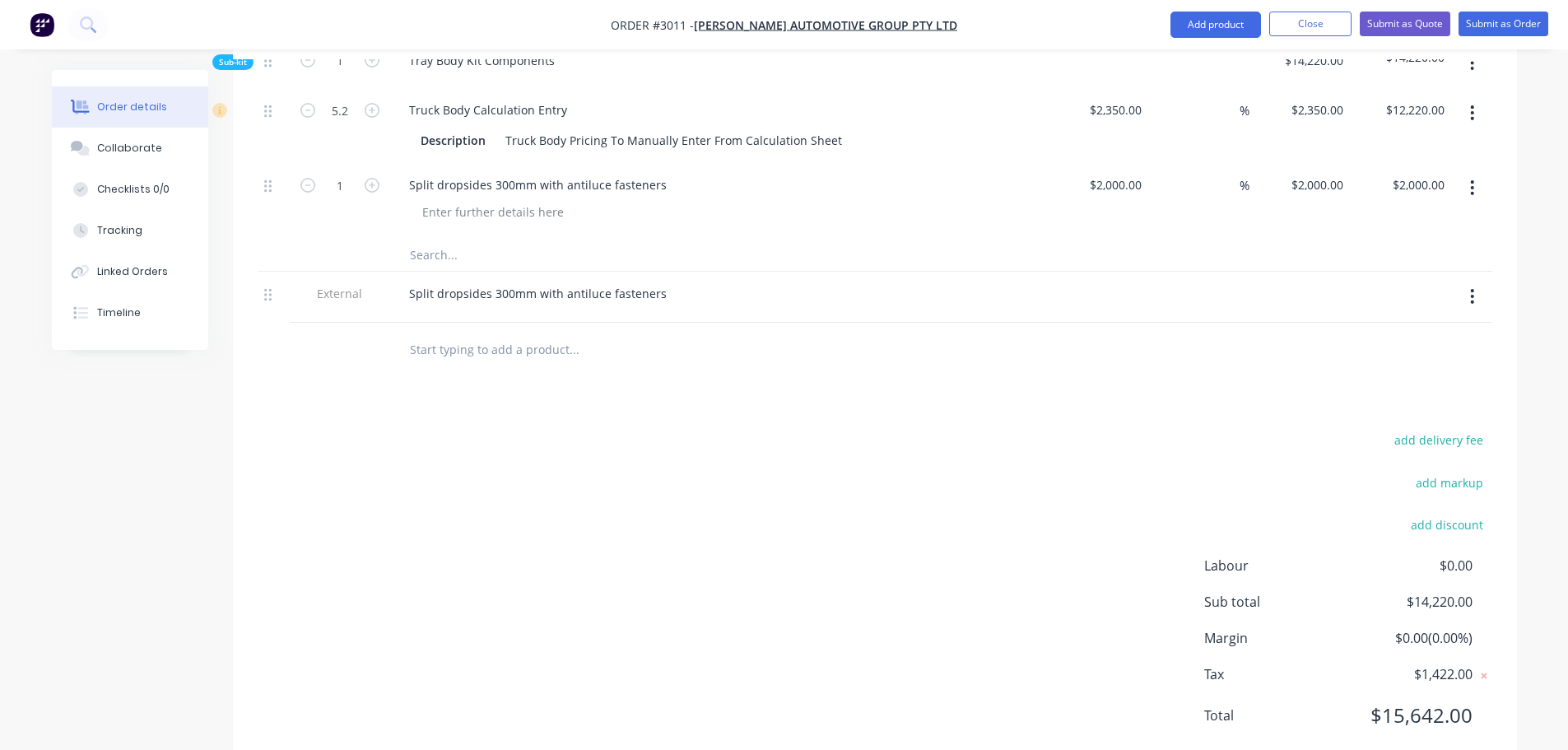
click at [455, 238] on input "text" at bounding box center [574, 254] width 329 height 33
click at [430, 238] on input "Bluplate" at bounding box center [574, 254] width 329 height 33
click at [477, 238] on input "Blueplate" at bounding box center [574, 254] width 329 height 33
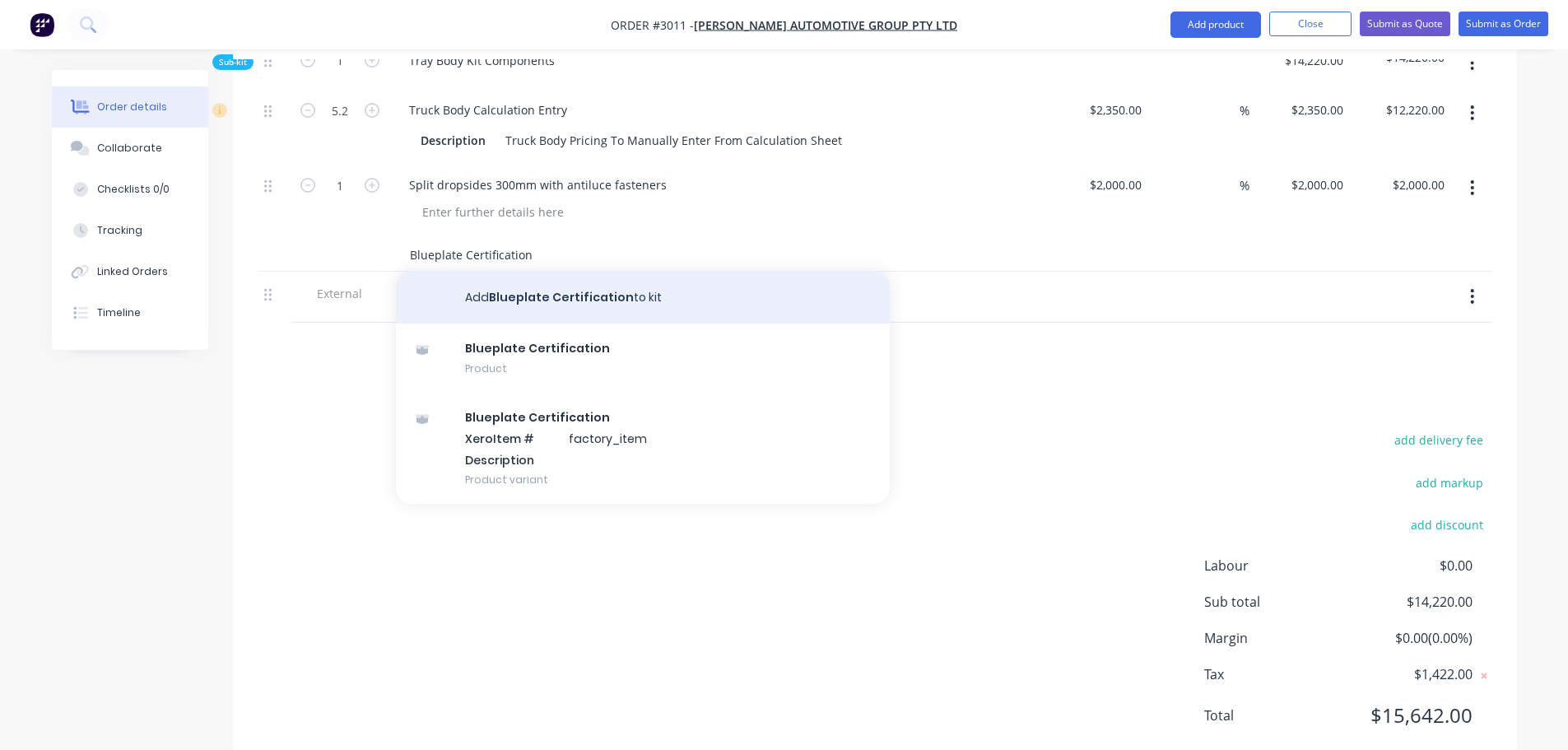
type input "Blueplate Certification"
click at [532, 271] on button "Add Blueplate Certification to kit" at bounding box center [642, 297] width 494 height 53
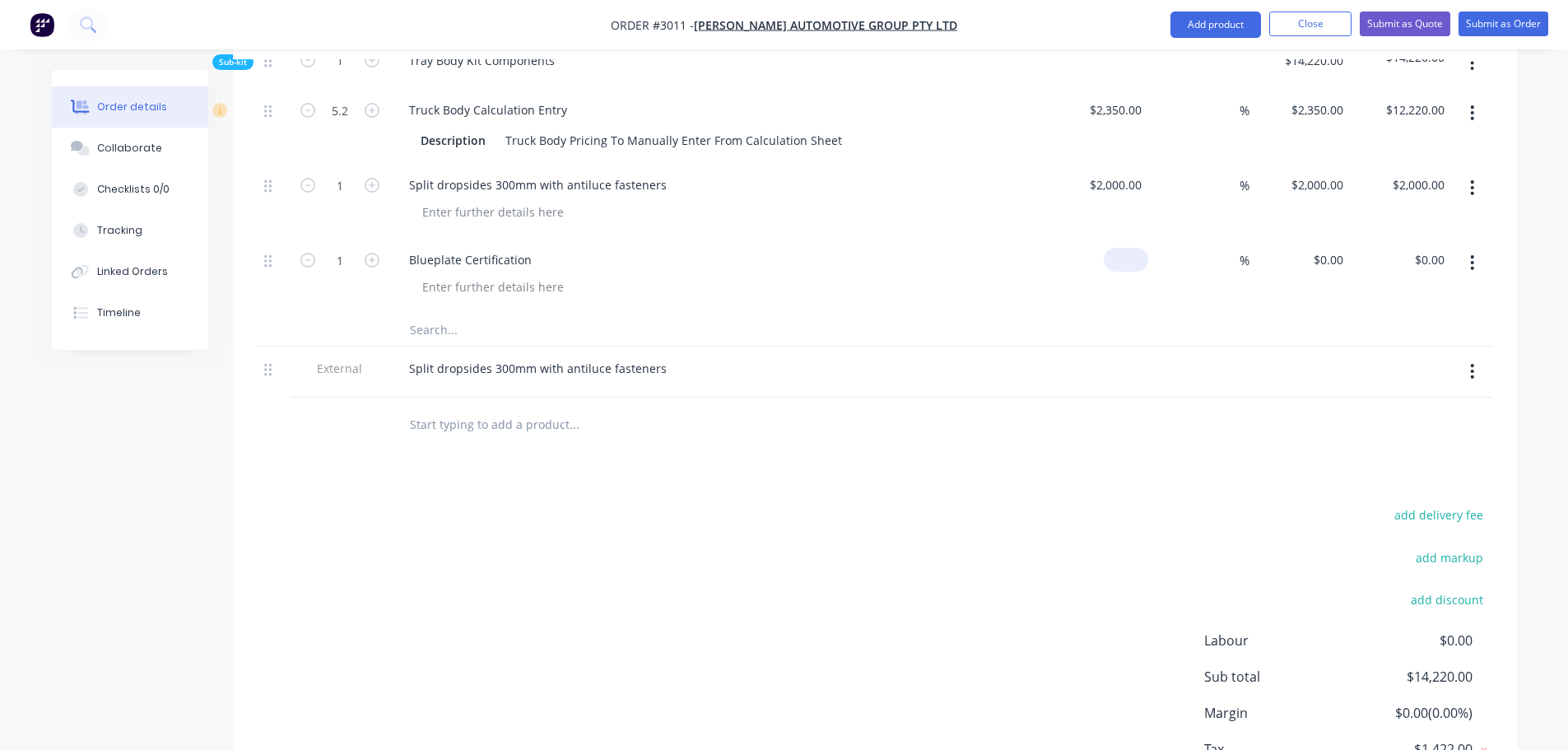
click at [1127, 248] on div "$0.00" at bounding box center [1126, 260] width 45 height 24
type input "$200.00"
click at [1027, 313] on div at bounding box center [874, 329] width 1235 height 34
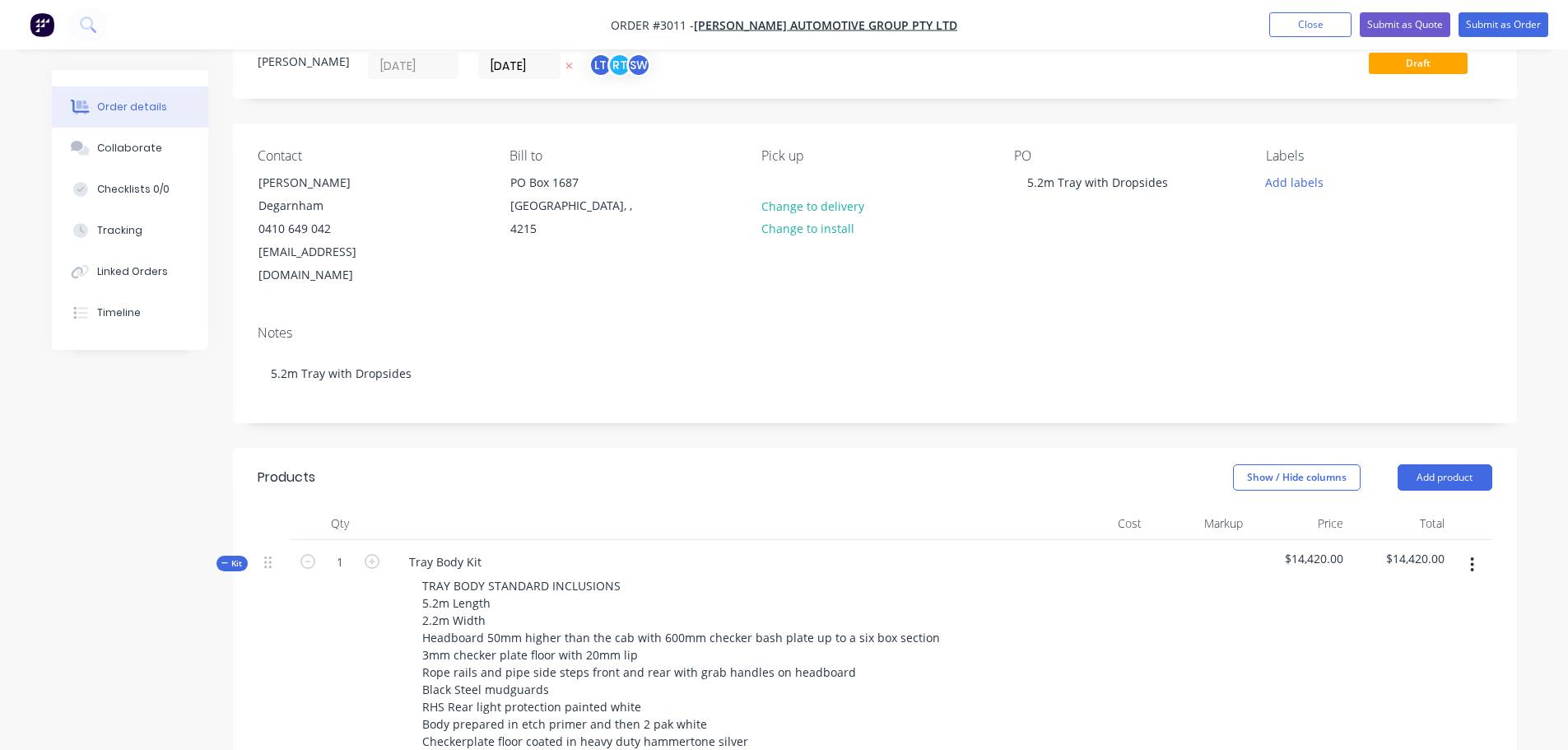
scroll to position [0, 0]
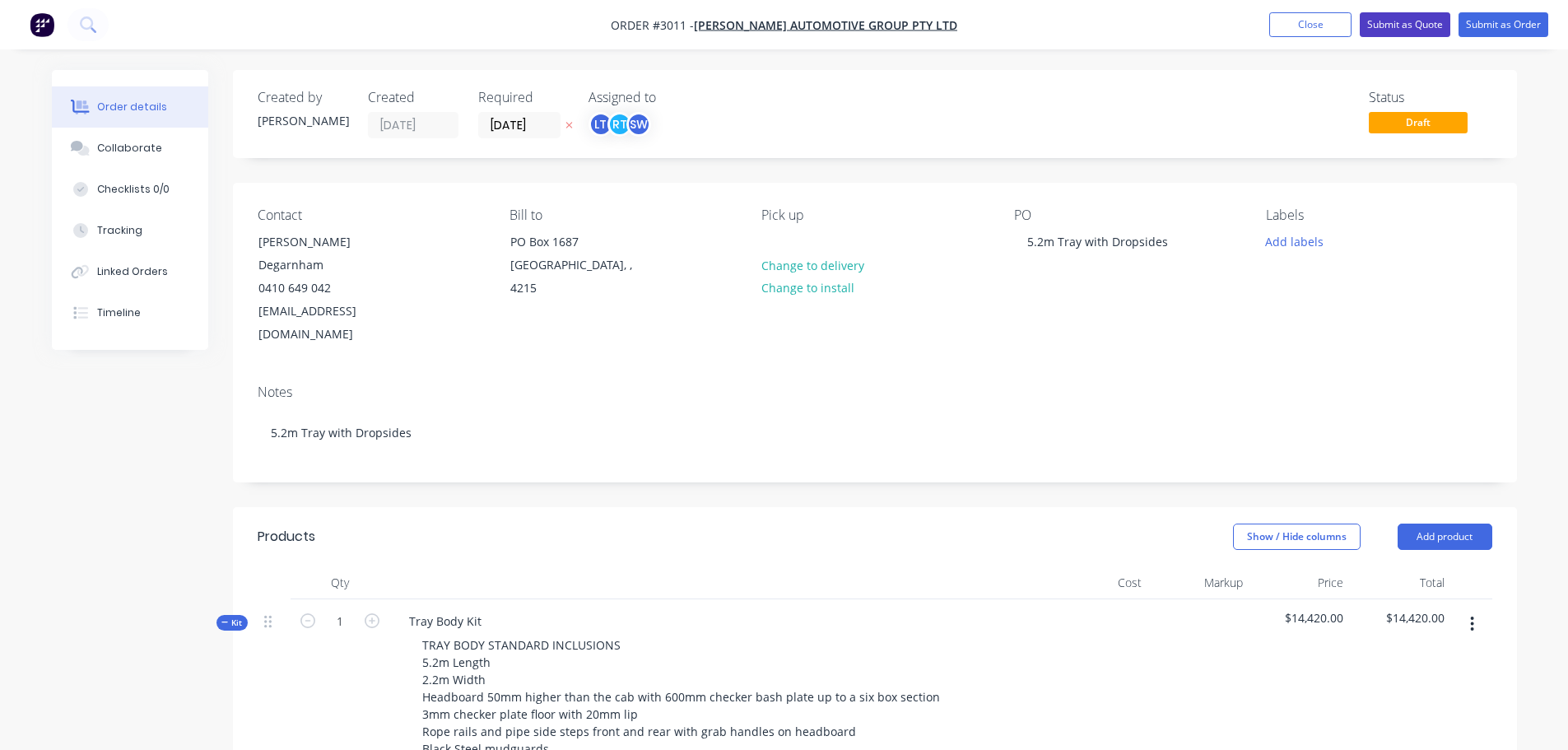
click at [1391, 20] on button "Submit as Quote" at bounding box center [1404, 24] width 90 height 25
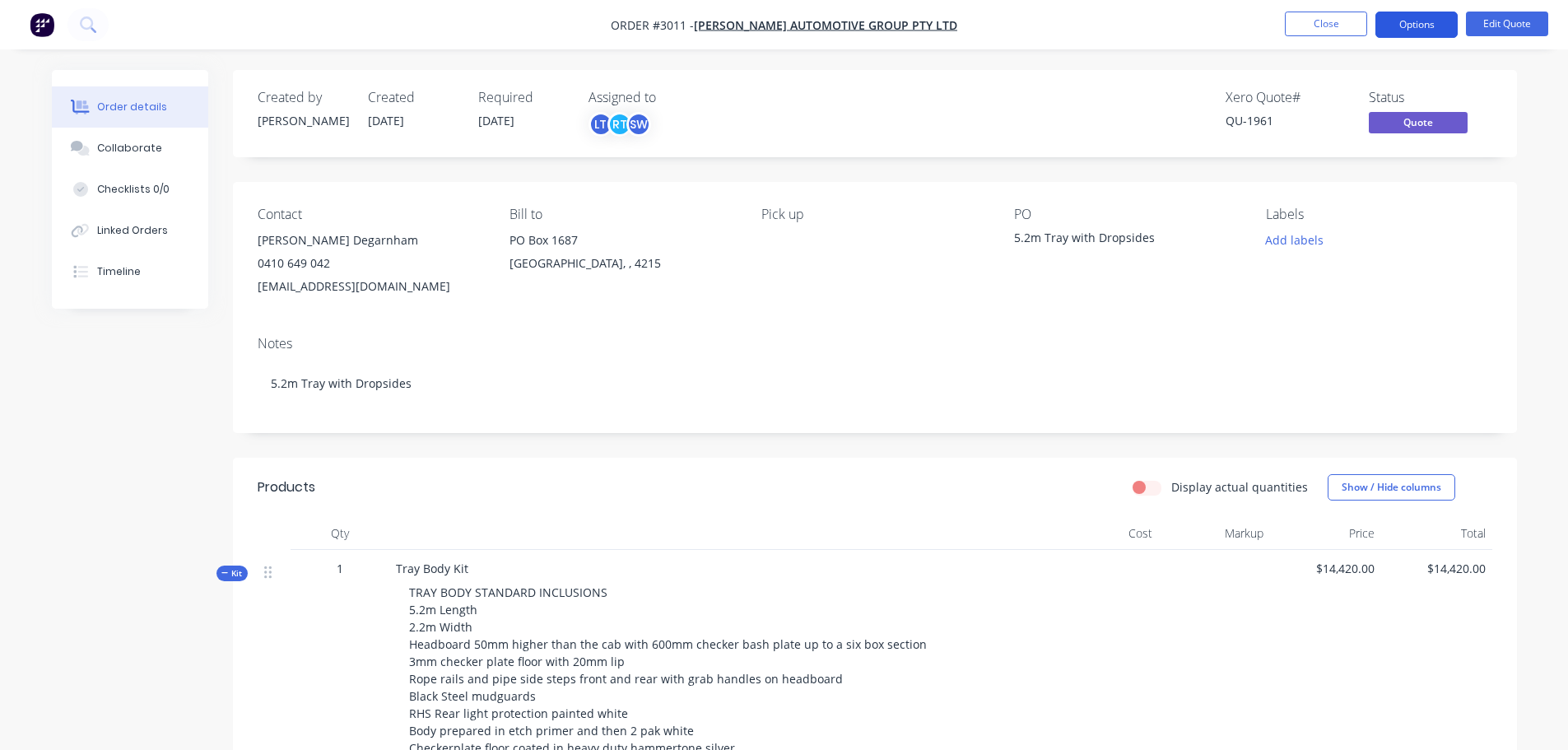
click at [1412, 20] on button "Options" at bounding box center [1416, 24] width 83 height 27
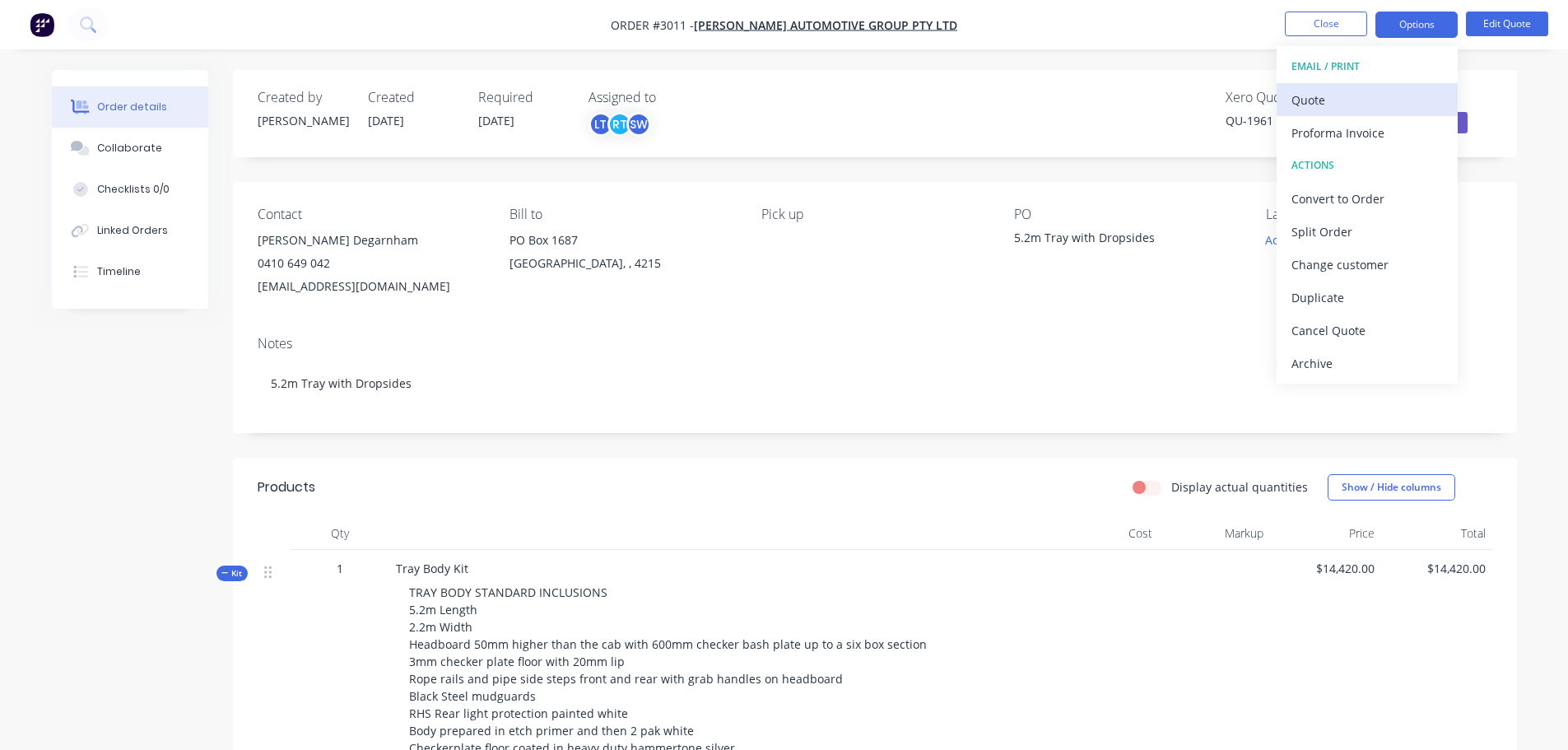
click at [1305, 106] on div "Quote" at bounding box center [1367, 100] width 152 height 24
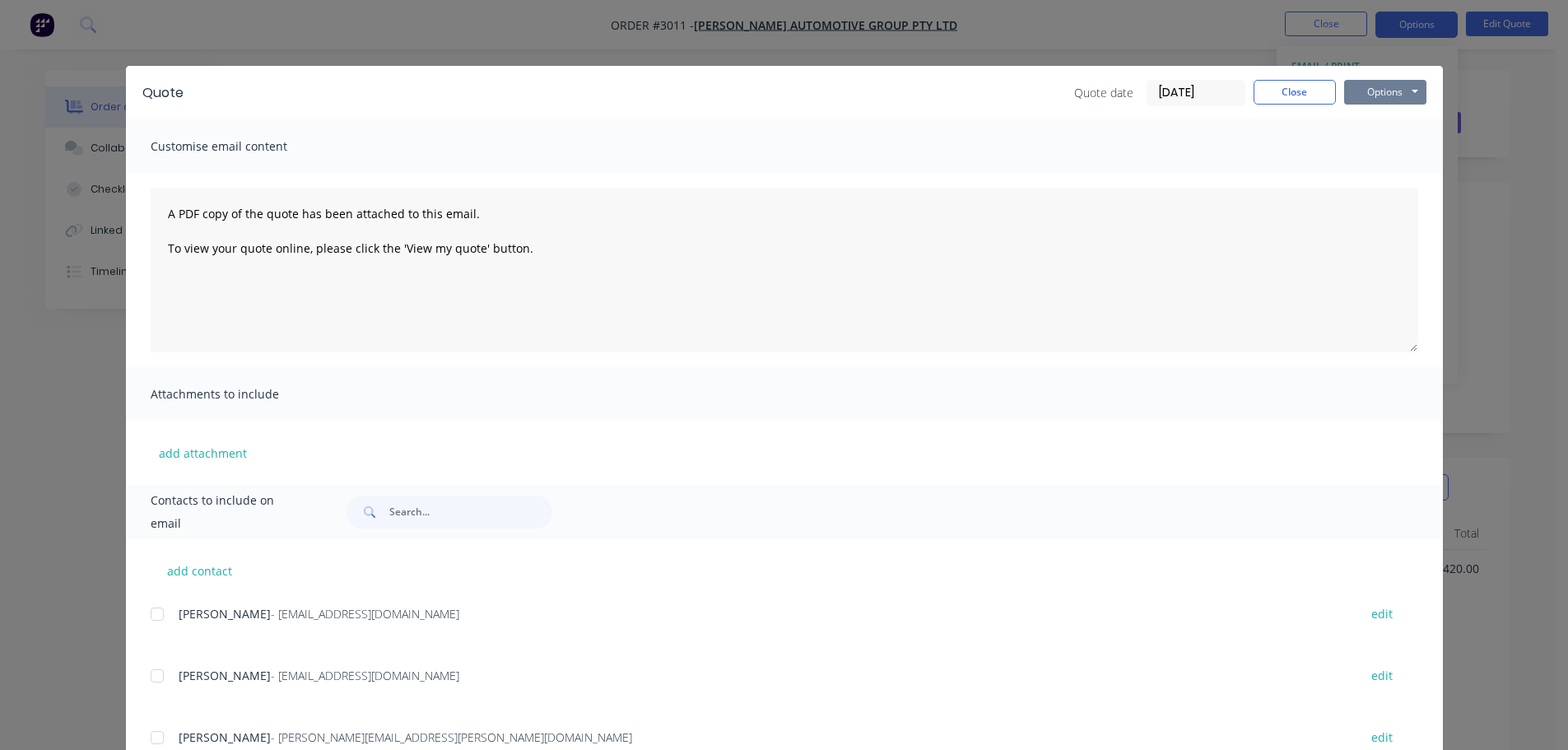
click at [1376, 87] on button "Options" at bounding box center [1385, 92] width 83 height 25
click at [1375, 119] on button "Preview" at bounding box center [1397, 122] width 105 height 28
click at [1381, 87] on button "Options" at bounding box center [1385, 92] width 83 height 25
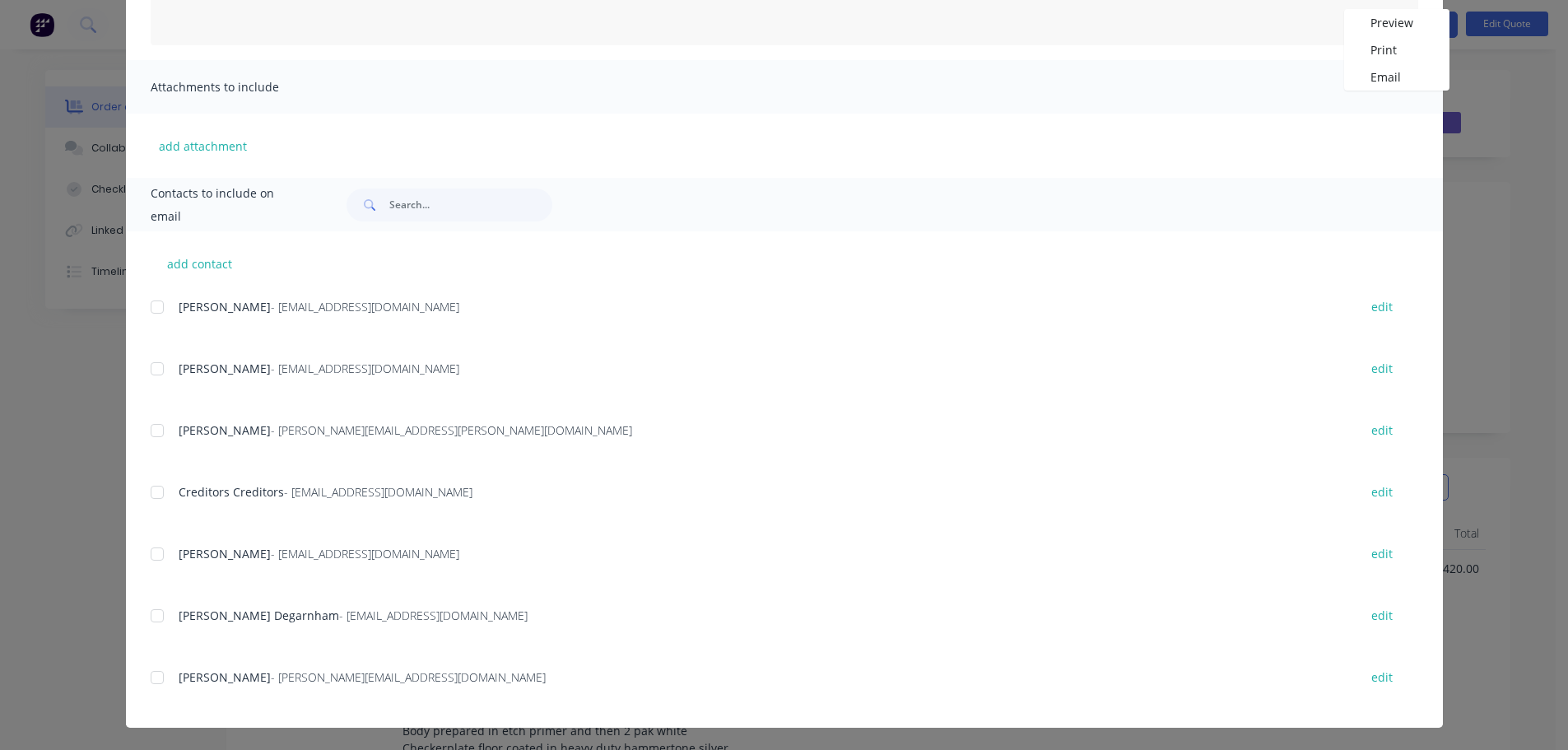
scroll to position [308, 0]
click at [151, 613] on div at bounding box center [157, 615] width 33 height 33
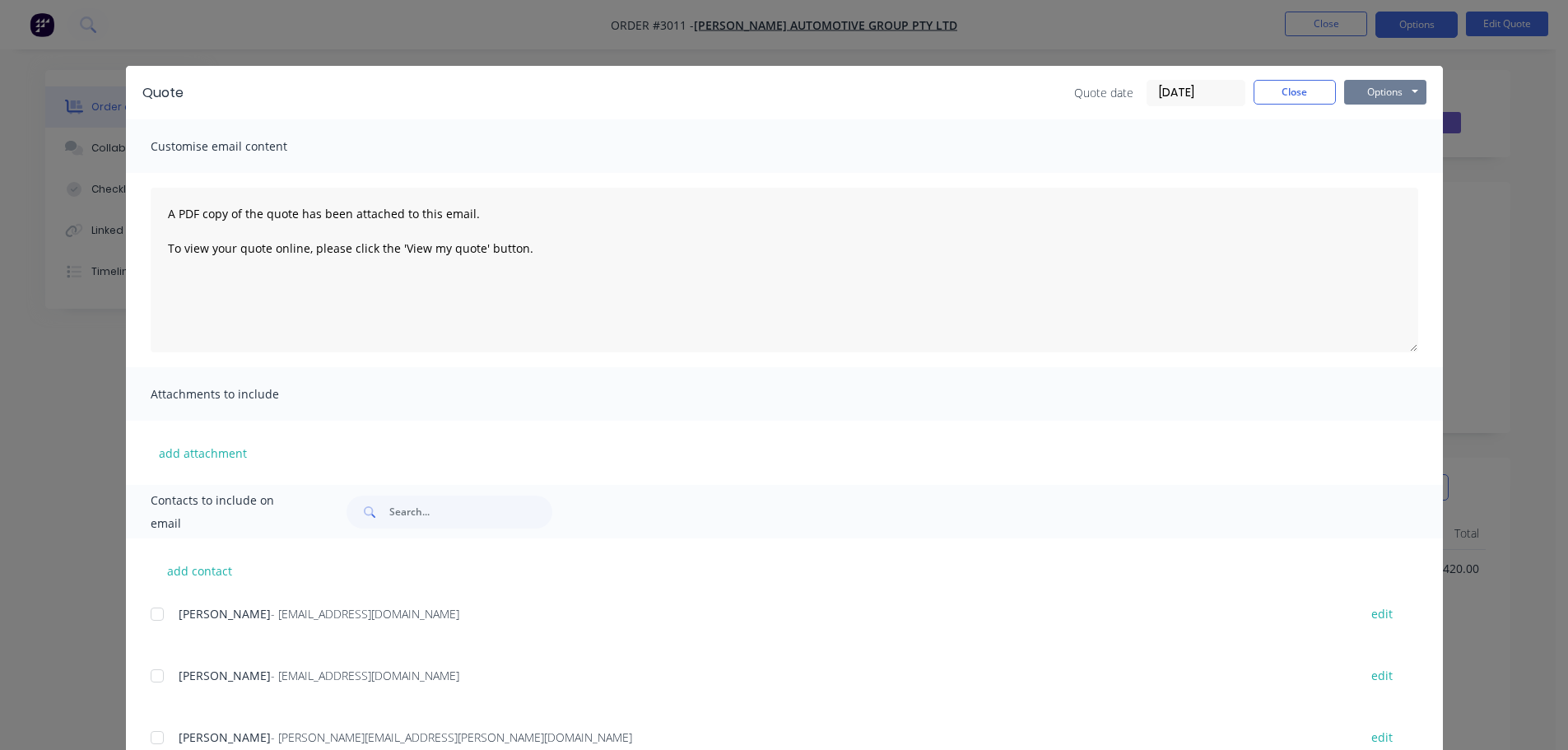
click at [1366, 90] on button "Options" at bounding box center [1385, 92] width 83 height 25
click at [1368, 167] on button "Email" at bounding box center [1397, 176] width 105 height 28
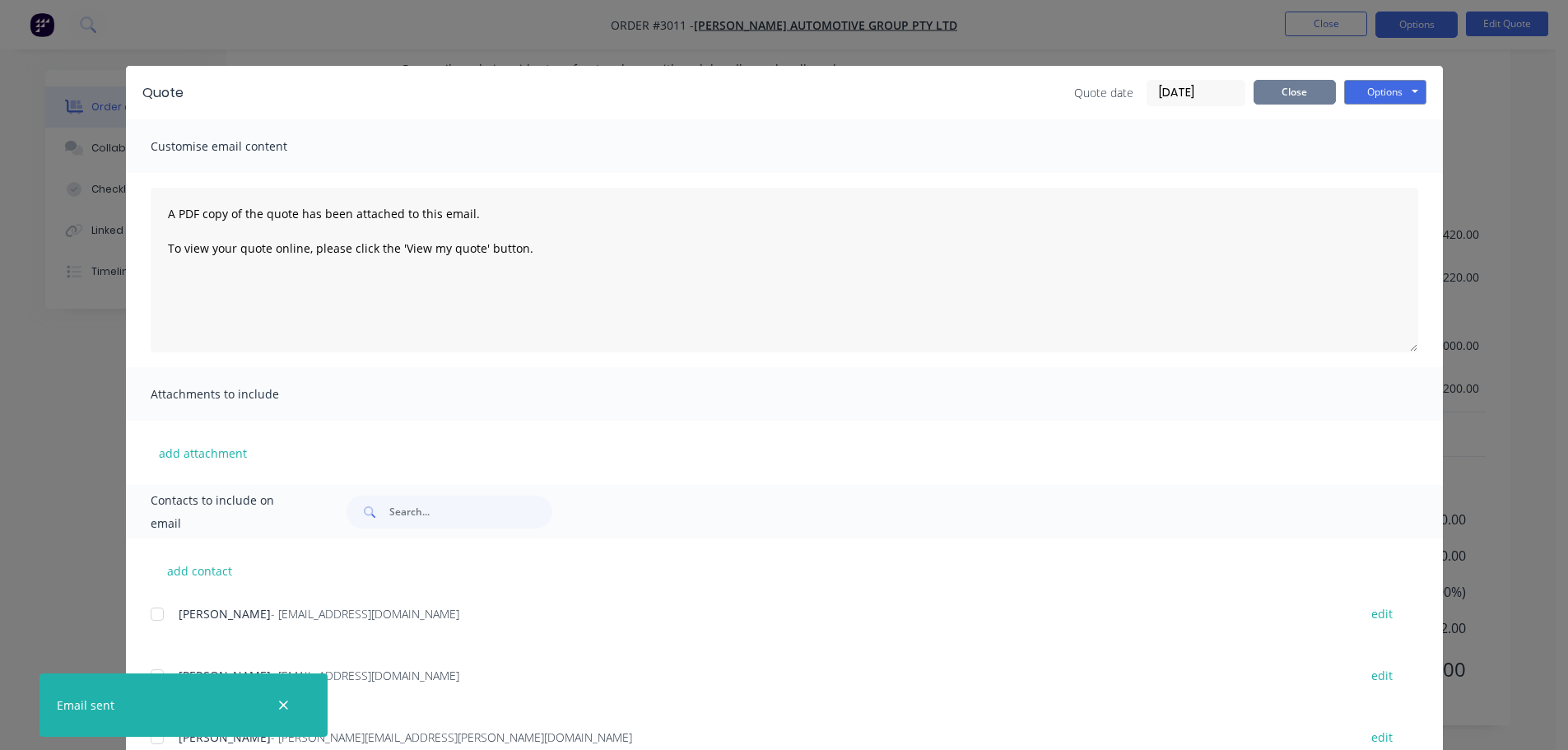
click at [1267, 91] on button "Close" at bounding box center [1295, 92] width 83 height 25
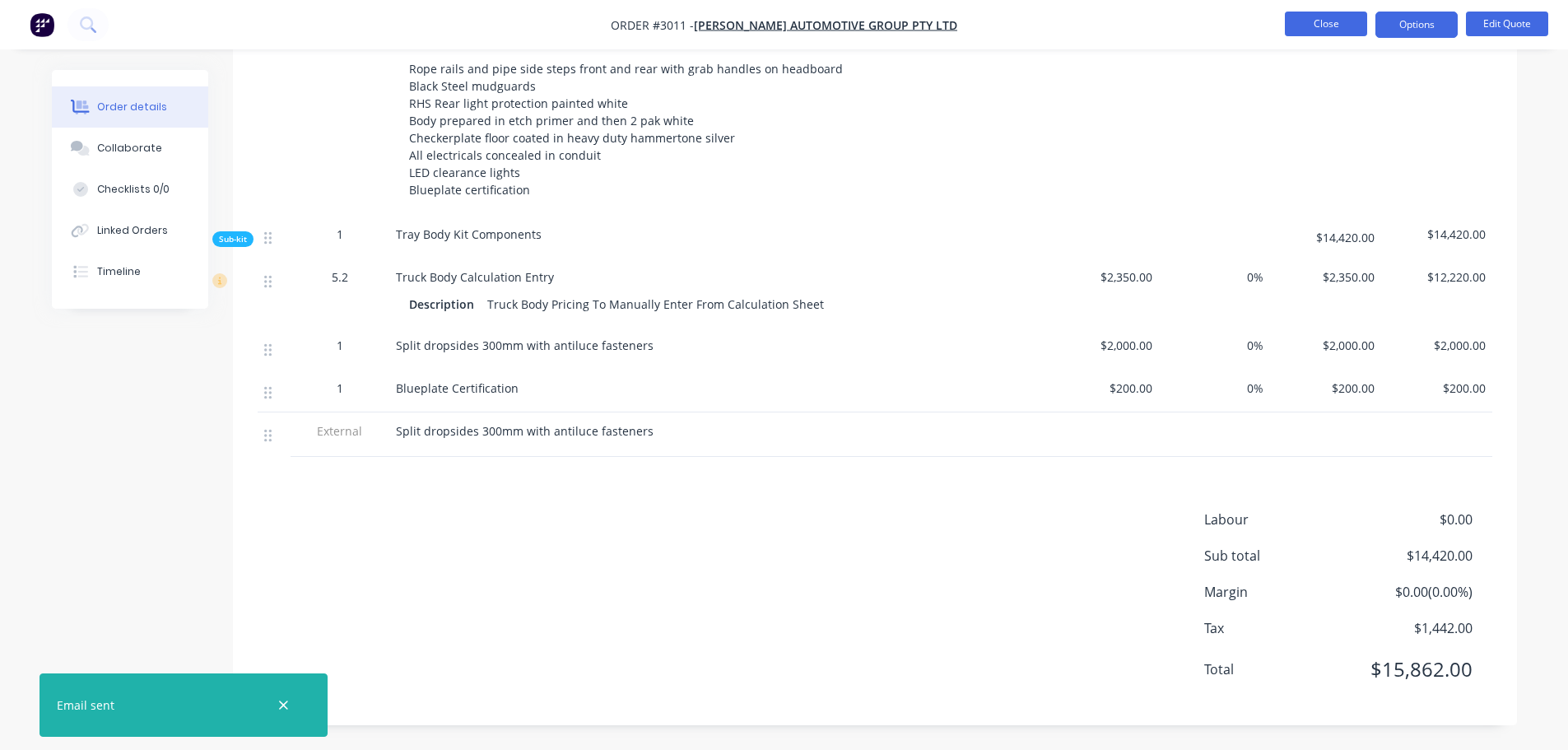
click at [1314, 28] on button "Close" at bounding box center [1326, 23] width 83 height 25
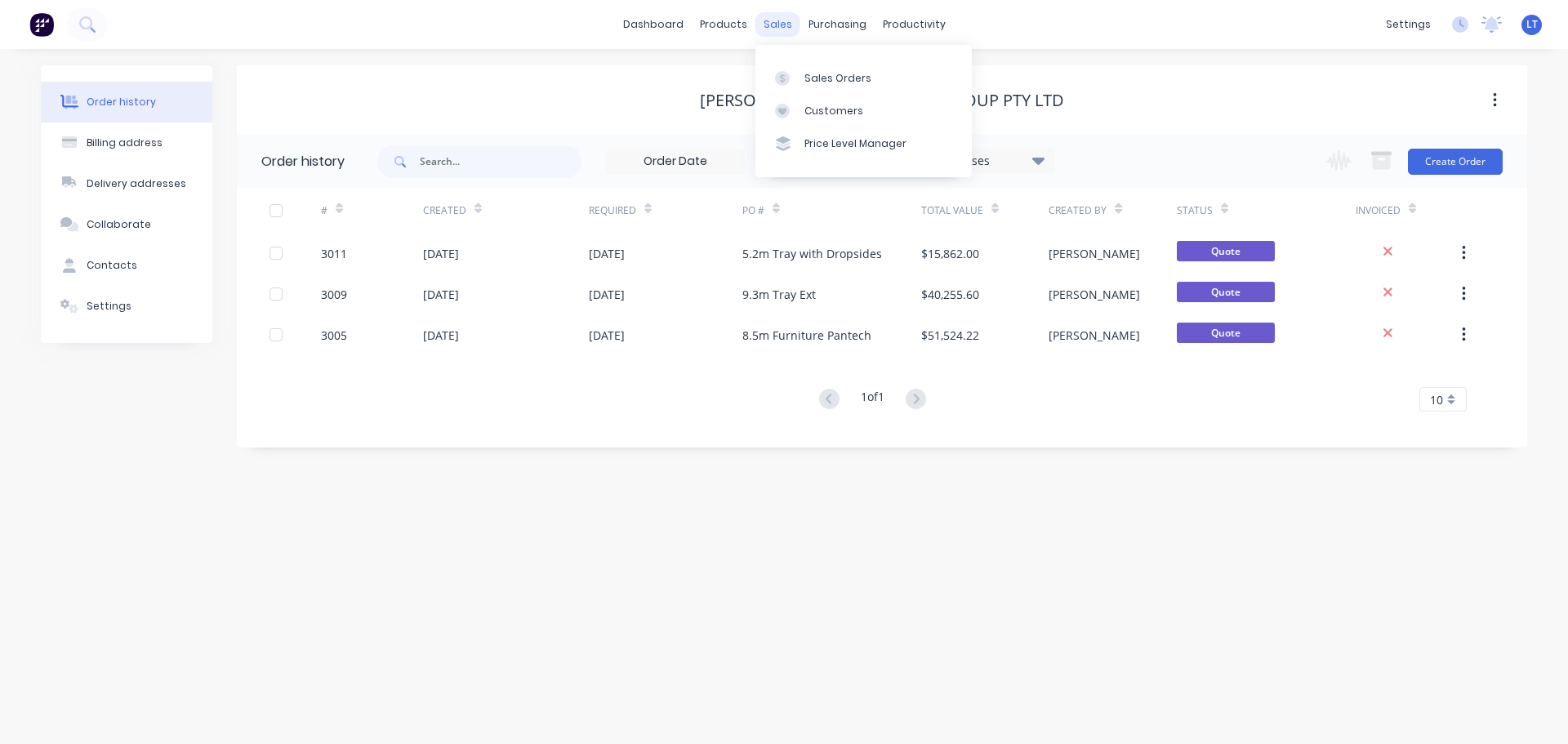
click at [780, 24] on div "sales" at bounding box center [778, 24] width 45 height 25
click at [813, 75] on div "Sales Orders" at bounding box center [838, 78] width 67 height 15
